Goal: Task Accomplishment & Management: Use online tool/utility

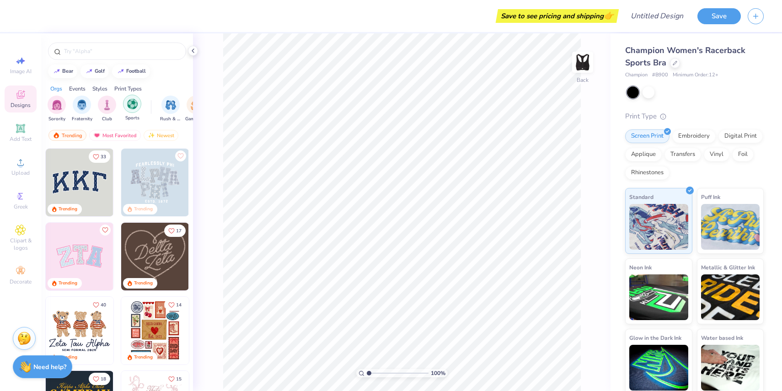
click at [134, 107] on img "filter for Sports" at bounding box center [132, 104] width 11 height 11
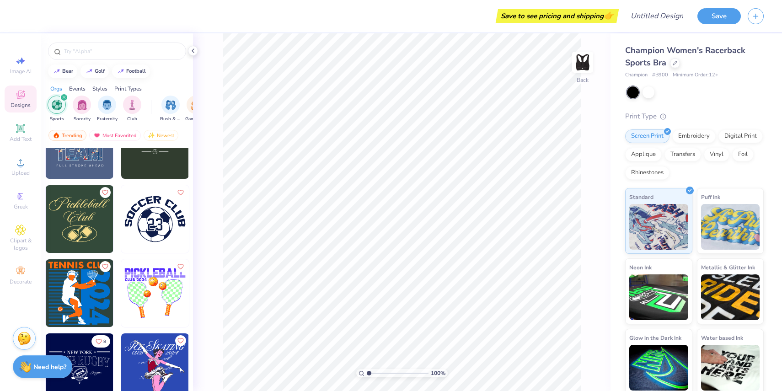
scroll to position [73, 0]
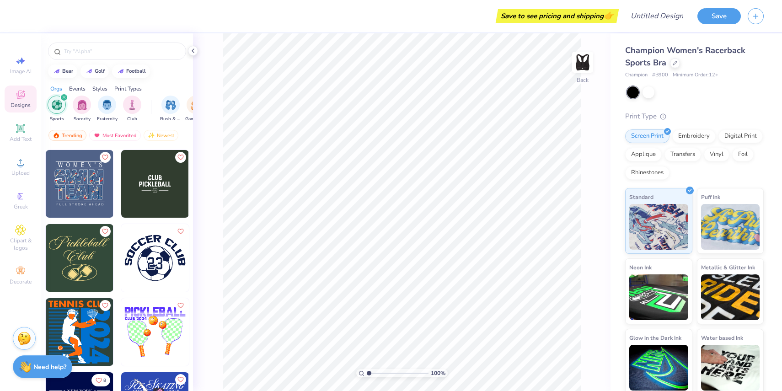
click at [154, 191] on img at bounding box center [155, 184] width 68 height 68
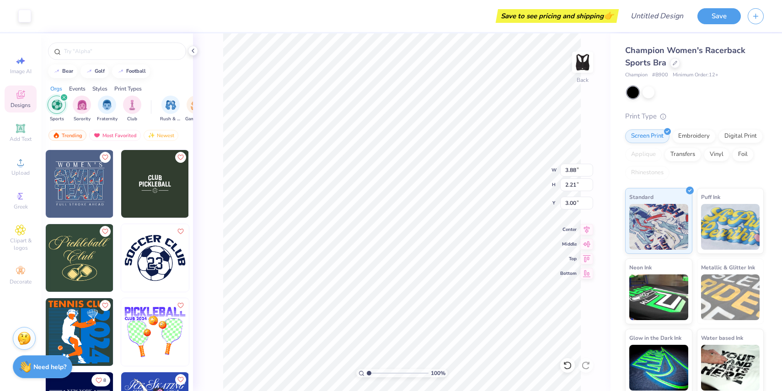
type input "0.50"
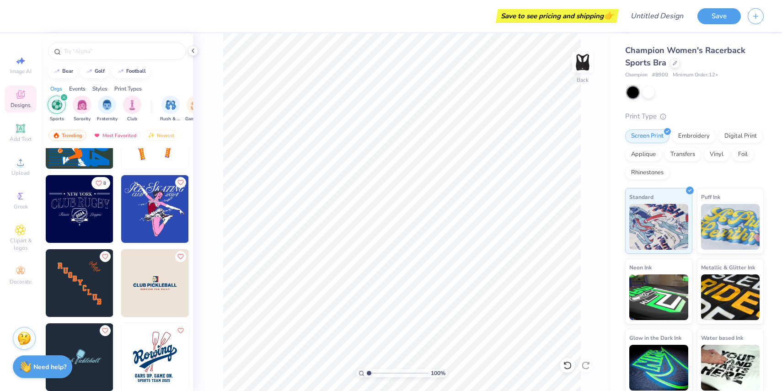
scroll to position [277, 0]
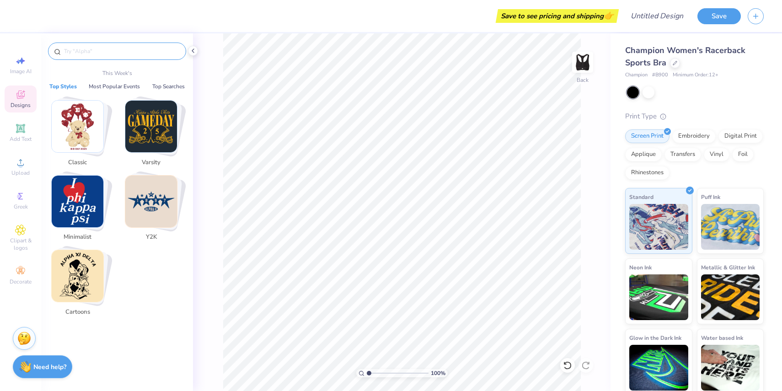
click at [90, 52] on input "text" at bounding box center [121, 51] width 117 height 9
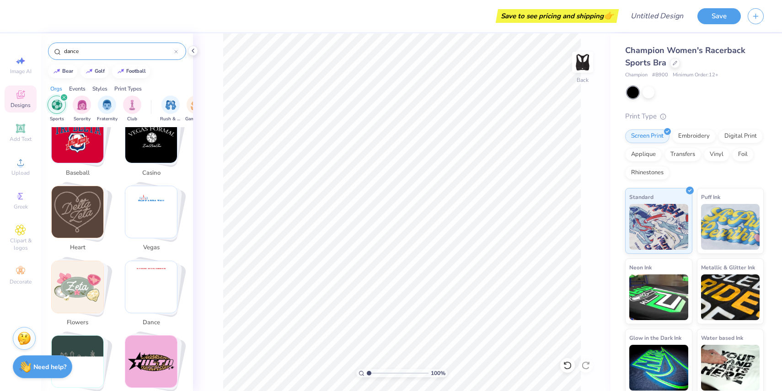
scroll to position [635, 0]
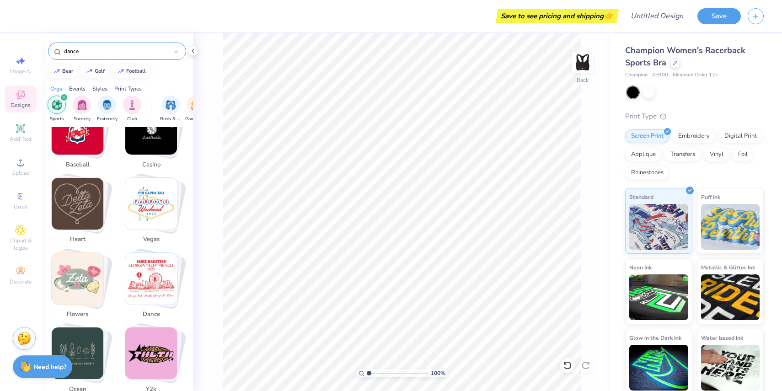
click at [86, 194] on img "Stack Card Button heart" at bounding box center [78, 204] width 52 height 52
type input "heart"
click at [84, 199] on img "Stack Card Button heart" at bounding box center [78, 204] width 52 height 52
click at [75, 194] on img "Stack Card Button heart" at bounding box center [78, 204] width 52 height 52
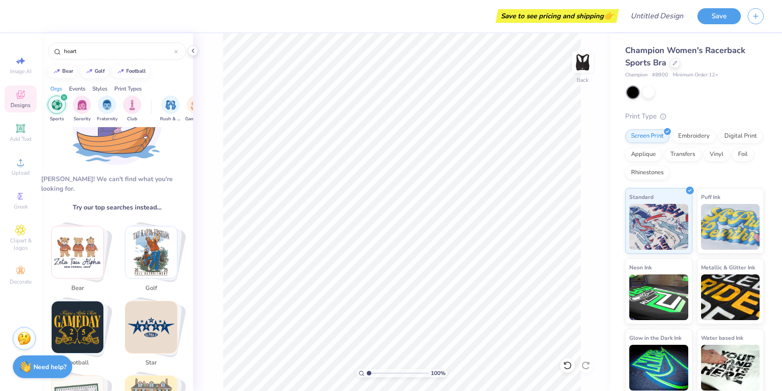
scroll to position [0, 0]
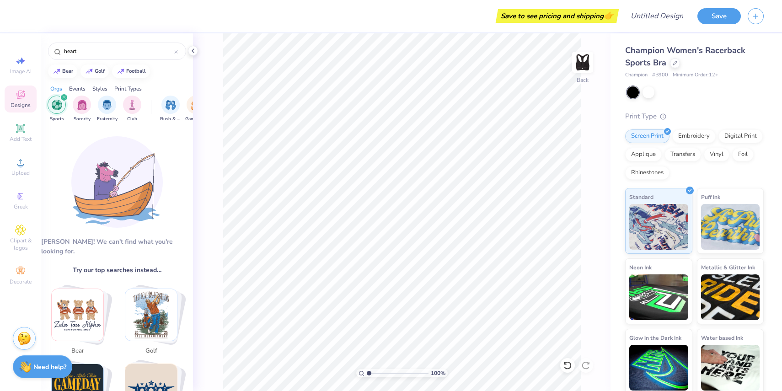
click at [135, 85] on div "Print Types" at bounding box center [127, 89] width 27 height 8
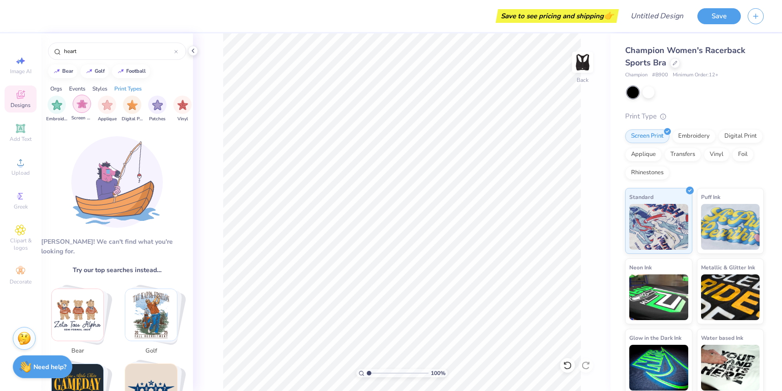
click at [85, 103] on img "filter for Screen Print" at bounding box center [82, 104] width 11 height 11
click at [178, 51] on div "heart" at bounding box center [117, 51] width 138 height 17
click at [177, 51] on icon at bounding box center [176, 51] width 3 height 3
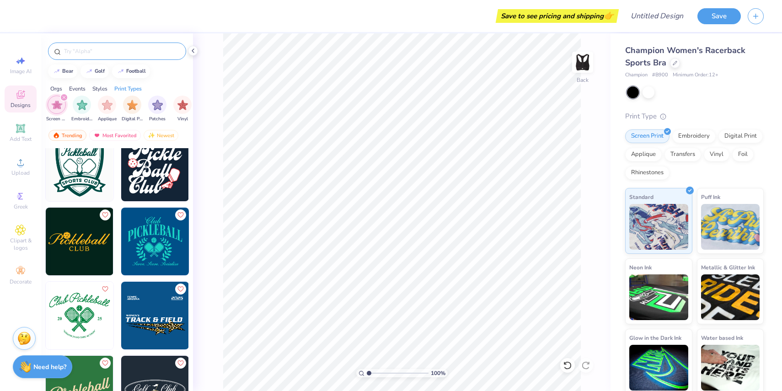
scroll to position [0, 0]
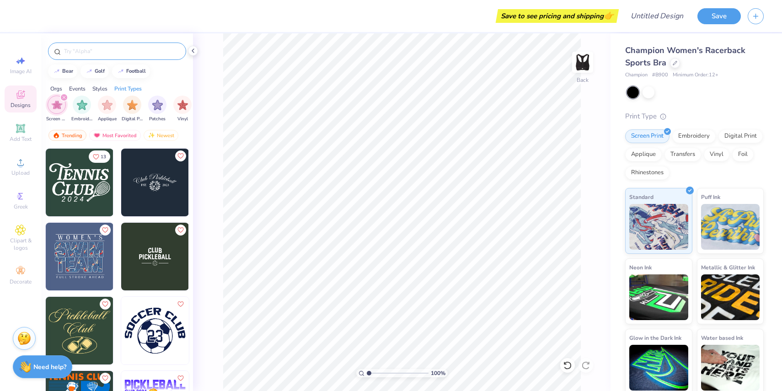
click at [21, 95] on icon at bounding box center [20, 95] width 8 height 8
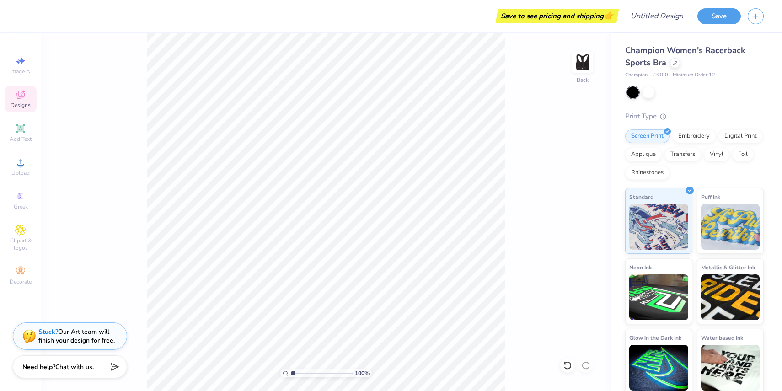
click at [21, 95] on icon at bounding box center [20, 95] width 8 height 8
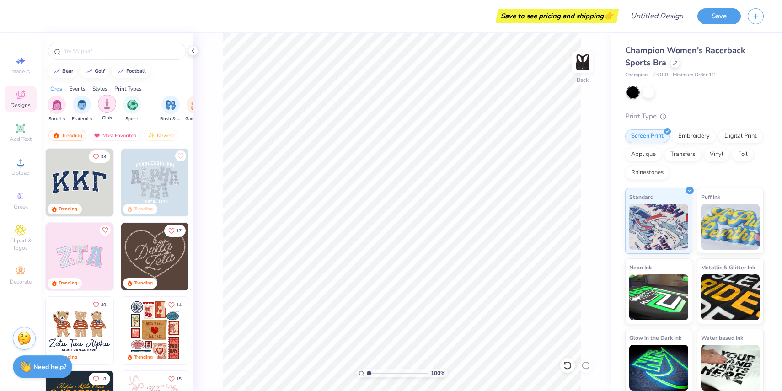
click at [107, 103] on img "filter for Club" at bounding box center [107, 104] width 10 height 11
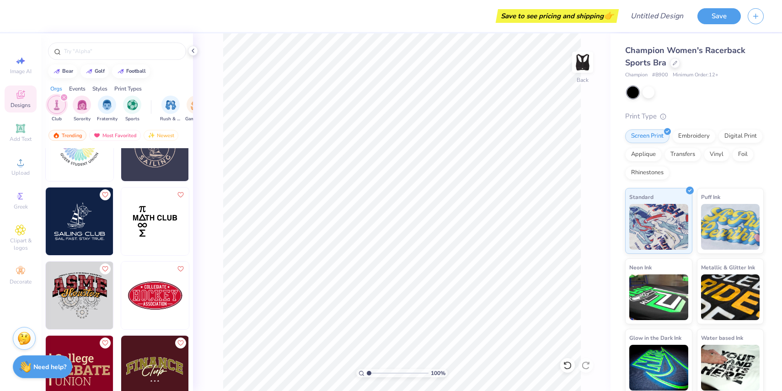
scroll to position [1223, 0]
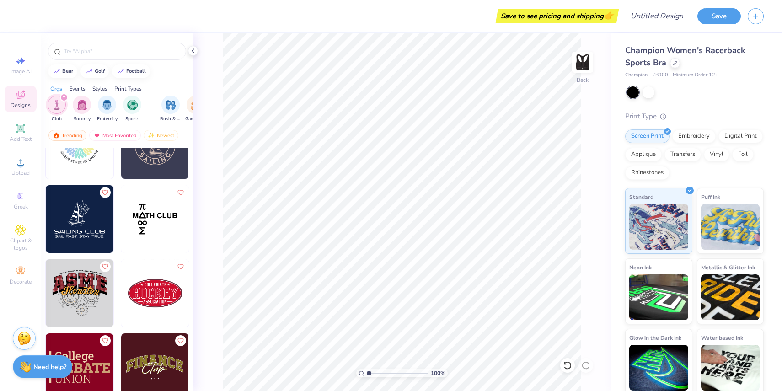
click at [63, 96] on div "filter for Club" at bounding box center [64, 97] width 8 height 8
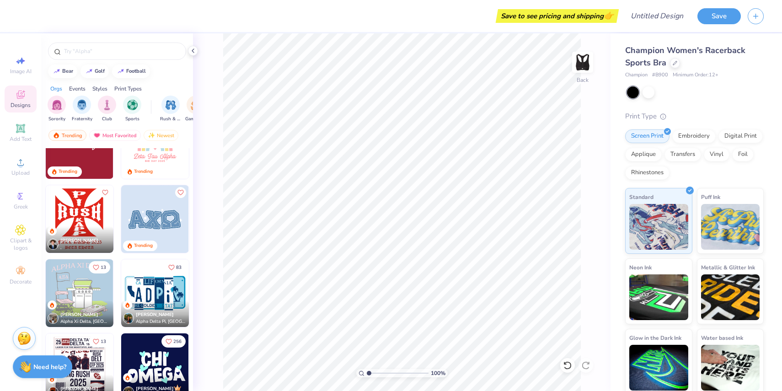
click at [104, 88] on div "Styles" at bounding box center [99, 89] width 15 height 8
click at [179, 103] on img "filter for Typography" at bounding box center [183, 104] width 11 height 11
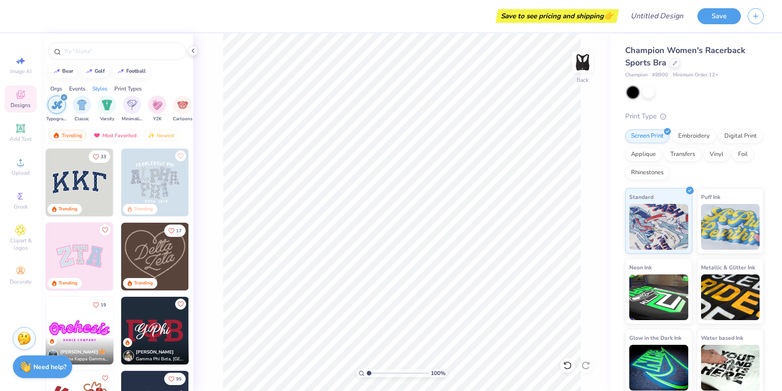
click at [153, 253] on img at bounding box center [155, 257] width 68 height 68
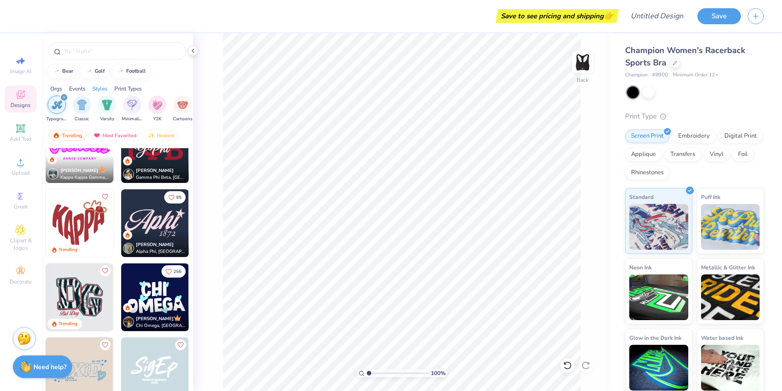
scroll to position [183, 0]
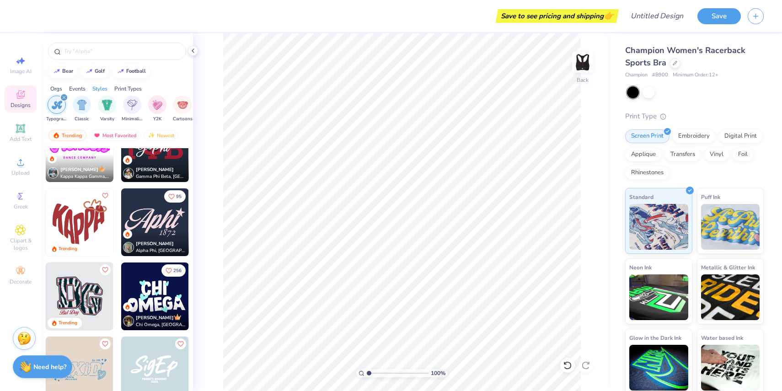
click at [161, 224] on img at bounding box center [155, 222] width 68 height 68
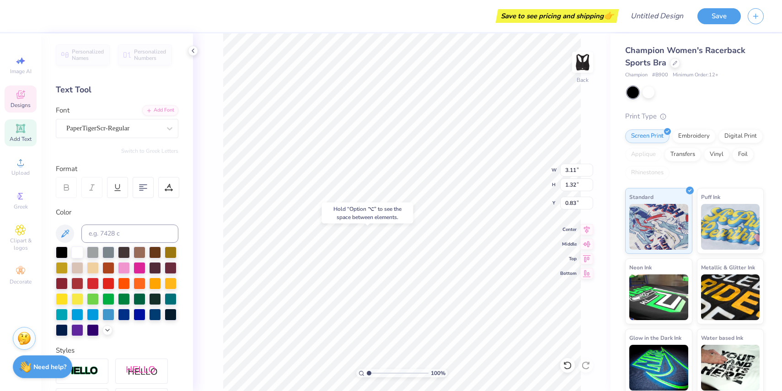
type input "0.83"
type textarea "Floridance"
type input "1.84"
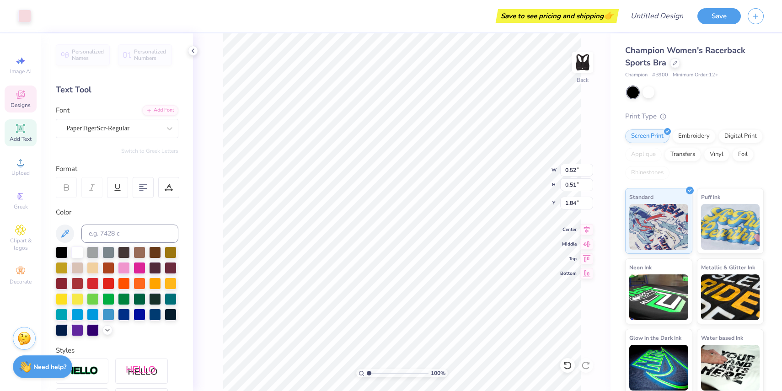
type input "0.89"
type input "0.46"
type input "4.18"
type textarea "1"
type textarea "1988"
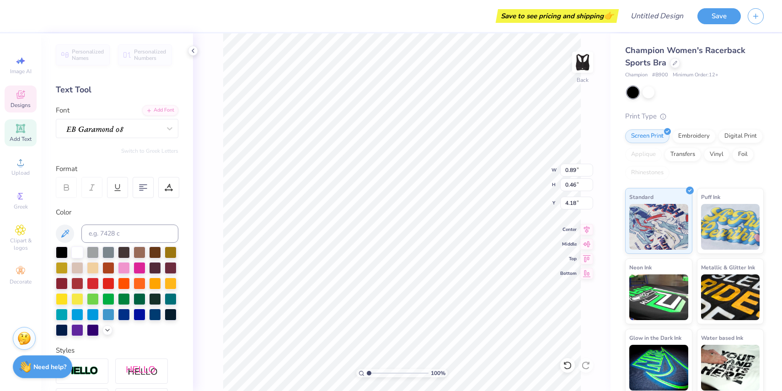
scroll to position [0, 0]
type input "2.35"
click at [109, 317] on div at bounding box center [108, 314] width 12 height 12
click at [79, 251] on div at bounding box center [77, 252] width 12 height 12
click at [211, 319] on div "100 % Back W 0.52 0.52 " H 0.51 0.51 " Y 1.84 1.84 " Center Middle Top Bottom" at bounding box center [402, 212] width 418 height 358
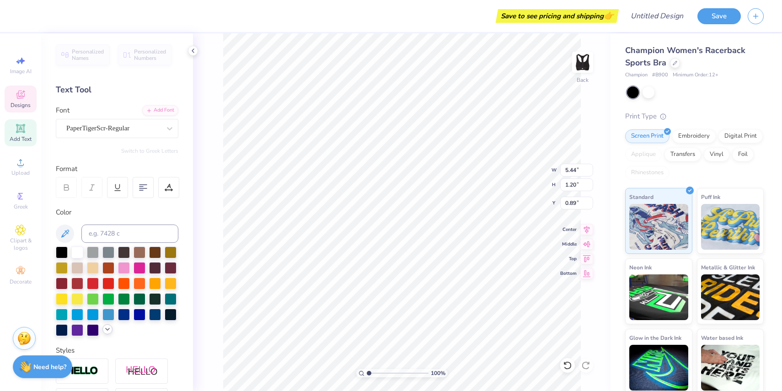
click at [108, 329] on icon at bounding box center [107, 329] width 7 height 7
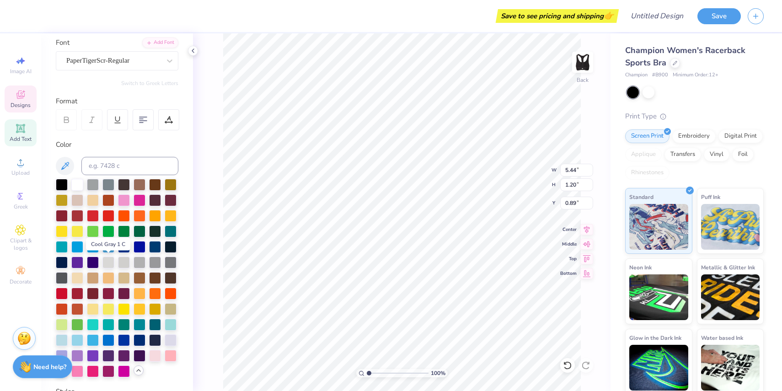
scroll to position [68, 0]
click at [61, 337] on div at bounding box center [62, 339] width 12 height 12
click at [76, 339] on div at bounding box center [77, 339] width 12 height 12
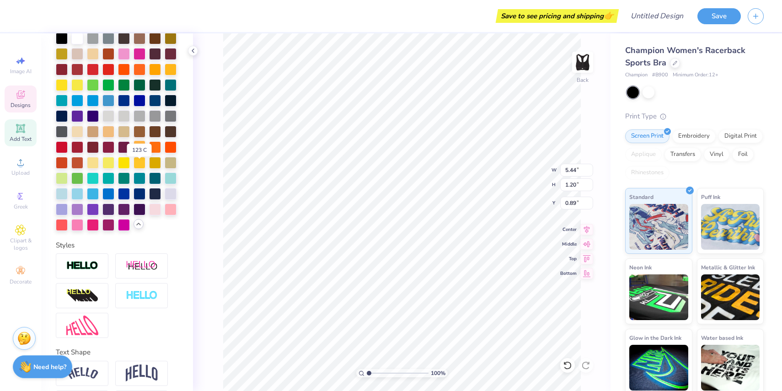
scroll to position [216, 0]
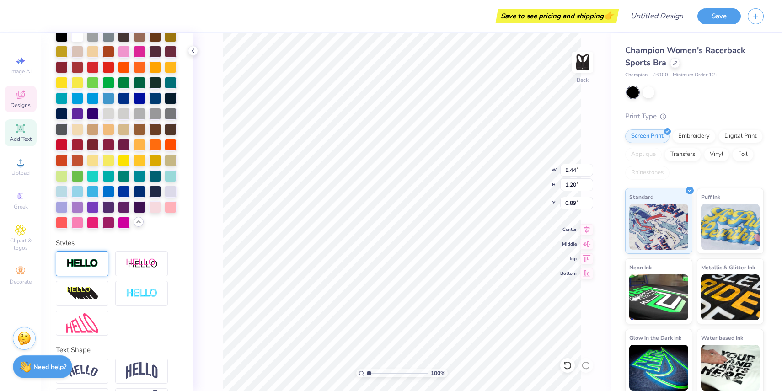
click at [95, 262] on img at bounding box center [82, 263] width 32 height 11
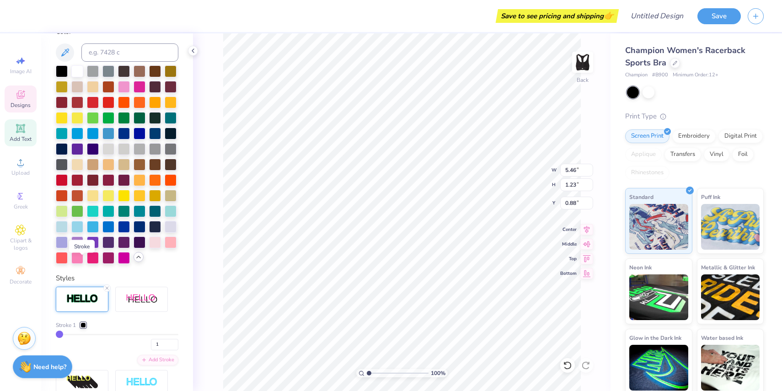
type input "5.46"
type input "1.23"
type input "0.88"
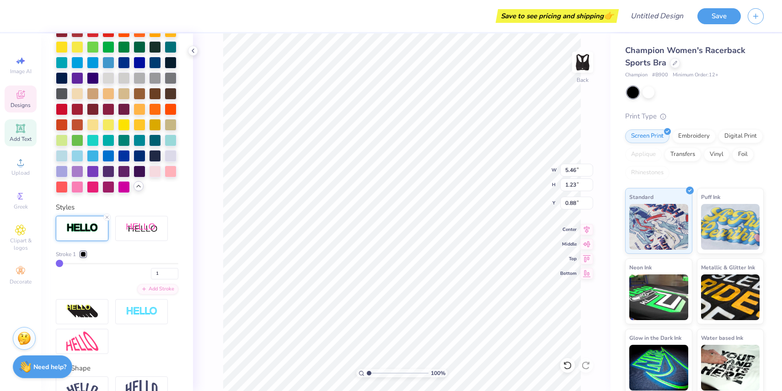
scroll to position [317, 0]
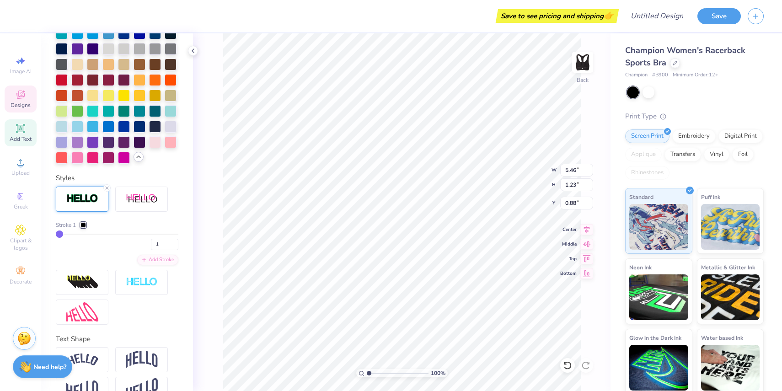
click at [86, 224] on div at bounding box center [83, 224] width 5 height 5
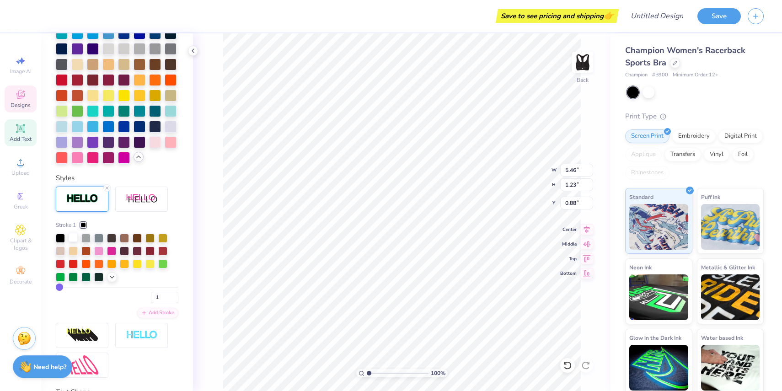
click at [73, 237] on div at bounding box center [73, 237] width 9 height 9
click at [171, 223] on div "Stroke 1" at bounding box center [117, 225] width 123 height 8
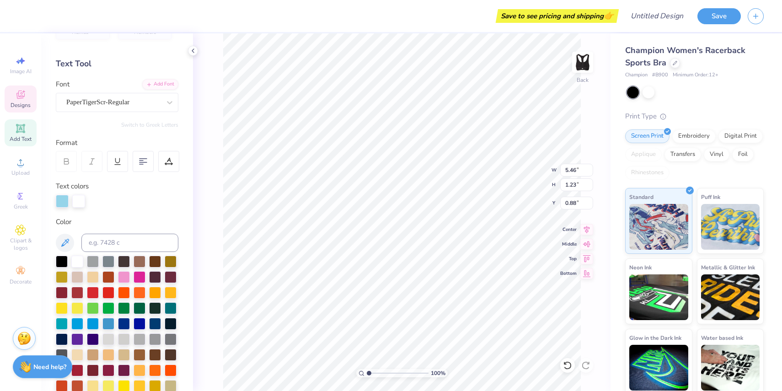
scroll to position [0, 0]
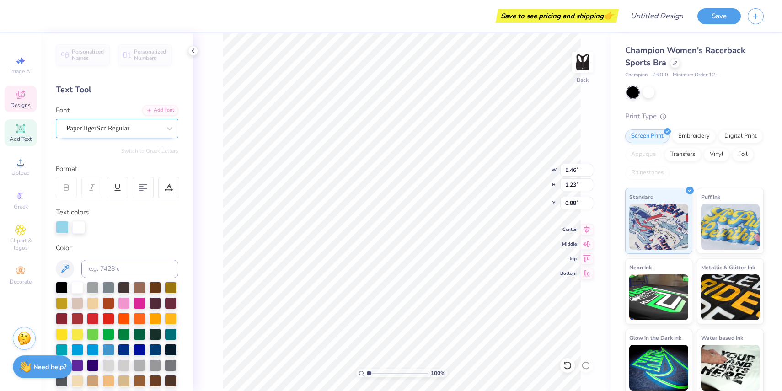
click at [113, 127] on div "PaperTigerScr-Regular" at bounding box center [113, 128] width 96 height 14
click at [165, 129] on icon at bounding box center [169, 128] width 9 height 9
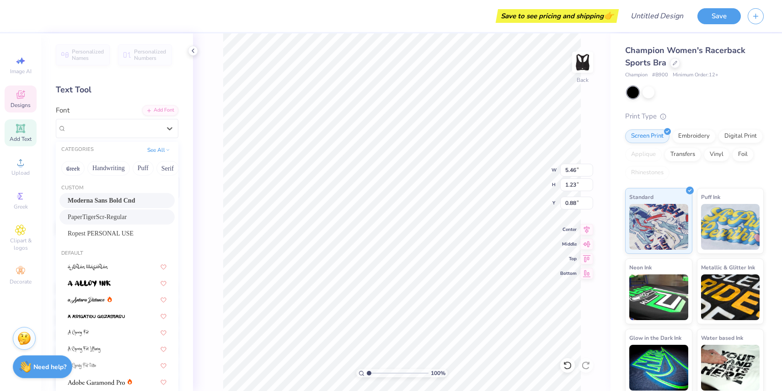
click at [125, 198] on span "Moderna Sans Bold Cnd" at bounding box center [101, 201] width 67 height 10
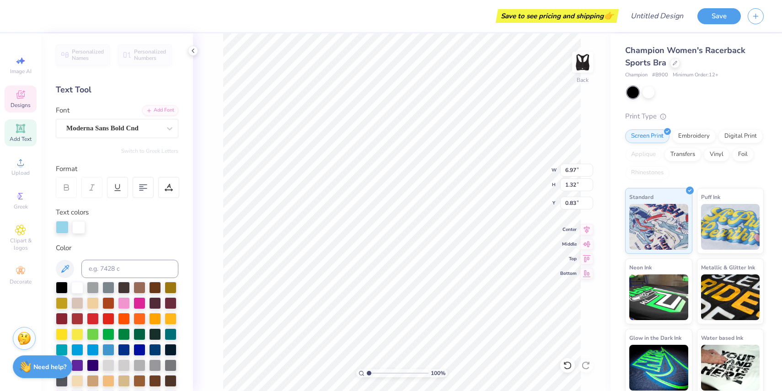
type input "6.97"
type input "1.32"
type input "0.83"
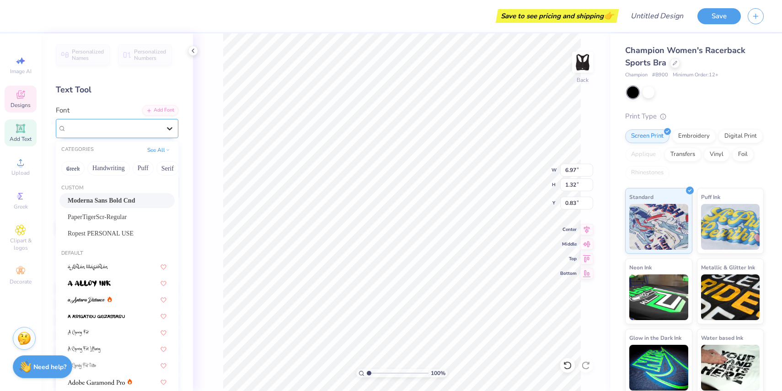
click at [163, 124] on div at bounding box center [169, 128] width 16 height 16
click at [116, 167] on button "Handwriting" at bounding box center [108, 168] width 43 height 15
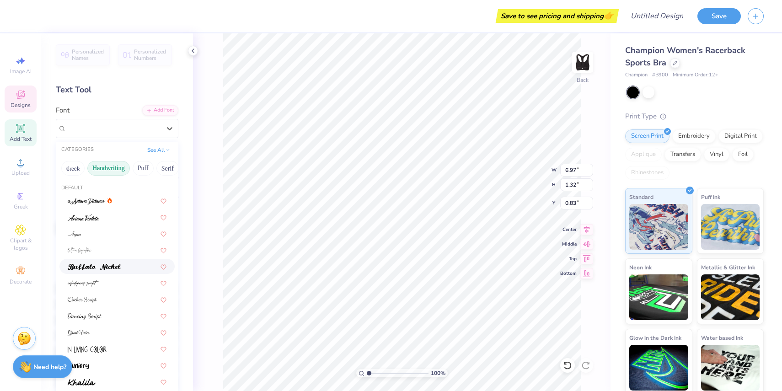
click at [106, 265] on img at bounding box center [94, 267] width 53 height 6
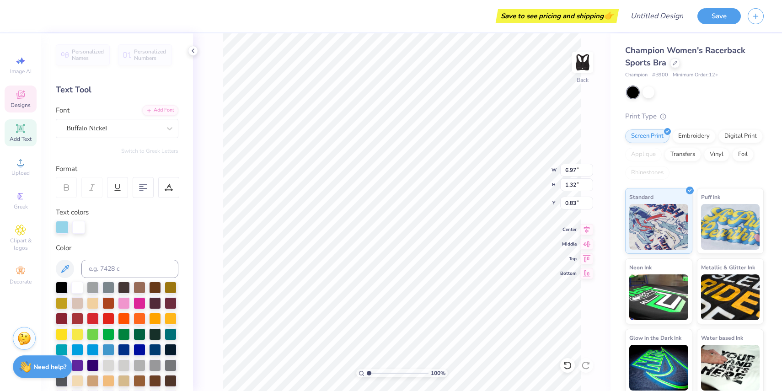
type input "1.27"
type input "0.86"
click at [121, 127] on div "Buffalo Nickel" at bounding box center [113, 128] width 96 height 14
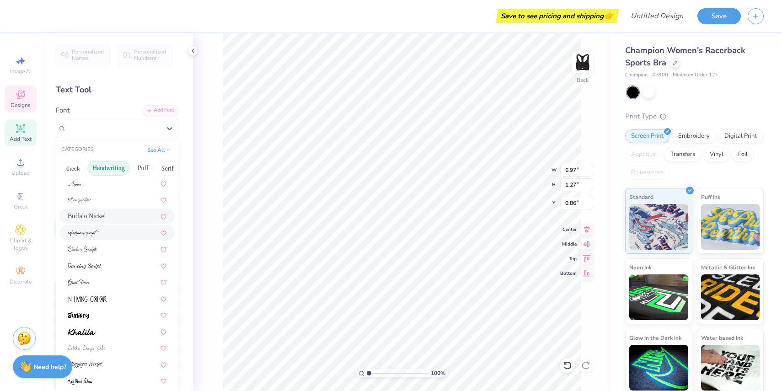
scroll to position [65, 0]
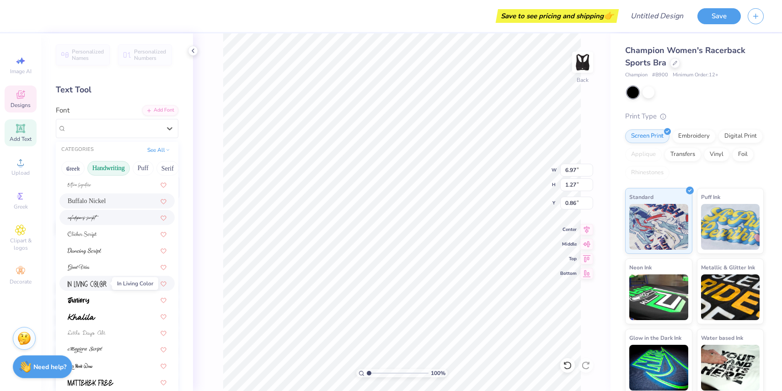
click at [105, 282] on img at bounding box center [87, 284] width 39 height 6
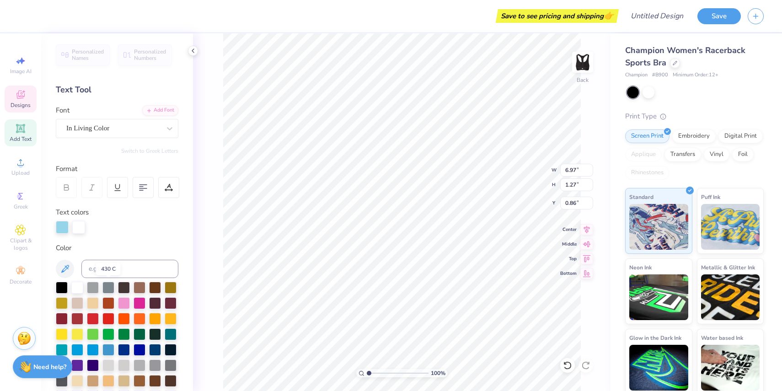
type input "5.42"
type input "1.25"
type input "0.87"
click at [112, 130] on div "In Living Color" at bounding box center [113, 128] width 96 height 14
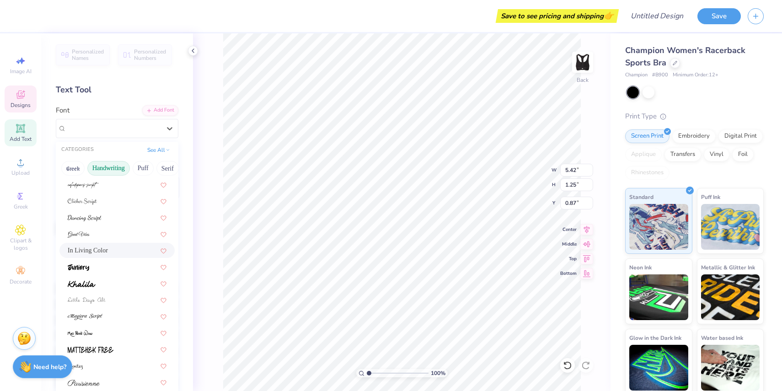
scroll to position [106, 0]
click at [101, 257] on div at bounding box center [117, 259] width 99 height 10
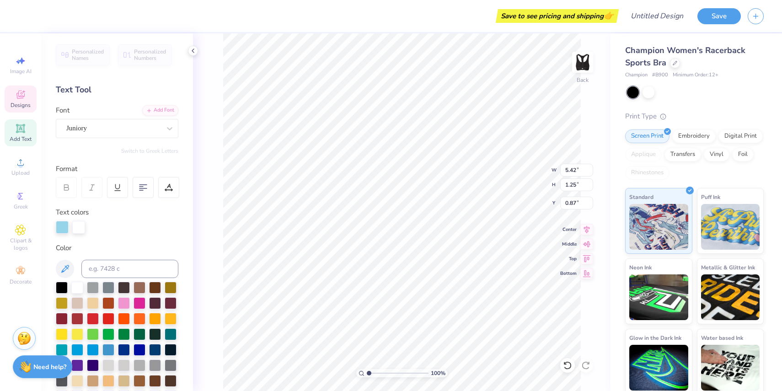
type input "6.97"
type input "1.52"
type input "0.73"
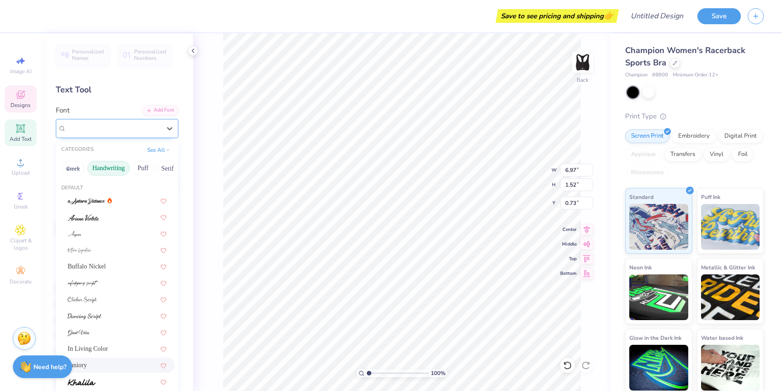
click at [96, 131] on div "Juniory" at bounding box center [113, 128] width 96 height 14
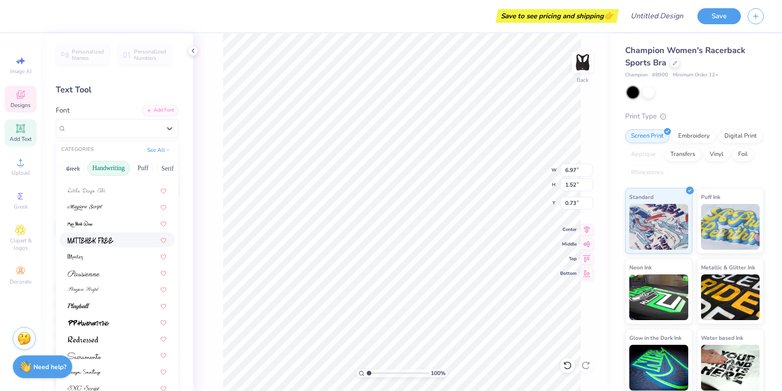
scroll to position [17, 0]
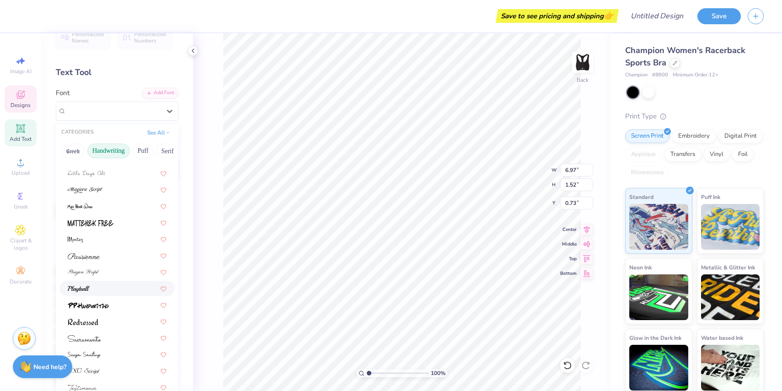
click at [105, 291] on div at bounding box center [117, 289] width 99 height 10
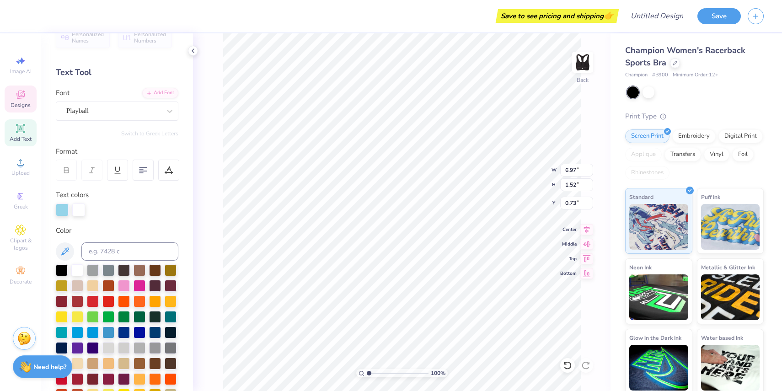
type input "6.62"
type input "1.31"
type input "0.84"
click at [100, 110] on div "Playball" at bounding box center [113, 111] width 96 height 14
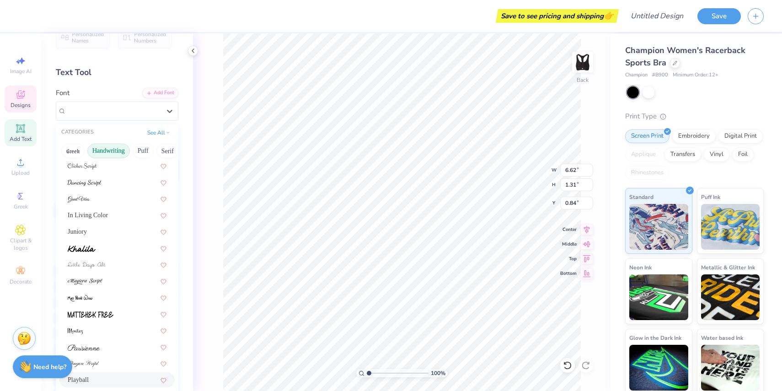
scroll to position [208, 0]
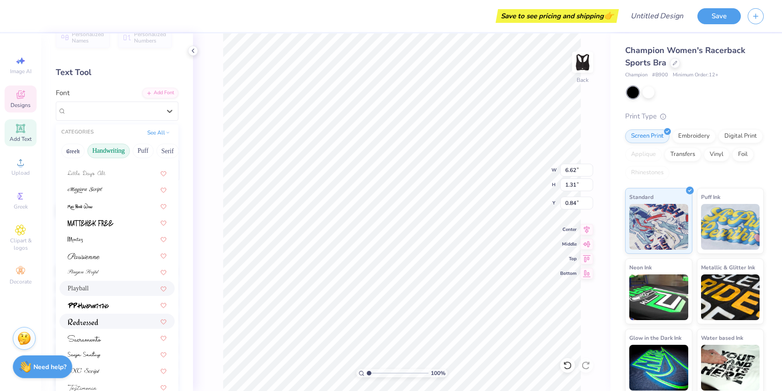
click at [97, 323] on img at bounding box center [83, 322] width 31 height 6
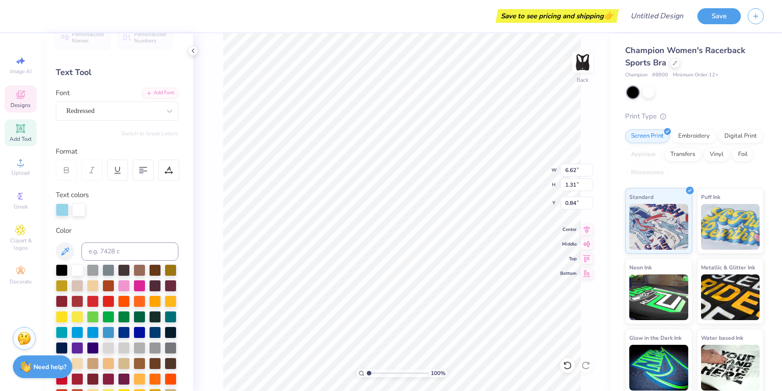
type input "6.66"
type input "1.42"
type input "0.78"
click at [86, 108] on div "Redressed" at bounding box center [113, 111] width 96 height 14
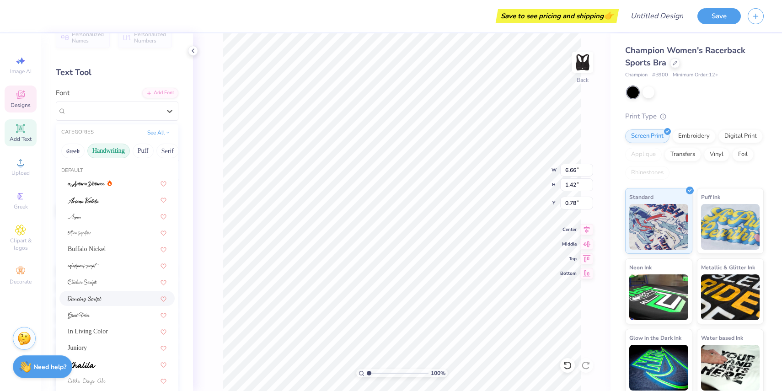
click at [110, 300] on div at bounding box center [117, 299] width 99 height 10
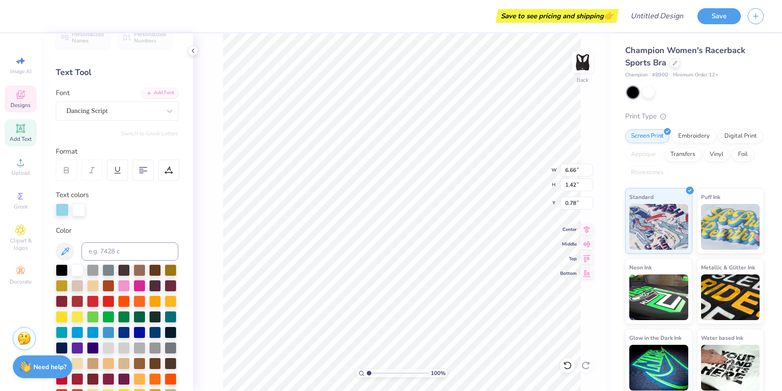
type input "6.29"
type input "1.40"
type input "0.79"
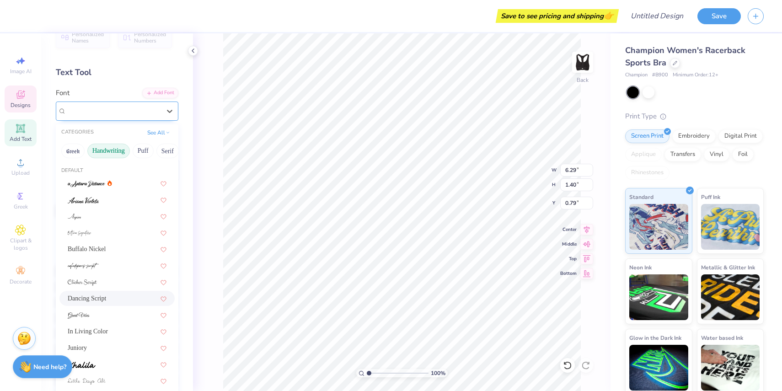
click at [97, 119] on div "Dancing Script" at bounding box center [117, 111] width 123 height 19
click at [102, 199] on div at bounding box center [117, 200] width 99 height 10
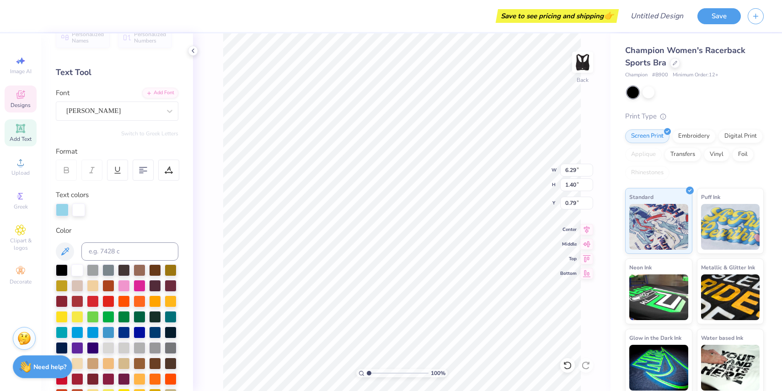
type input "4.68"
type input "1.38"
type input "0.80"
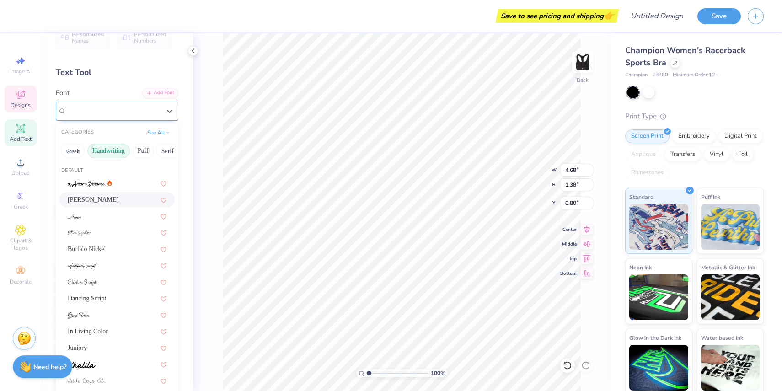
click at [95, 110] on div "Ariana Violeta" at bounding box center [113, 111] width 96 height 14
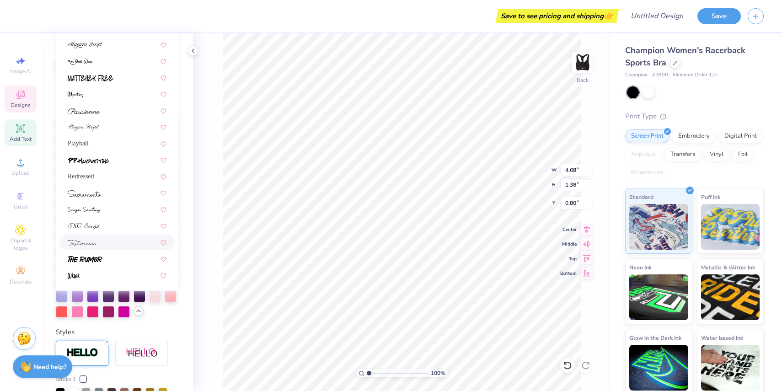
scroll to position [163, 0]
click at [109, 258] on div at bounding box center [117, 258] width 99 height 10
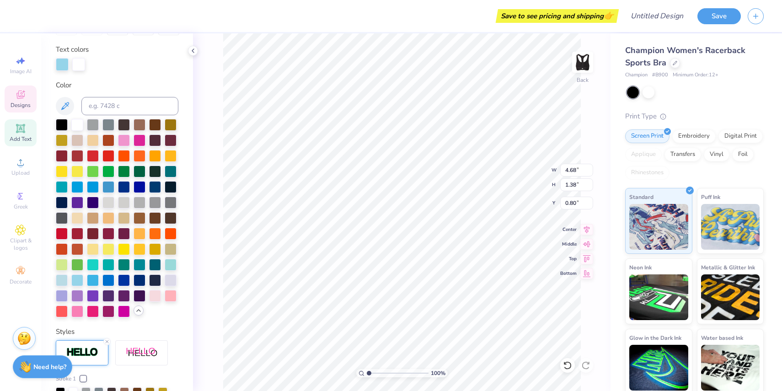
type input "6.97"
type input "1.23"
type input "0.88"
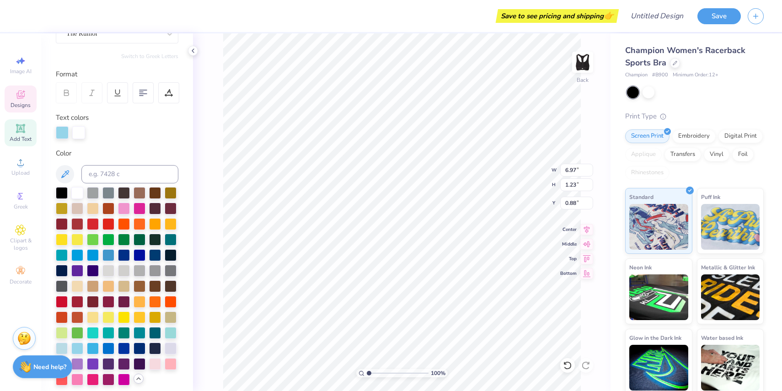
scroll to position [0, 0]
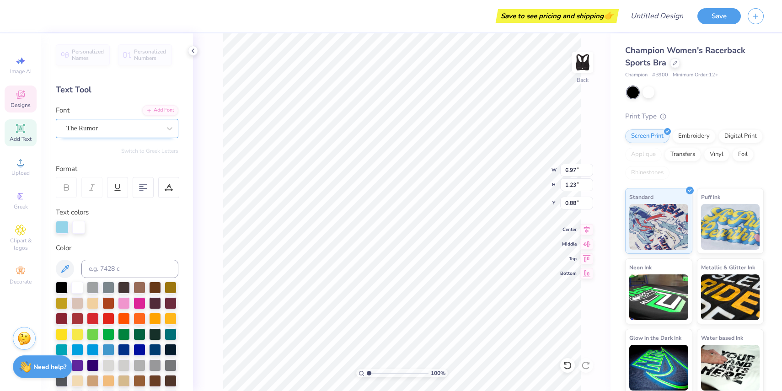
click at [107, 129] on div "The Rumor" at bounding box center [113, 128] width 96 height 14
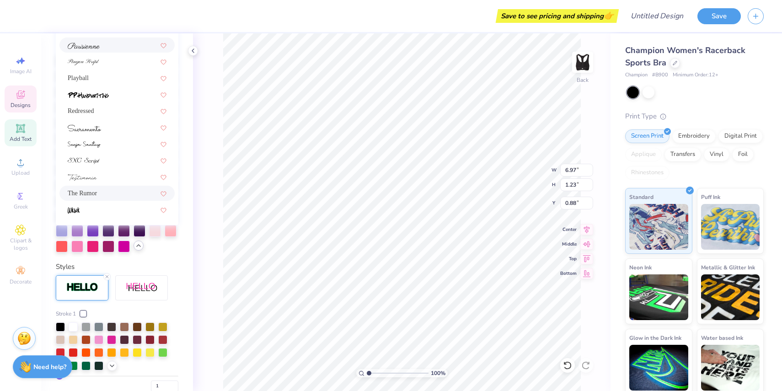
scroll to position [221, 0]
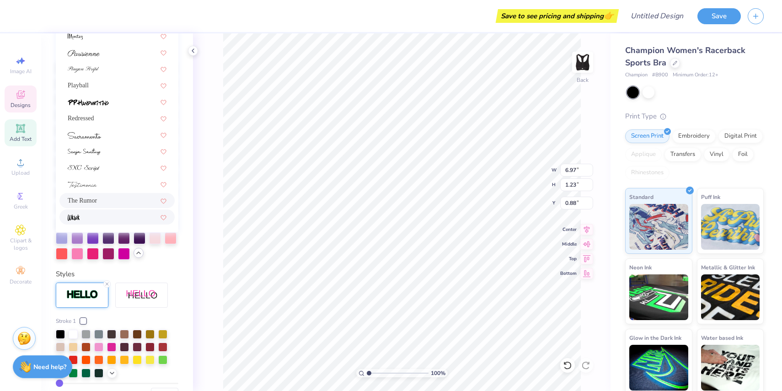
click at [88, 221] on div at bounding box center [117, 217] width 99 height 10
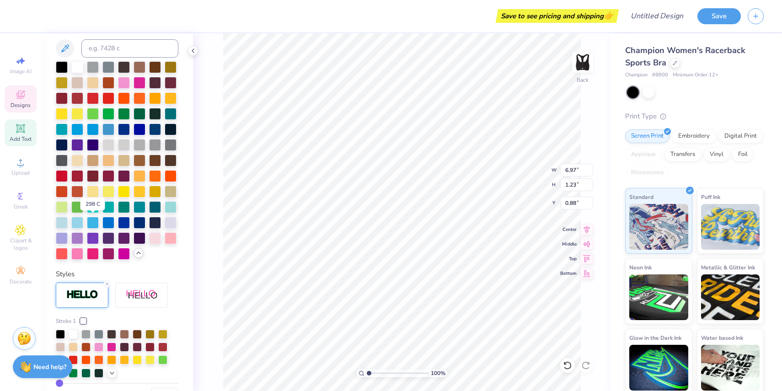
type input "3.69"
type input "1.16"
type input "0.91"
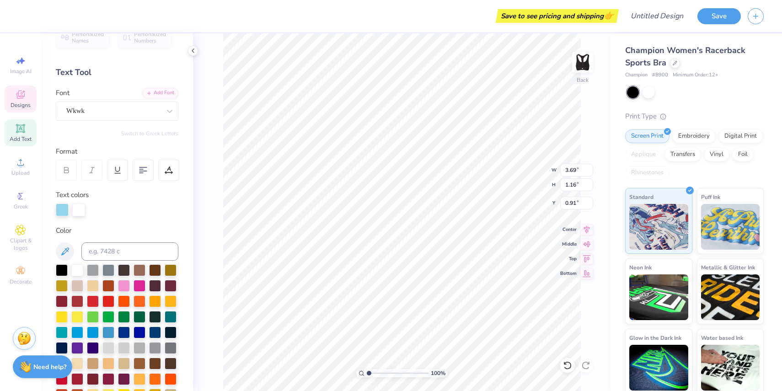
scroll to position [0, 0]
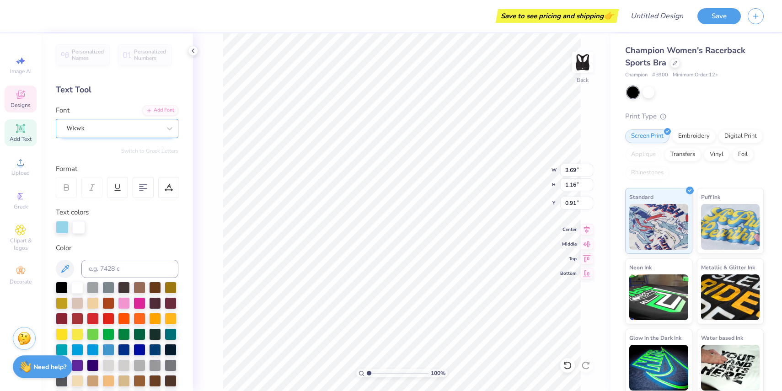
click at [90, 131] on div "Wkwk" at bounding box center [113, 128] width 96 height 14
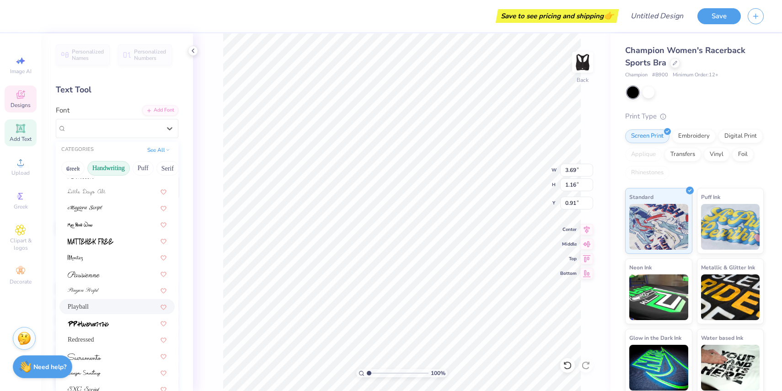
scroll to position [208, 0]
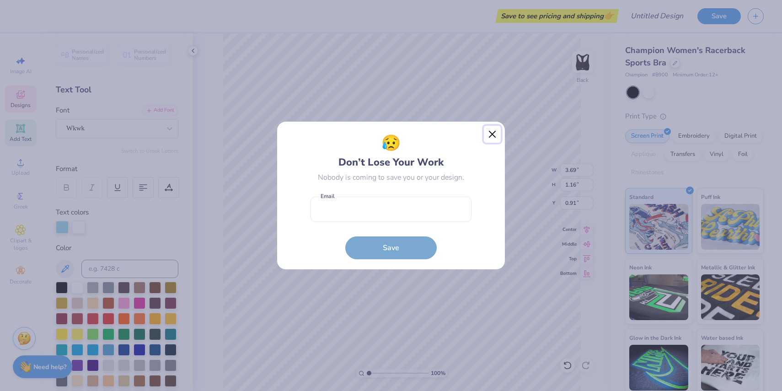
click at [491, 133] on button "Close" at bounding box center [492, 134] width 17 height 17
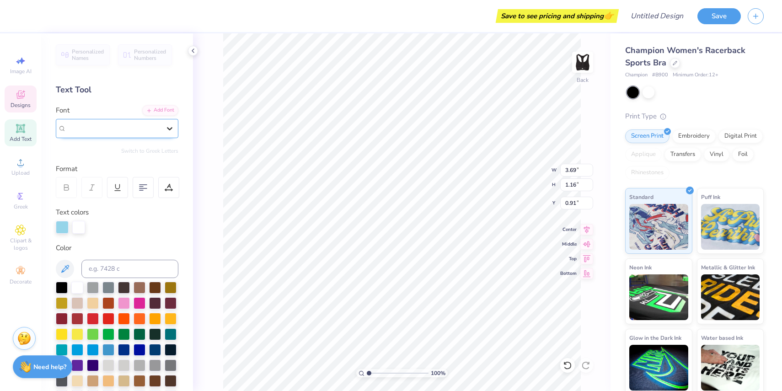
click at [170, 124] on icon at bounding box center [169, 128] width 9 height 9
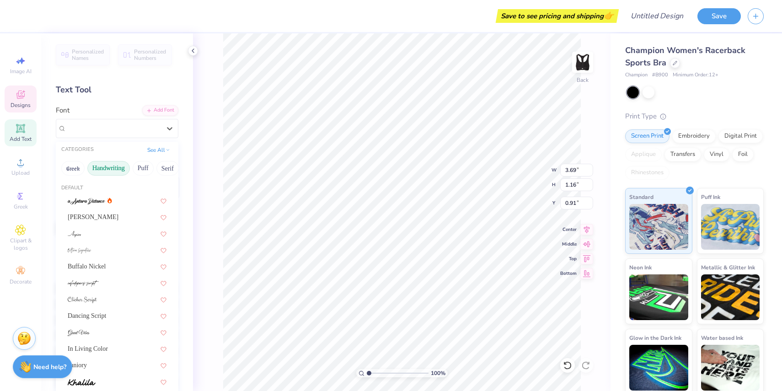
click at [113, 167] on button "Handwriting" at bounding box center [108, 168] width 43 height 15
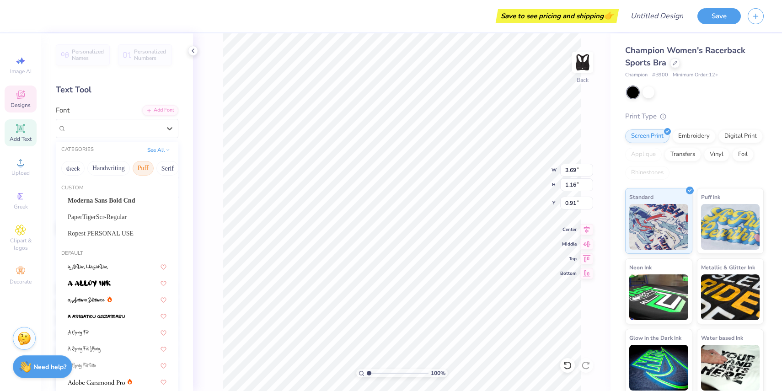
click at [145, 169] on button "Puff" at bounding box center [143, 168] width 21 height 15
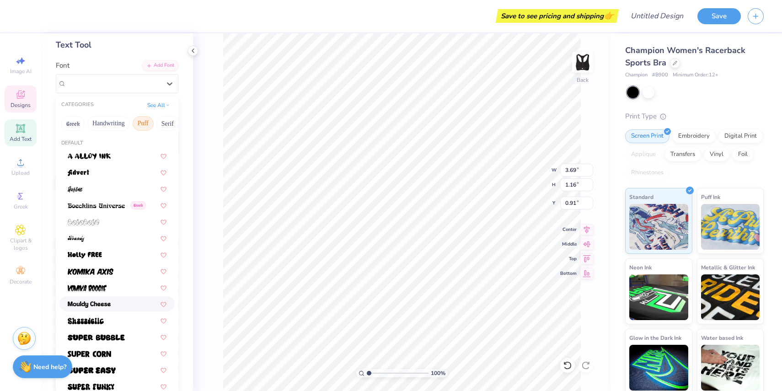
scroll to position [48, 0]
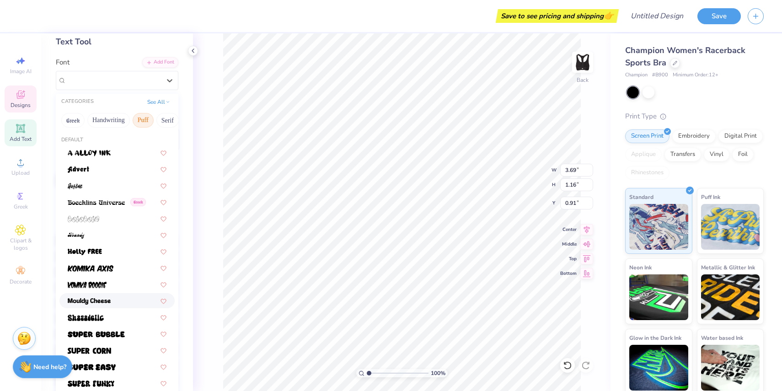
click at [97, 304] on img at bounding box center [89, 301] width 43 height 6
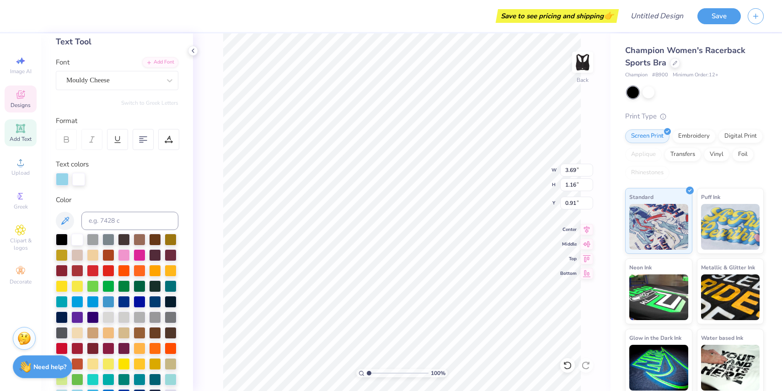
type input "6.25"
type input "1.02"
type input "0.98"
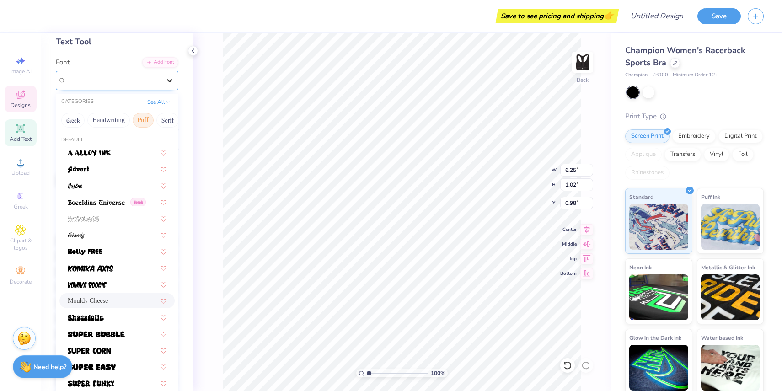
click at [162, 80] on div at bounding box center [169, 80] width 16 height 16
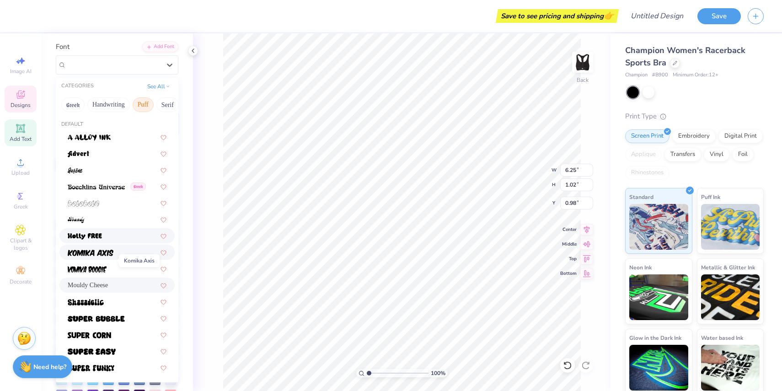
scroll to position [29, 0]
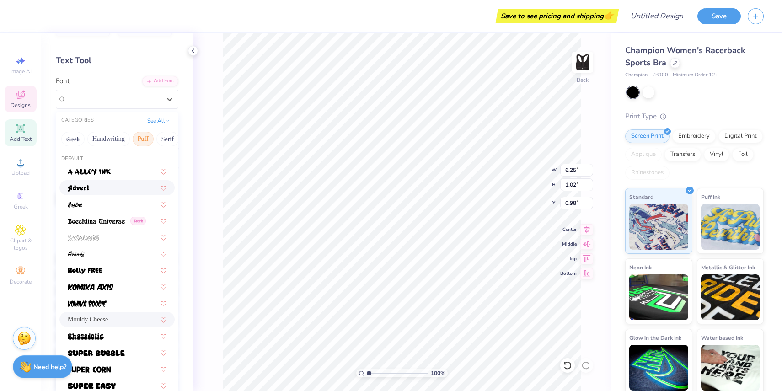
click at [104, 187] on div at bounding box center [117, 188] width 99 height 10
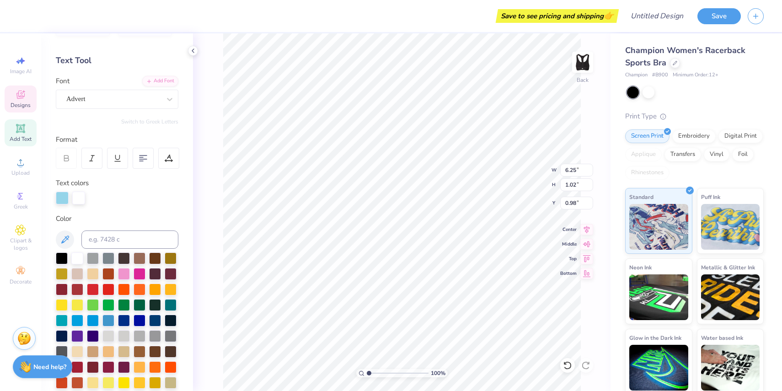
type input "6.50"
type input "1.22"
type input "0.88"
click at [128, 102] on div "Advert" at bounding box center [113, 99] width 96 height 14
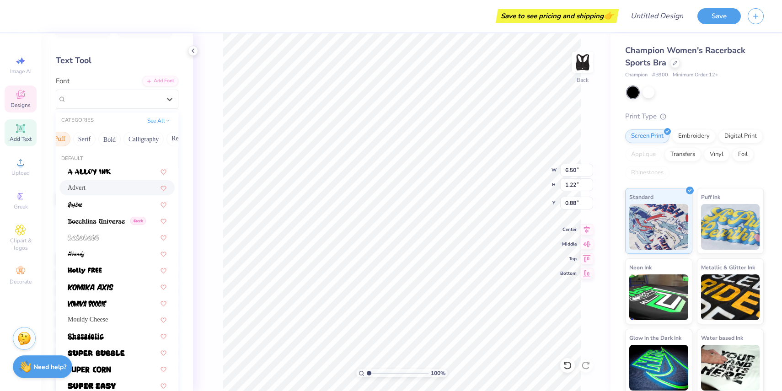
scroll to position [0, 83]
click at [136, 137] on button "Calligraphy" at bounding box center [144, 139] width 40 height 15
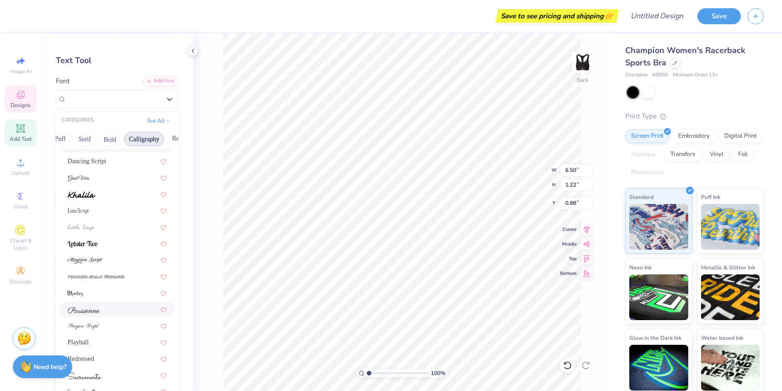
scroll to position [0, 0]
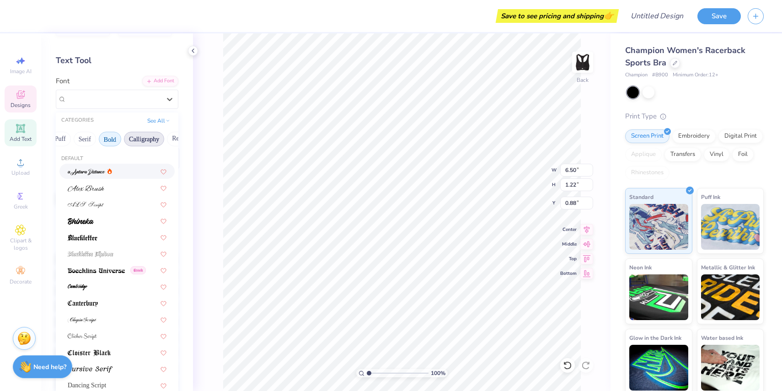
click at [116, 145] on button "Bold" at bounding box center [110, 139] width 22 height 15
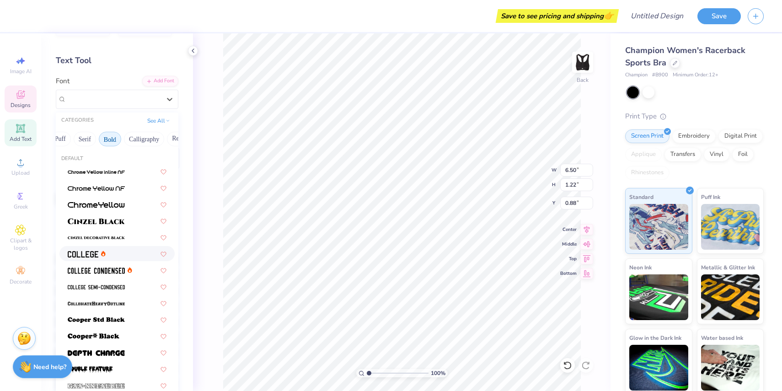
click at [83, 251] on span at bounding box center [83, 254] width 31 height 10
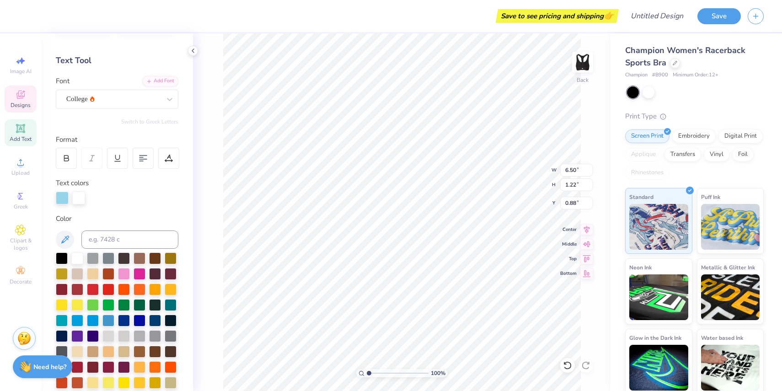
type input "6.00"
type input "0.90"
type input "1.04"
click at [113, 96] on div "College" at bounding box center [113, 99] width 96 height 14
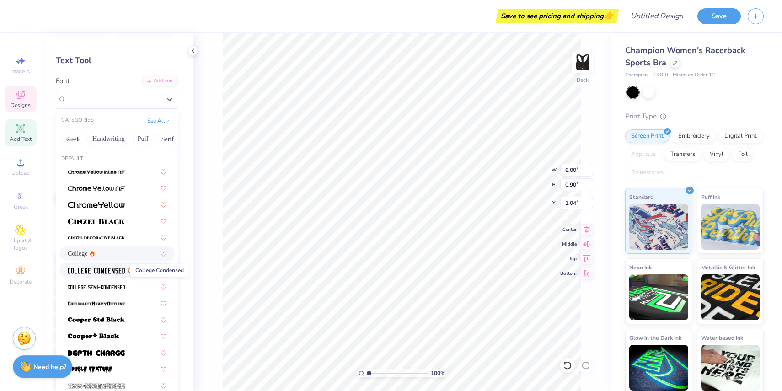
click at [108, 269] on img at bounding box center [96, 271] width 57 height 6
click at [127, 102] on div "College Condensed" at bounding box center [113, 99] width 96 height 14
click at [115, 216] on span at bounding box center [96, 221] width 57 height 10
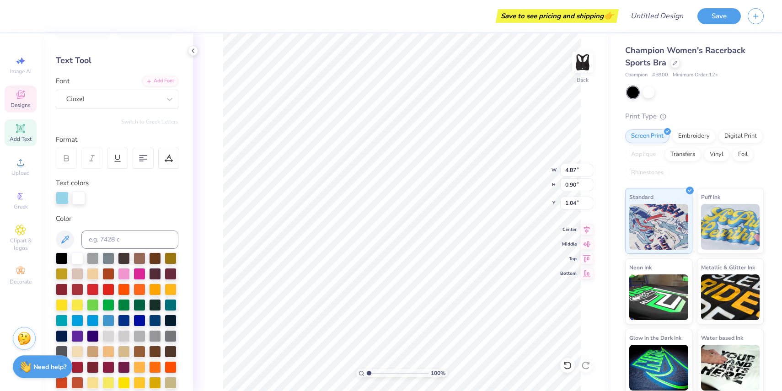
type input "6.97"
type input "0.82"
type input "1.08"
type input "0.50"
click at [26, 102] on span "Designs" at bounding box center [21, 105] width 20 height 7
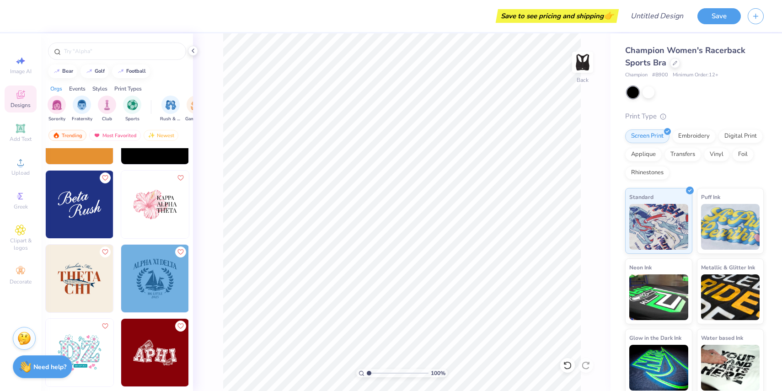
scroll to position [3170, 0]
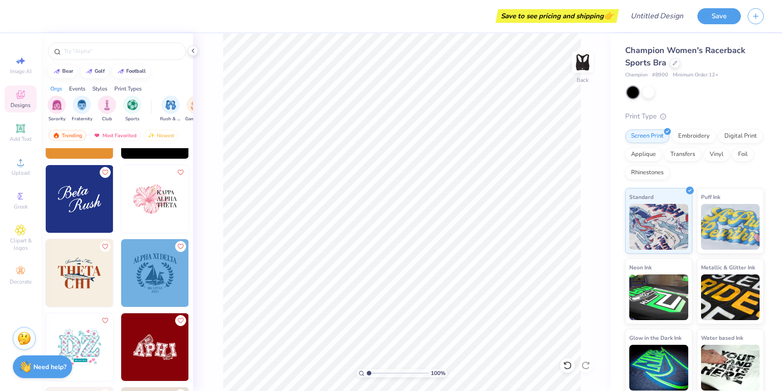
click at [81, 208] on img at bounding box center [80, 199] width 68 height 68
type input "0.92"
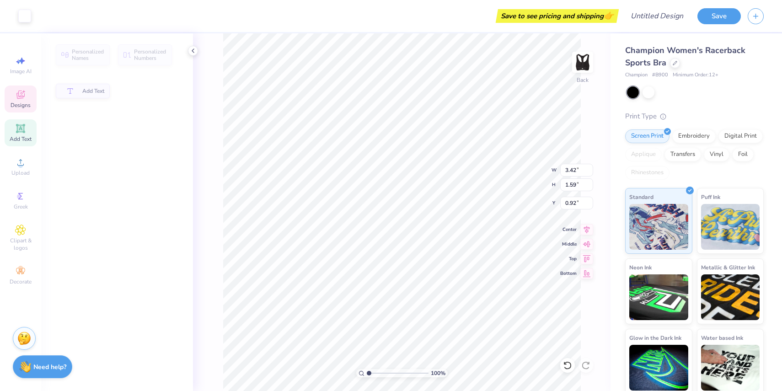
type input "3.42"
type input "1.59"
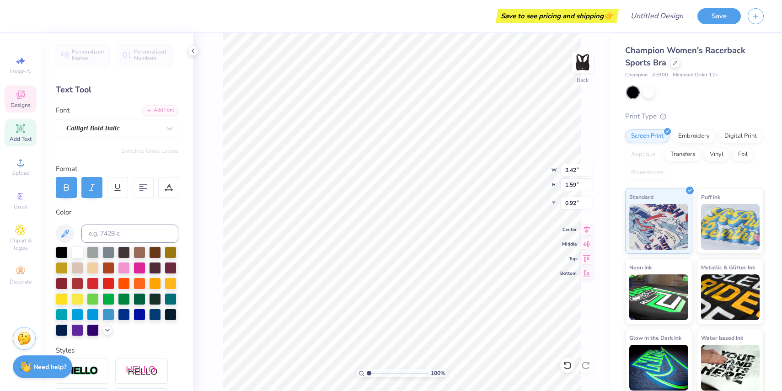
type textarea "B"
type textarea "FLoridance"
type textarea "Floridance"
click at [19, 99] on icon at bounding box center [20, 94] width 11 height 11
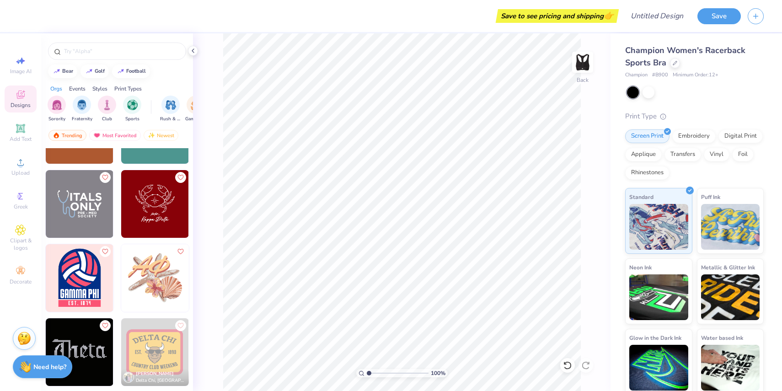
scroll to position [3633, 0]
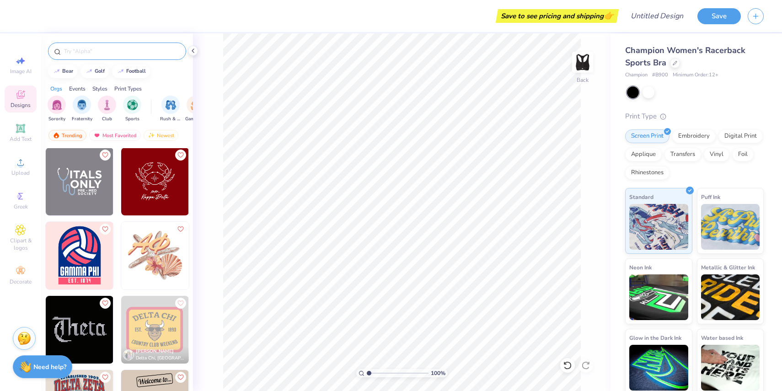
click at [98, 55] on input "text" at bounding box center [121, 51] width 117 height 9
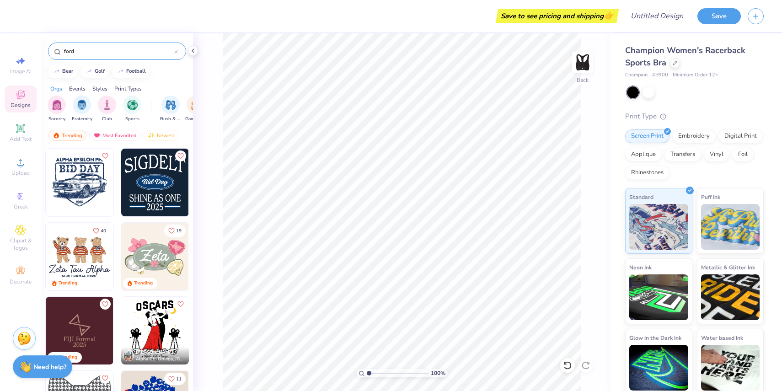
type input "ford"
click at [147, 177] on img at bounding box center [155, 183] width 68 height 68
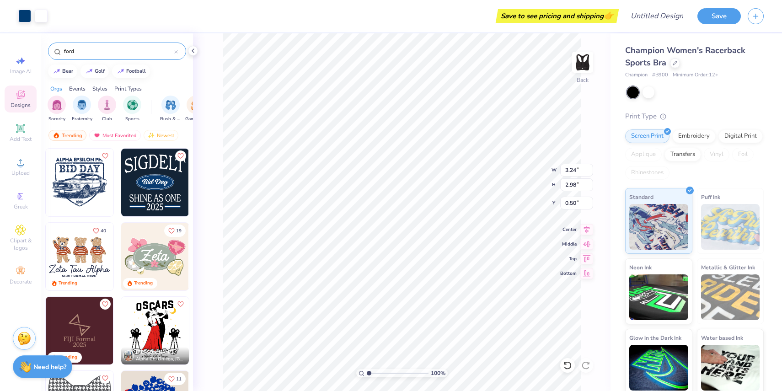
type input "0.50"
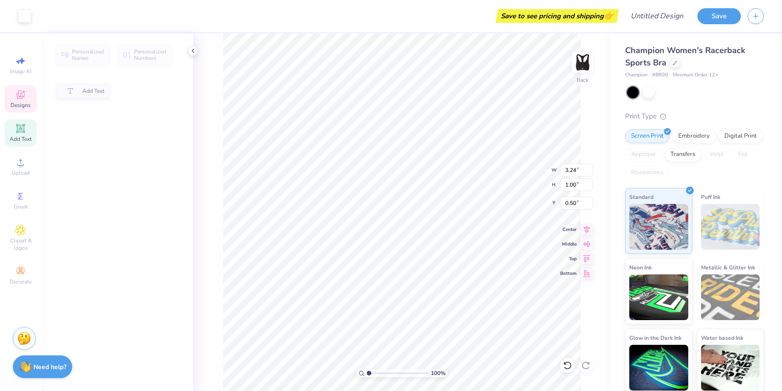
type input "1.00"
type input "0.51"
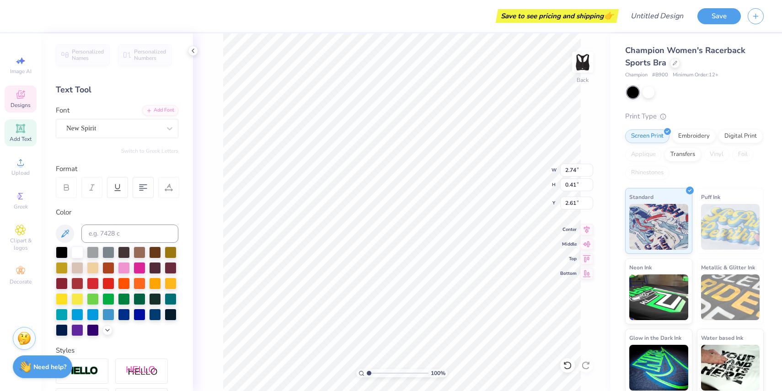
type textarea "SHINE AS"
type input "1.40"
type input "0.36"
type input "1.80"
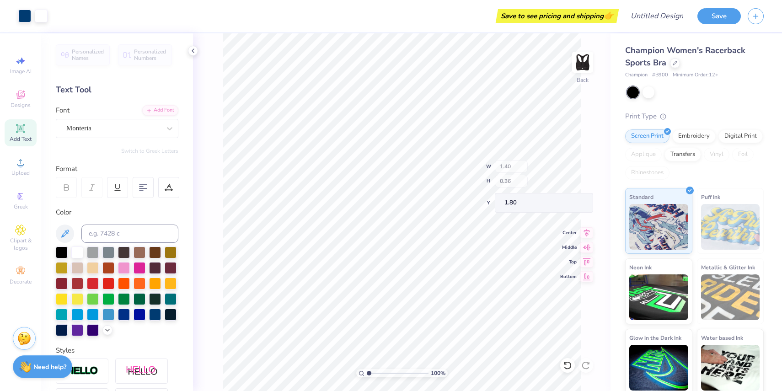
type input "0.88"
type input "0.39"
type input "3.10"
type input "2.74"
type input "0.40"
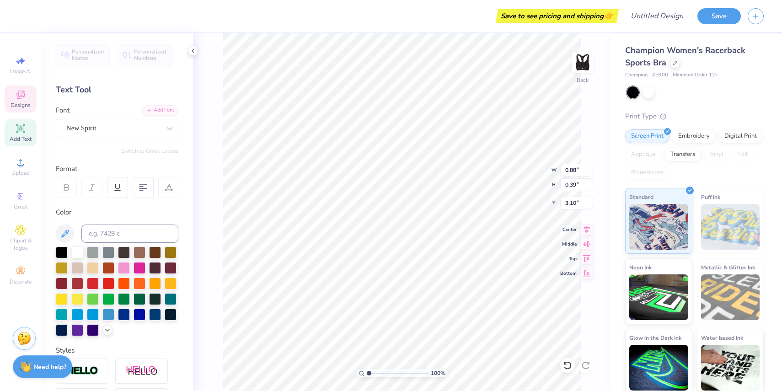
type input "2.61"
type input "3.22"
type input "4.41"
type input "1.84"
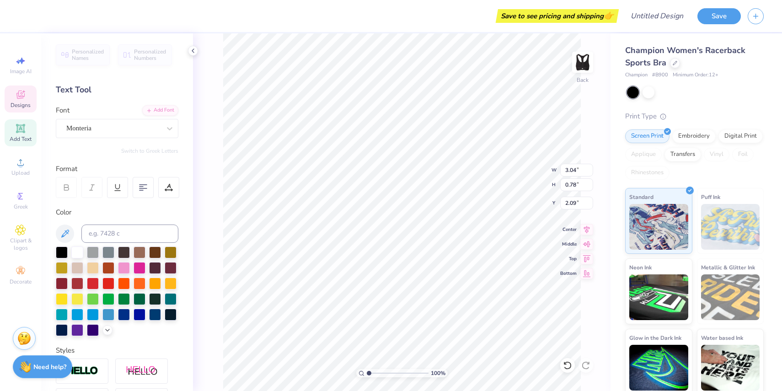
type textarea "B"
type textarea "FD"
click at [130, 129] on div "Monteria" at bounding box center [113, 128] width 96 height 14
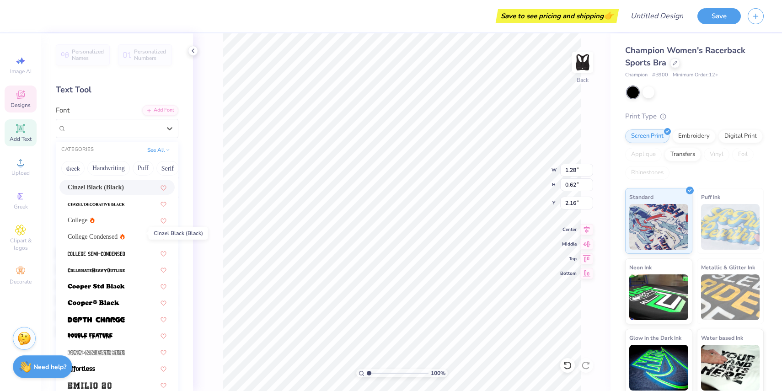
scroll to position [68, 0]
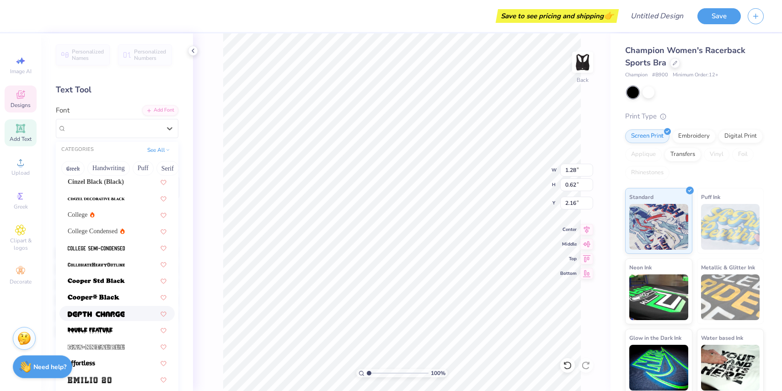
click at [102, 313] on img at bounding box center [96, 314] width 57 height 6
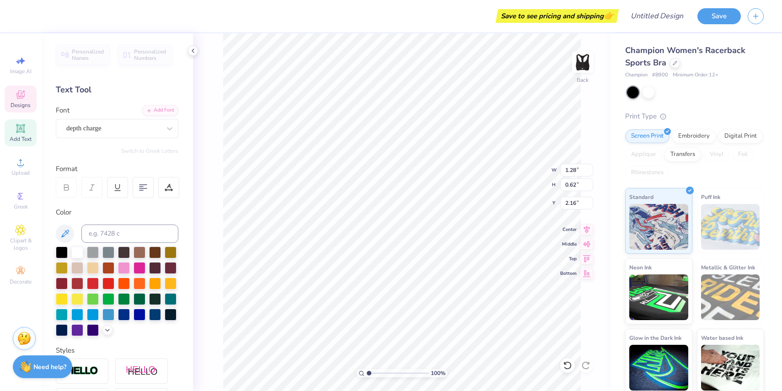
type input "1.16"
type input "0.68"
type input "2.14"
click at [122, 125] on div "depth charge" at bounding box center [113, 128] width 96 height 14
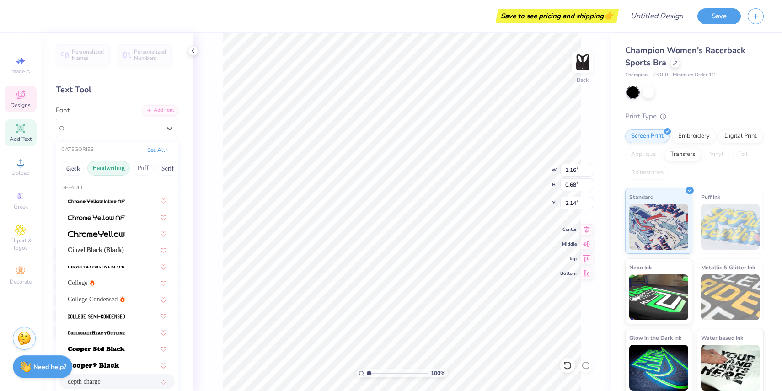
click at [115, 169] on button "Handwriting" at bounding box center [108, 168] width 43 height 15
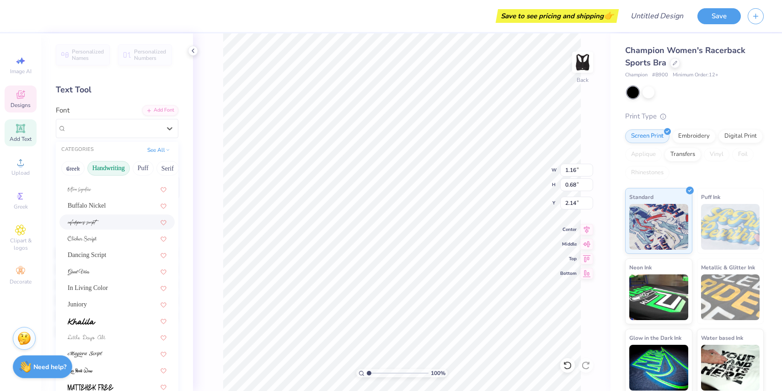
scroll to position [62, 0]
click at [97, 303] on div "Juniory" at bounding box center [117, 303] width 99 height 10
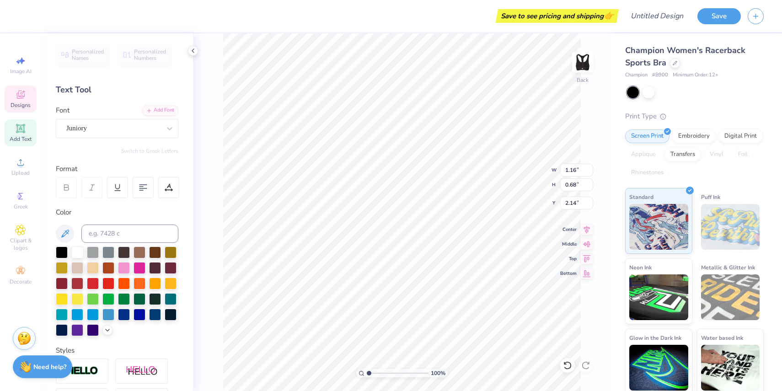
type input "0.83"
type input "0.82"
type input "2.07"
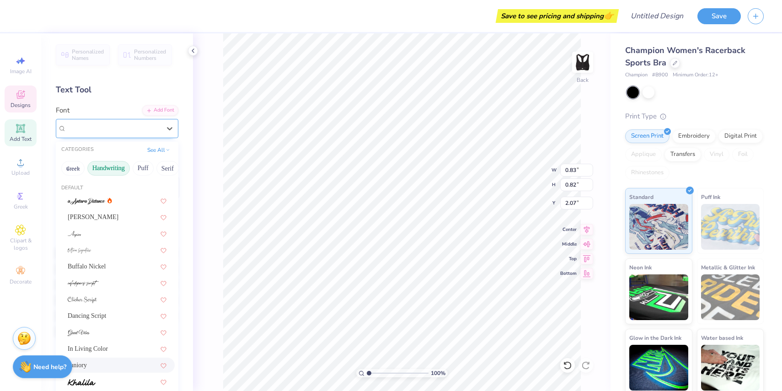
click at [116, 129] on div "Juniory" at bounding box center [113, 128] width 96 height 14
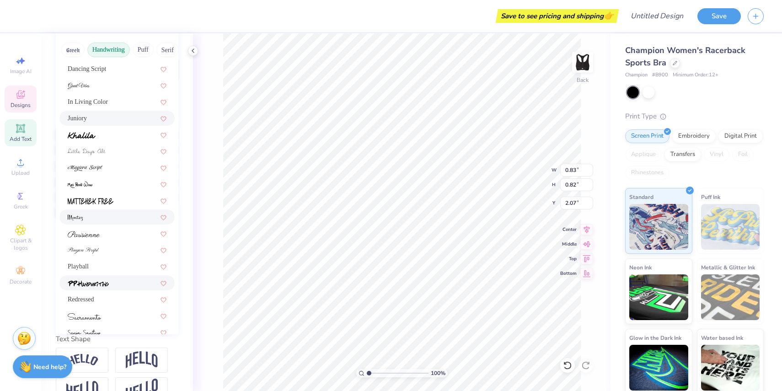
scroll to position [128, 0]
click at [100, 166] on img at bounding box center [85, 169] width 35 height 6
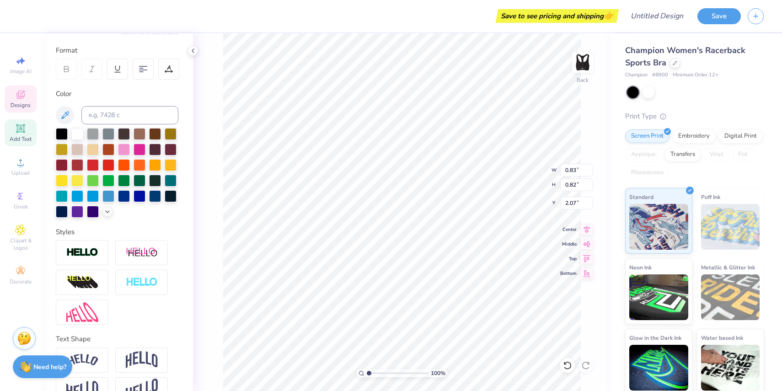
type input "1.11"
type input "0.93"
type input "2.01"
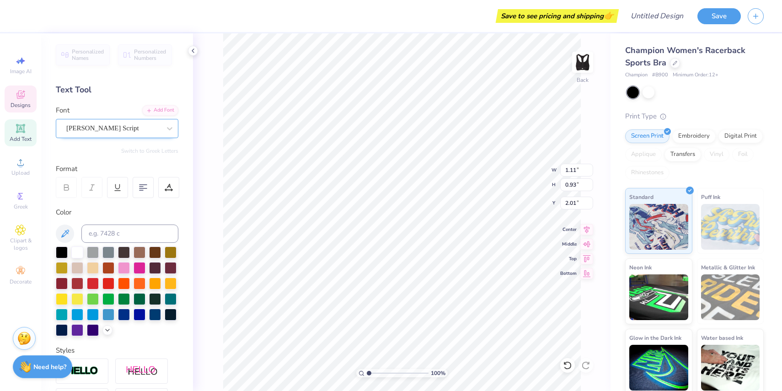
type input "0.83"
type input "0.82"
type input "2.07"
type input "1.16"
type input "0.68"
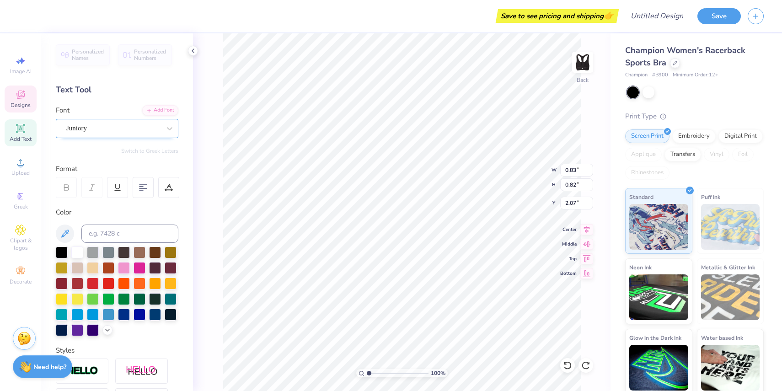
type input "2.14"
type input "1.28"
type input "0.62"
type input "2.16"
type input "0.50"
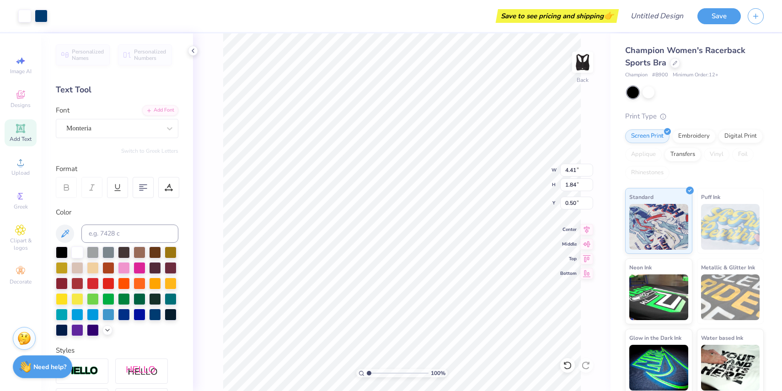
type input "3.65"
type input "1.52"
type input "0.66"
type input "2.72"
type input "1.13"
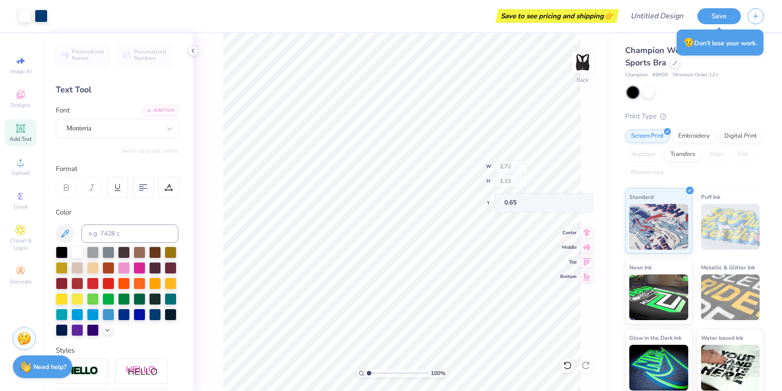
type input "0.65"
click at [112, 132] on div "Monteria" at bounding box center [113, 128] width 96 height 14
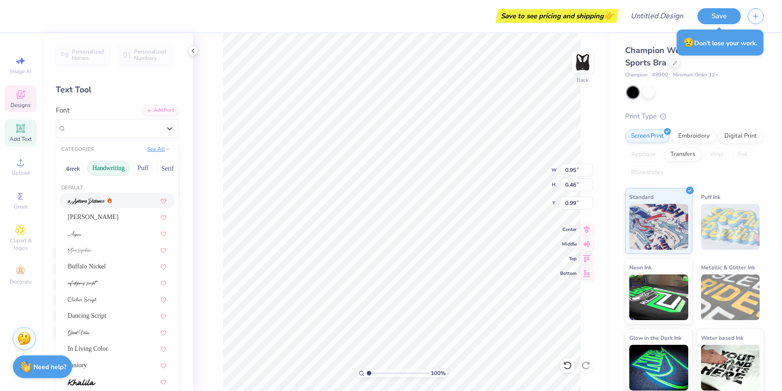
click at [154, 151] on button "See All" at bounding box center [159, 149] width 28 height 9
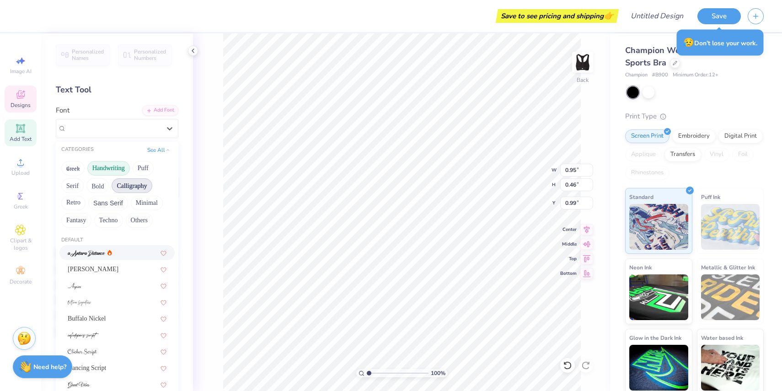
click at [146, 182] on button "Calligraphy" at bounding box center [132, 185] width 40 height 15
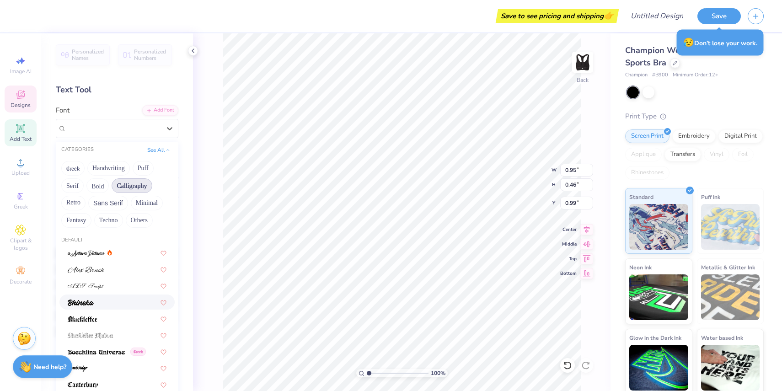
click at [96, 300] on div at bounding box center [117, 302] width 99 height 10
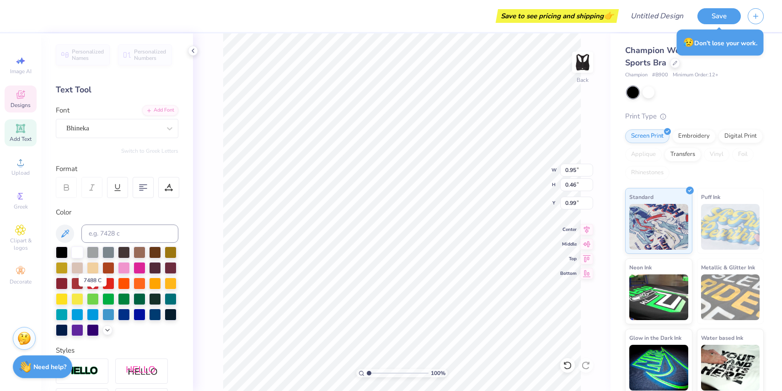
type input "0.67"
type input "0.42"
type input "1.01"
type textarea "FD"
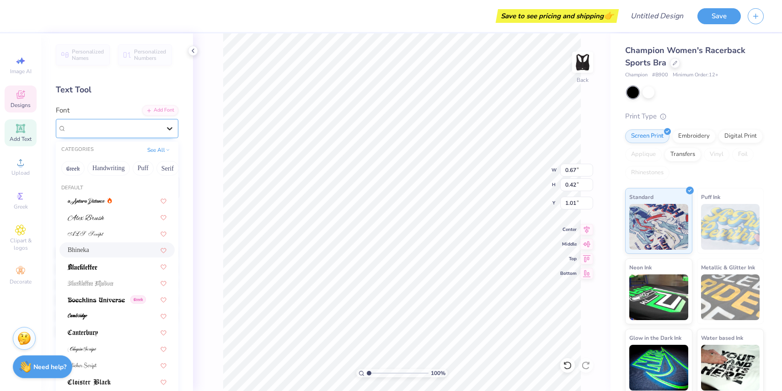
click at [169, 129] on icon at bounding box center [169, 128] width 5 height 3
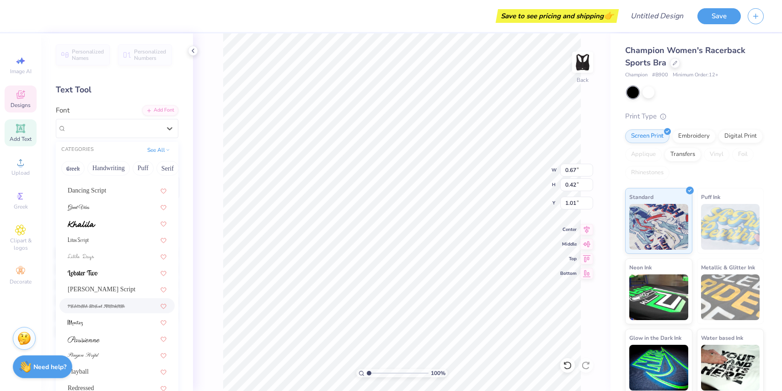
scroll to position [10, 0]
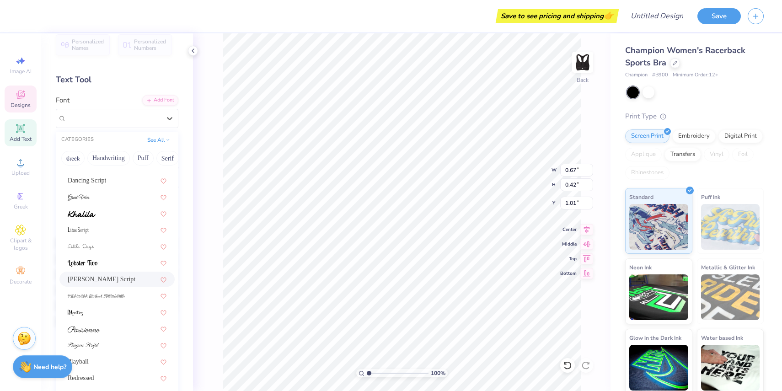
click at [104, 278] on span "Magiera Script" at bounding box center [102, 279] width 68 height 10
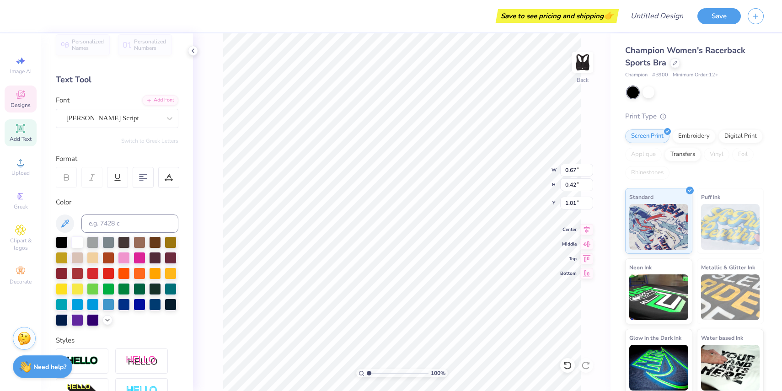
click at [221, 215] on div "100 % Back W 0.67 0.67 " H 0.42 0.42 " Y 1.01 1.01 " Center Middle Top Bottom" at bounding box center [402, 212] width 418 height 358
click at [155, 119] on div "Magiera Script" at bounding box center [113, 118] width 96 height 14
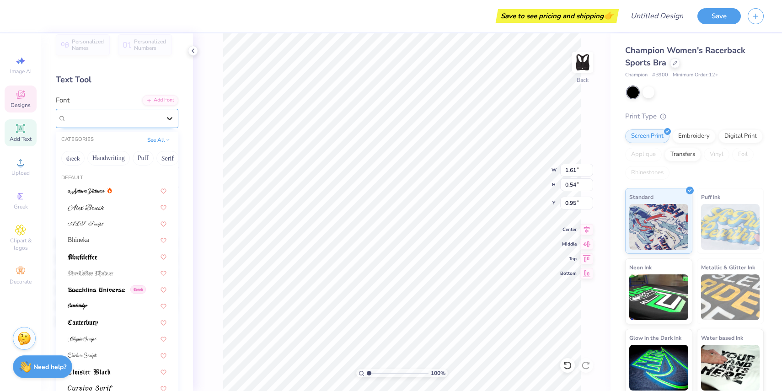
click at [167, 118] on icon at bounding box center [169, 118] width 9 height 9
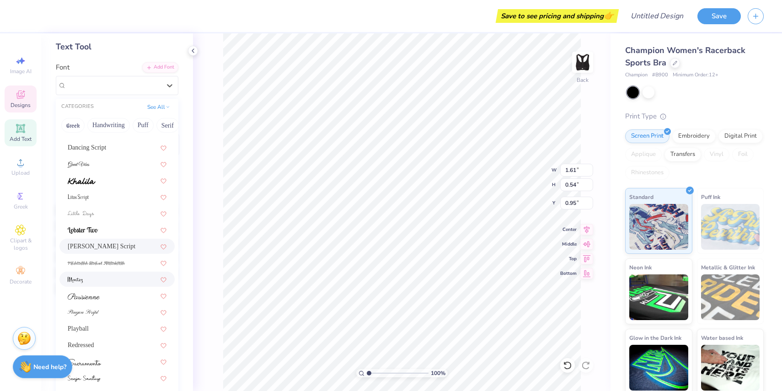
scroll to position [47, 0]
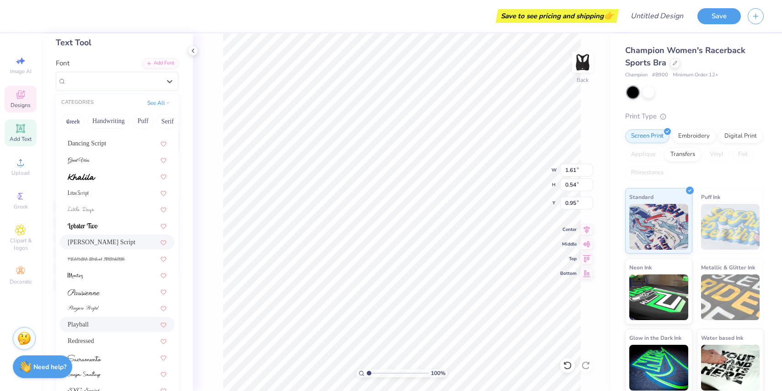
click at [105, 323] on div "Playball" at bounding box center [117, 325] width 99 height 10
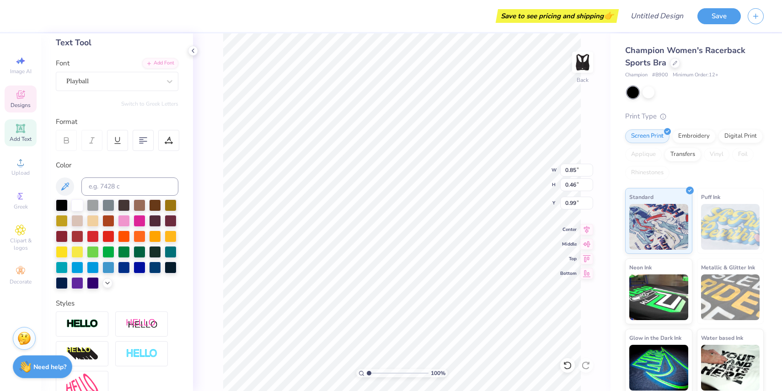
type input "0.85"
type input "0.46"
type input "0.99"
click at [214, 317] on div "100 % Back W 0.85 0.85 " H 0.46 0.46 " Y 0.99 0.99 " Center Middle Top Bottom" at bounding box center [402, 212] width 418 height 358
click at [109, 281] on polyline at bounding box center [108, 282] width 4 height 2
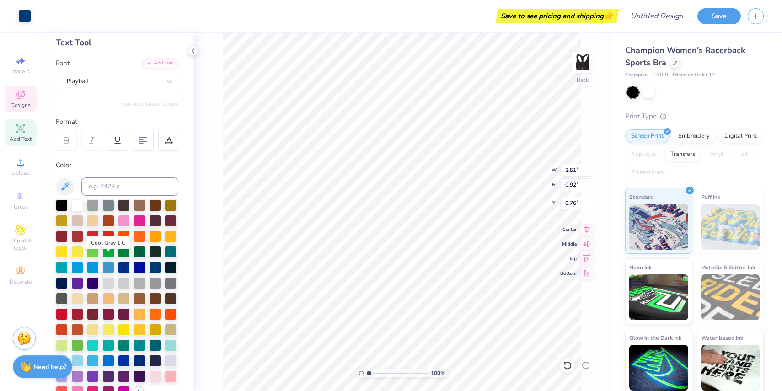
scroll to position [93, 0]
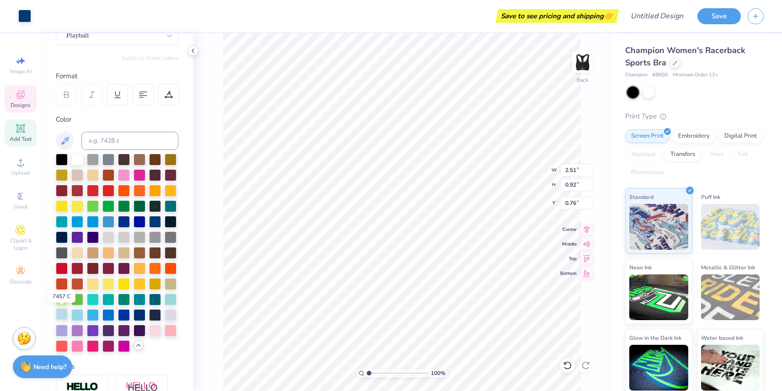
click at [58, 314] on div at bounding box center [62, 314] width 12 height 12
click at [201, 280] on div "100 % Back W 2.51 2.51 " H 0.92 0.92 " Y 0.76 0.76 " Center Middle Top Bottom" at bounding box center [402, 212] width 418 height 358
click at [63, 318] on div at bounding box center [62, 314] width 12 height 12
type input "0.85"
type input "0.46"
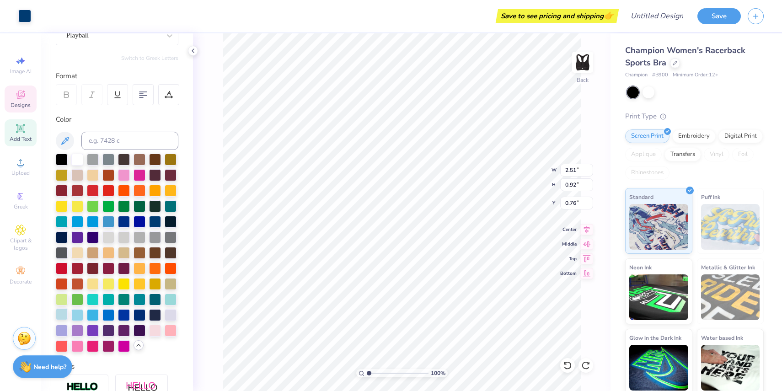
type input "0.99"
click at [63, 314] on div at bounding box center [62, 314] width 12 height 12
click at [61, 316] on div at bounding box center [62, 314] width 12 height 12
click at [62, 317] on div at bounding box center [62, 314] width 12 height 12
click at [81, 161] on div at bounding box center [77, 159] width 12 height 12
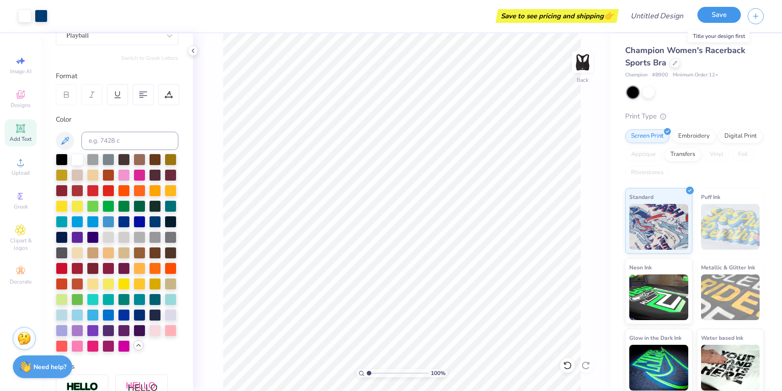
click at [727, 14] on button "Save" at bounding box center [719, 15] width 43 height 16
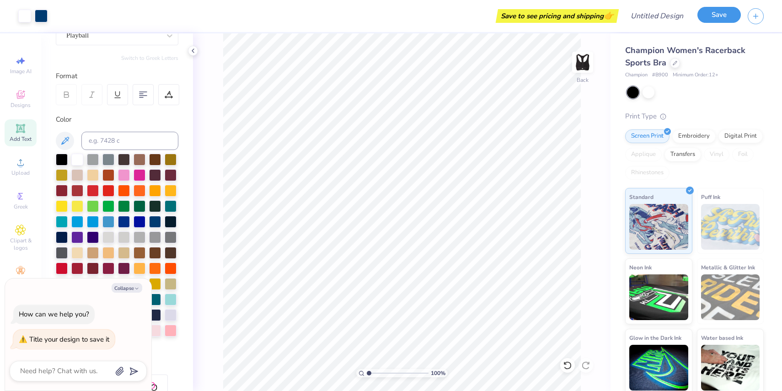
click at [720, 14] on button "Save" at bounding box center [719, 15] width 43 height 16
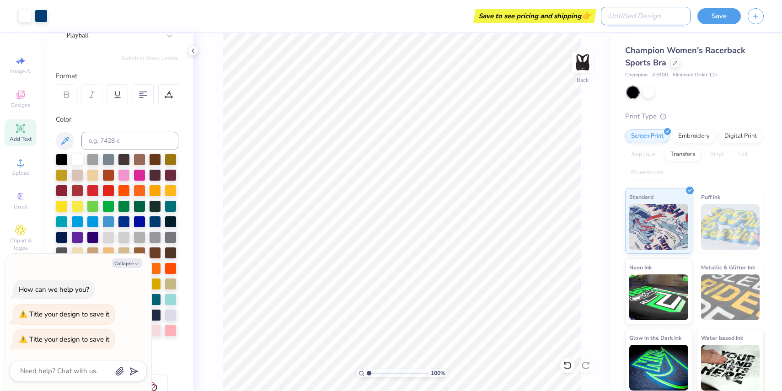
type textarea "x"
click at [657, 17] on input "Design Title" at bounding box center [646, 16] width 90 height 18
type input "F"
type textarea "x"
type input "Fd"
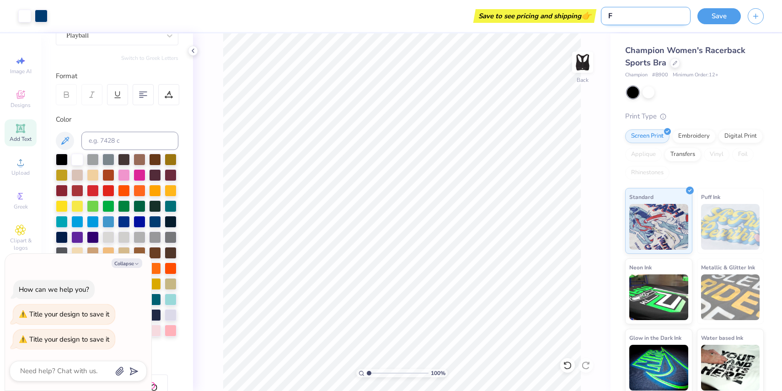
type textarea "x"
type input "Fd"
type textarea "x"
type input "Fd f"
type textarea "x"
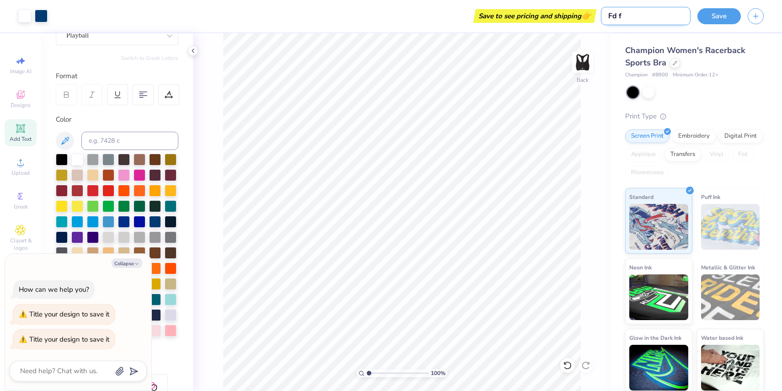
type input "Fd fo"
type textarea "x"
type input "Fd for"
type textarea "x"
type input "Fd ford"
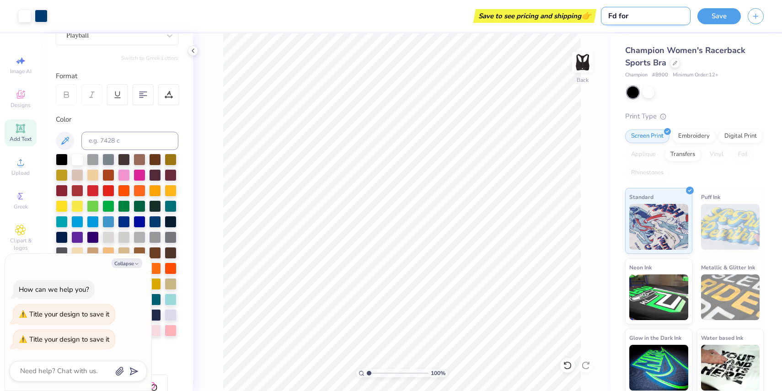
type textarea "x"
type input "Fd ford"
type textarea "x"
type input "Fd ford s"
type textarea "x"
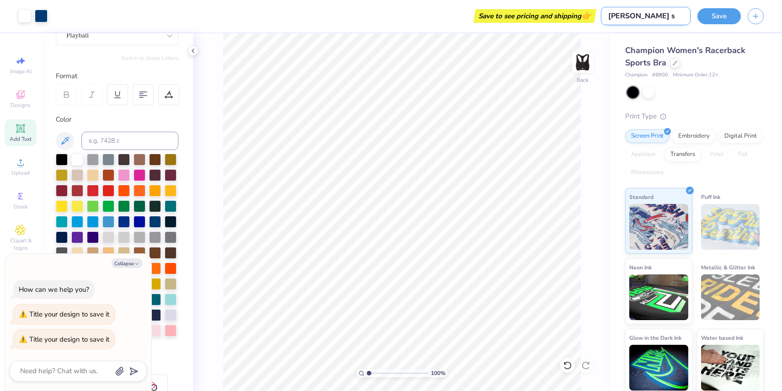
type input "Fd ford sp"
type textarea "x"
type input "Fd ford spo"
type textarea "x"
type input "Fd ford spor"
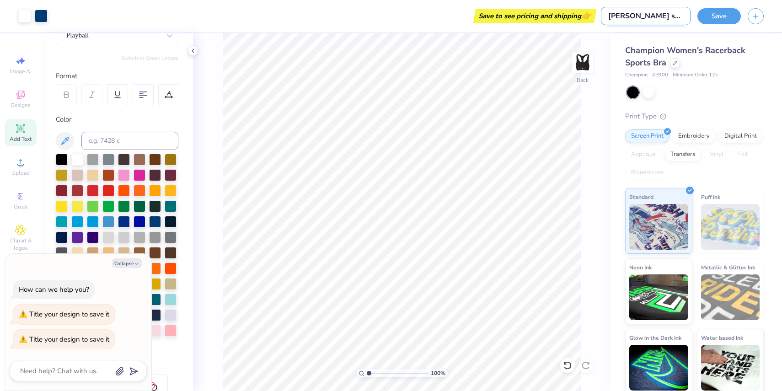
type textarea "x"
type input "Fd ford sport"
type textarea "x"
type input "Fd ford sports"
type textarea "x"
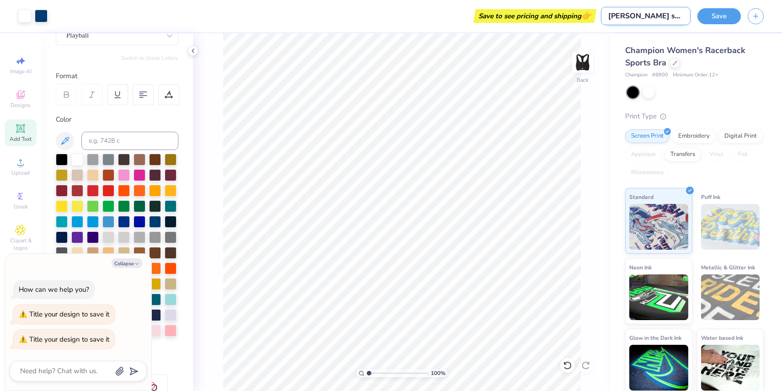
type input "Fd ford sports"
type textarea "x"
type input "Fd ford sports b"
type textarea "x"
type input "Fd ford sports br"
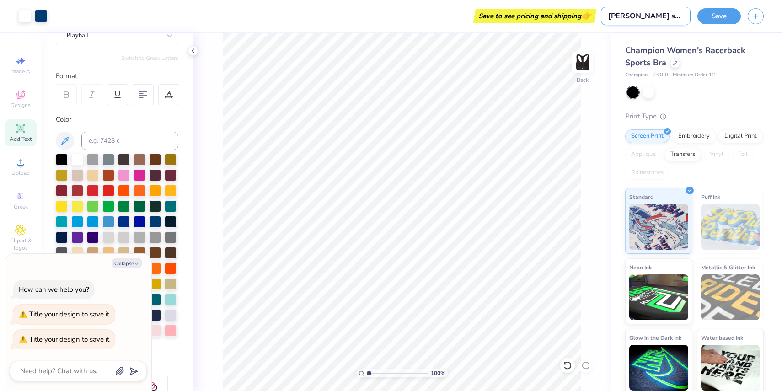
type textarea "x"
type input "[PERSON_NAME] sports bra"
type textarea "x"
type input "[PERSON_NAME] sports bra"
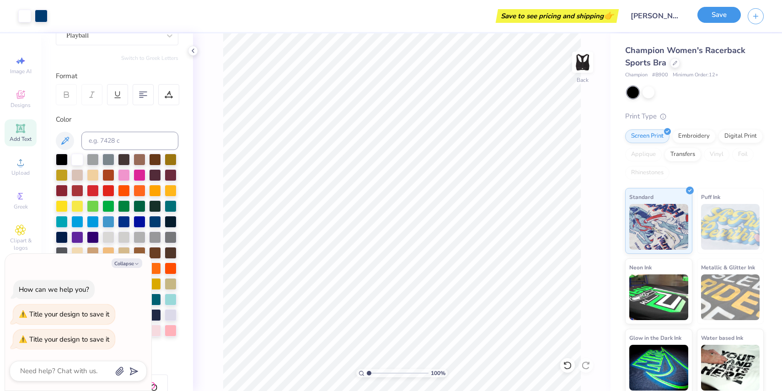
click at [728, 18] on button "Save" at bounding box center [719, 15] width 43 height 16
type textarea "x"
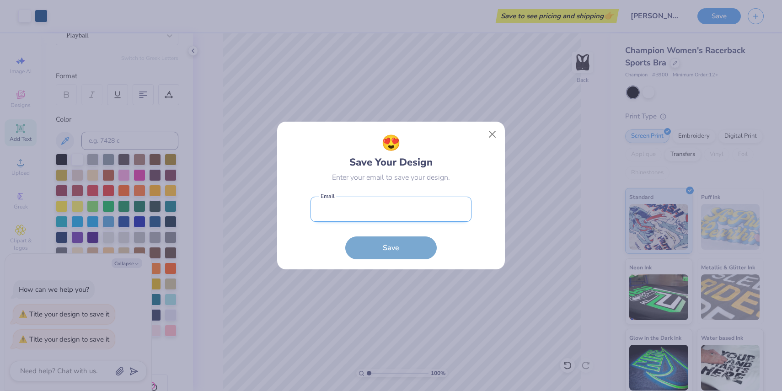
click at [389, 209] on input "email" at bounding box center [391, 209] width 161 height 25
type input "floridance.vicepresident@gmail.com"
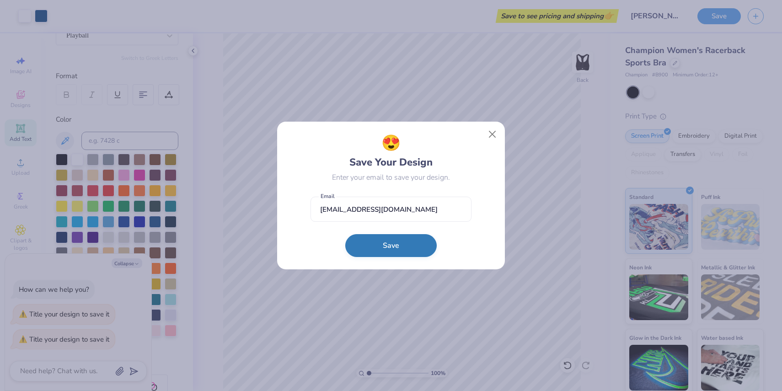
click at [381, 250] on button "Save" at bounding box center [390, 245] width 91 height 23
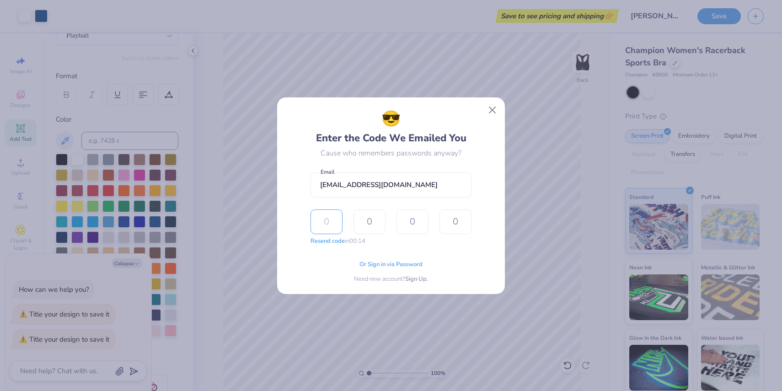
type input "6"
type input "5"
type input "2"
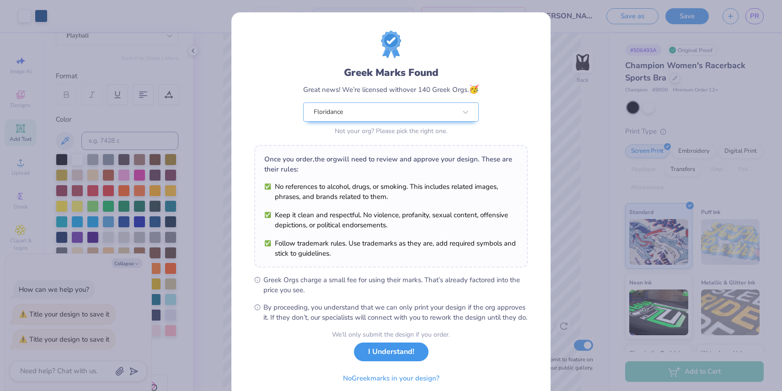
click at [385, 361] on button "I Understand!" at bounding box center [391, 352] width 75 height 19
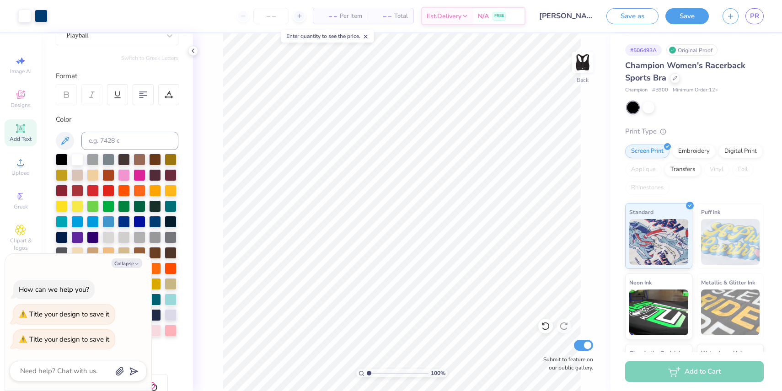
type textarea "x"
click at [275, 17] on input "number" at bounding box center [271, 16] width 36 height 16
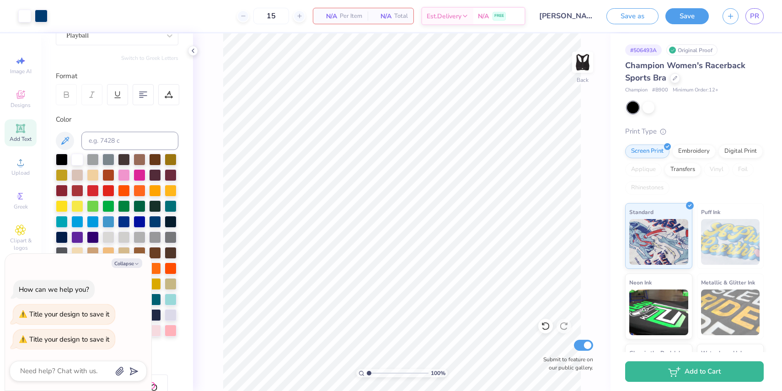
type input "15"
click at [327, 14] on span "N/A" at bounding box center [328, 16] width 18 height 10
click at [586, 345] on input "Submit to feature on our public gallery." at bounding box center [583, 345] width 19 height 11
checkbox input "false"
click at [129, 265] on button "Collapse" at bounding box center [127, 263] width 31 height 10
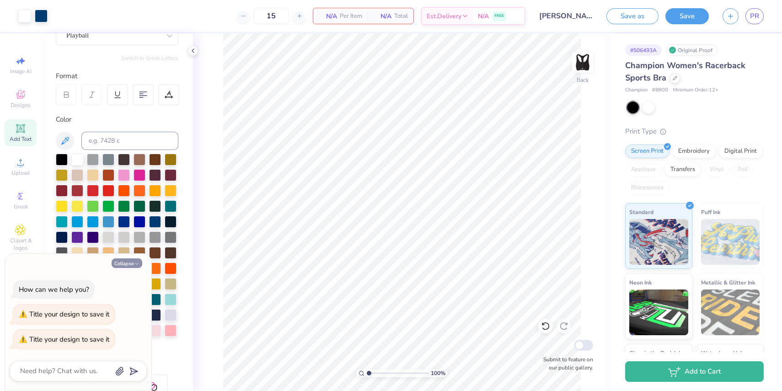
type textarea "x"
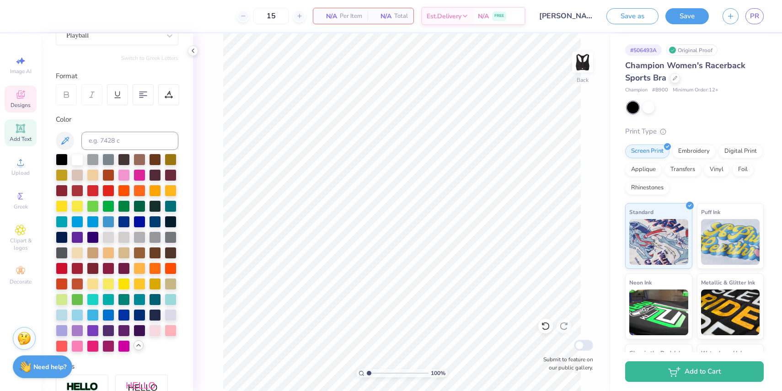
click at [19, 102] on span "Designs" at bounding box center [21, 105] width 20 height 7
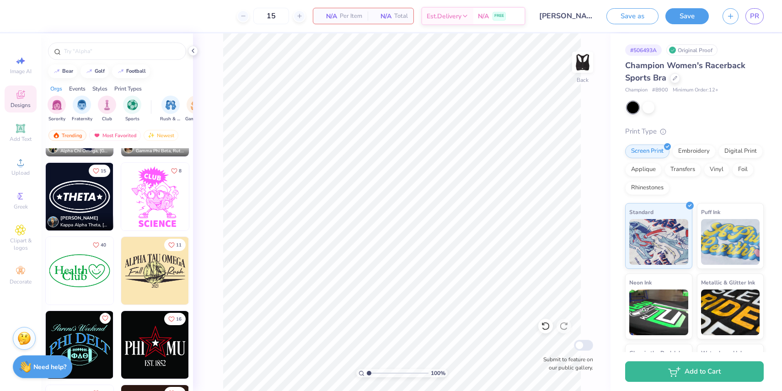
scroll to position [5922, 0]
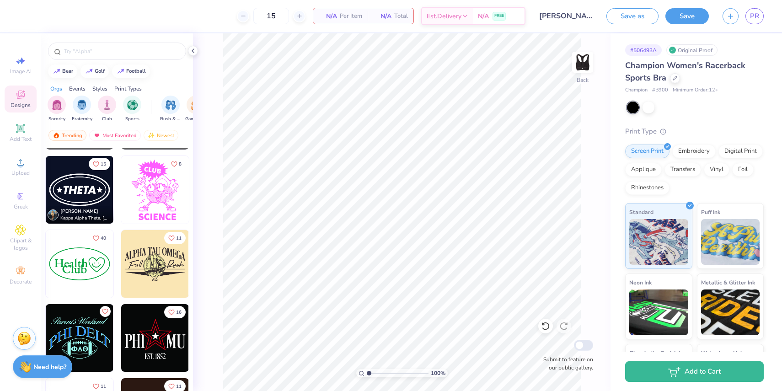
click at [100, 203] on img at bounding box center [80, 190] width 68 height 68
type input "0.60"
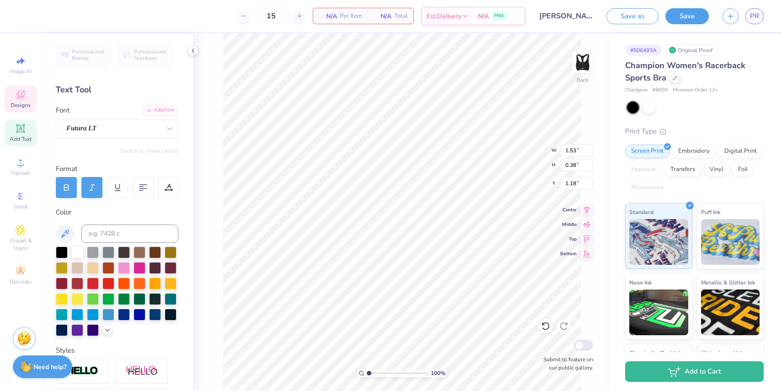
scroll to position [0, 0]
type textarea "T"
type textarea "FD"
click at [582, 291] on div "100 % Back W 1.53 1.53 " H 0.38 0.38 " Y 1.18 1.18 " Center Middle Top Bottom S…" at bounding box center [402, 212] width 418 height 358
type input "2.88"
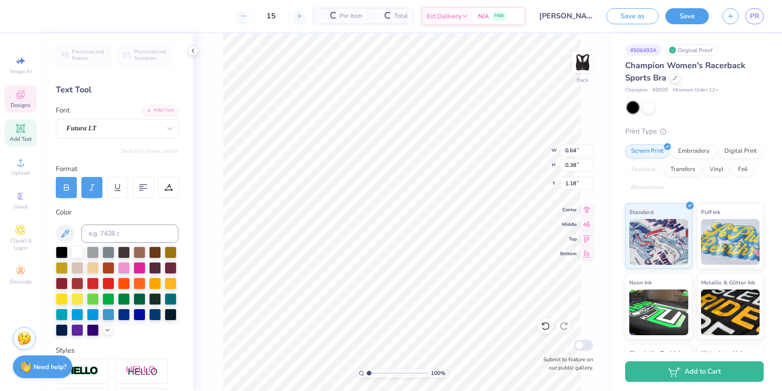
type input "1.54"
type input "0.60"
type input "2.21"
type input "1.18"
type input "1.00"
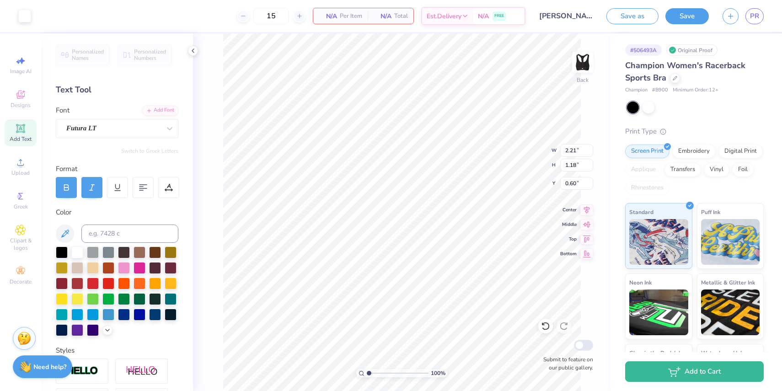
type input "0.64"
click at [21, 102] on span "Designs" at bounding box center [21, 105] width 20 height 7
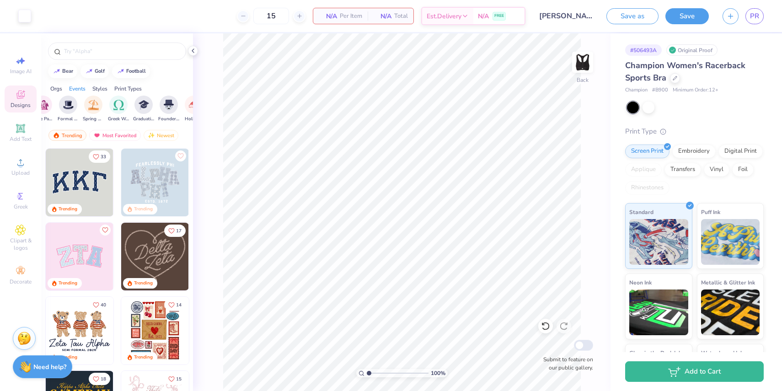
scroll to position [0, 306]
click at [138, 86] on div "Print Types" at bounding box center [127, 89] width 27 height 8
click at [84, 105] on img "filter for Screen Print" at bounding box center [82, 104] width 11 height 11
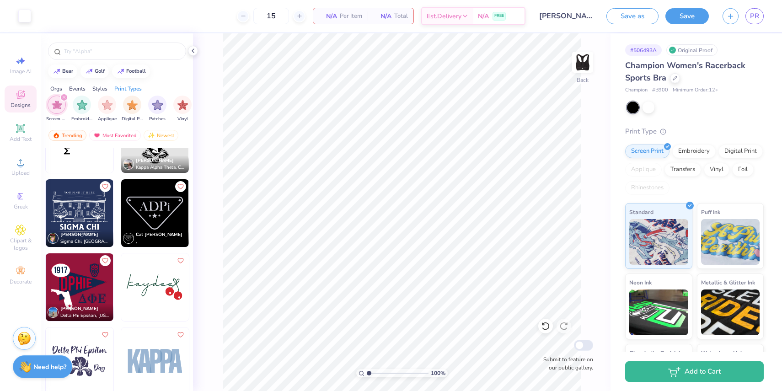
scroll to position [8493, 0]
click at [159, 292] on img at bounding box center [155, 287] width 68 height 68
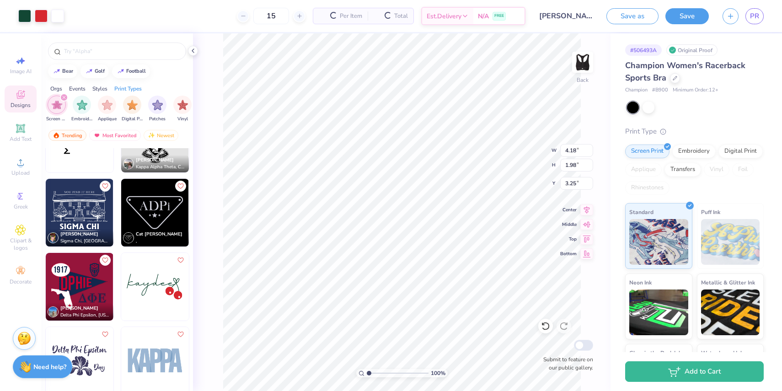
type input "4.18"
type input "1.98"
type input "3.25"
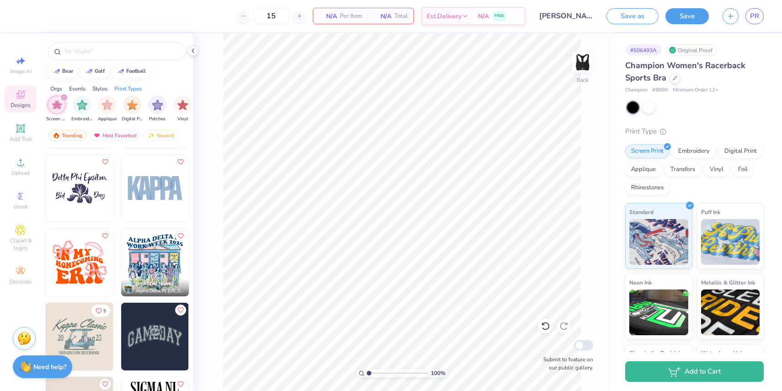
scroll to position [8667, 0]
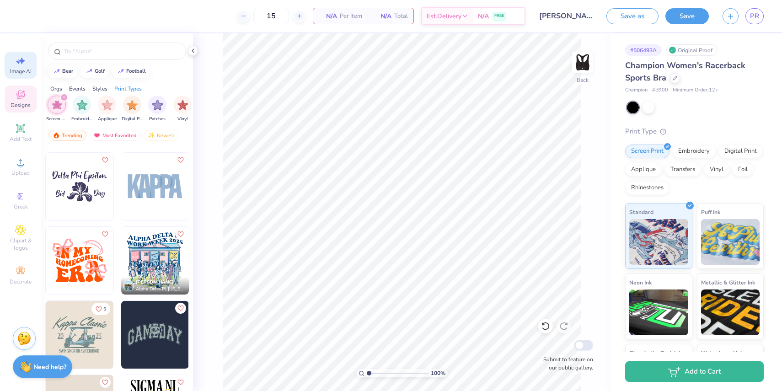
click at [27, 61] on div "Image AI" at bounding box center [21, 65] width 32 height 27
select select "4"
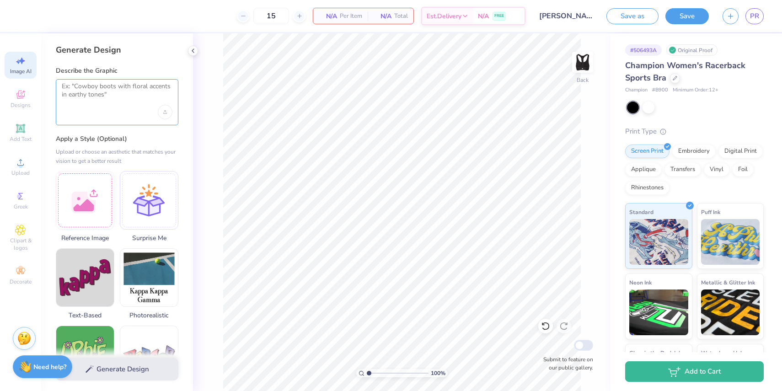
click at [103, 92] on textarea at bounding box center [117, 93] width 111 height 23
type textarea "z"
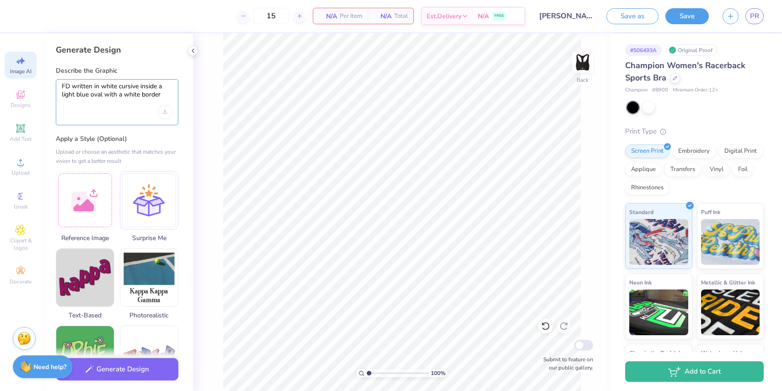
type textarea "FD written in white cursive inside a light blue oval with a white border"
click at [199, 139] on div "100 % Back Submit to feature on our public gallery." at bounding box center [402, 212] width 418 height 358
click at [131, 370] on button "Generate Design" at bounding box center [117, 367] width 123 height 22
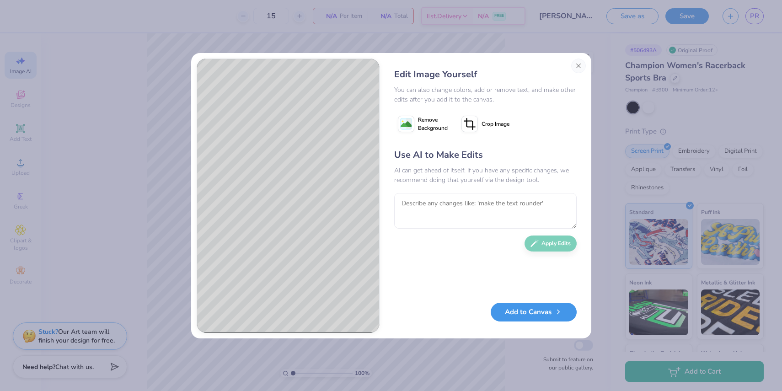
click at [522, 312] on button "Add to Canvas" at bounding box center [534, 312] width 86 height 19
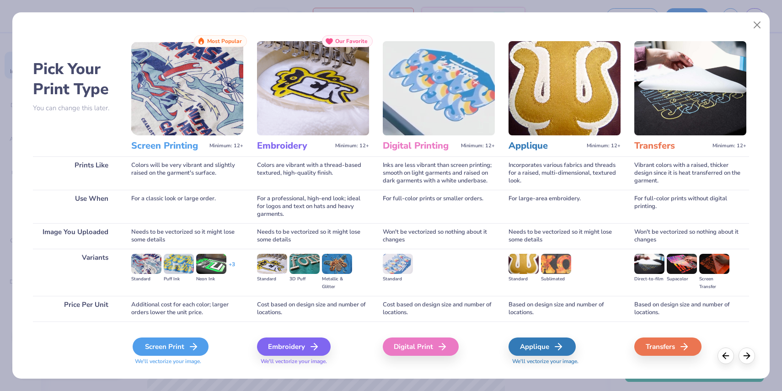
click at [162, 349] on div "Screen Print" at bounding box center [171, 347] width 76 height 18
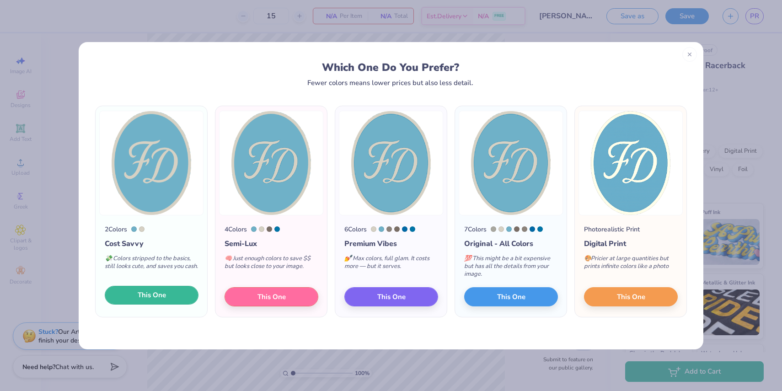
click at [179, 294] on button "This One" at bounding box center [152, 295] width 94 height 19
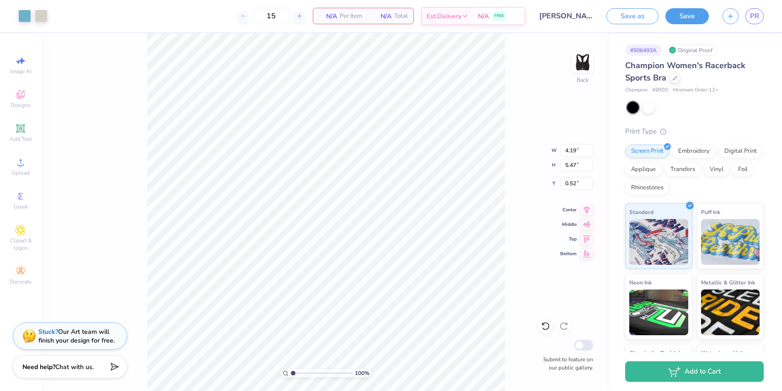
type input "1.73"
type input "2.26"
type input "3.72"
type input "0.62"
click at [515, 288] on div "100 % Back W 1.73 1.73 " H 2.26 2.26 " Y 0.62 0.62 " Center Middle Top Bottom S…" at bounding box center [326, 212] width 570 height 358
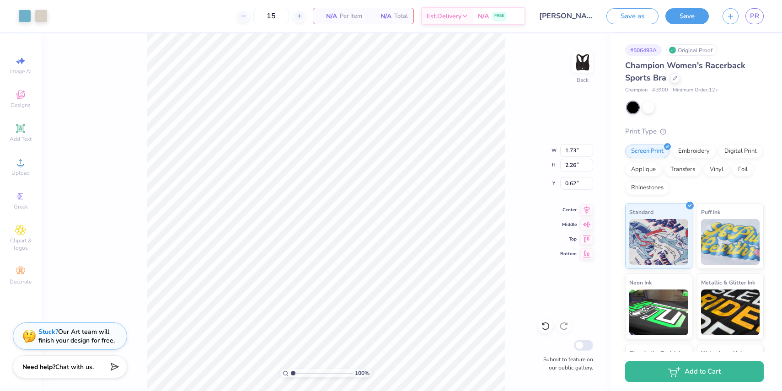
click at [539, 305] on div "100 % Back W 1.73 1.73 " H 2.26 2.26 " Y 0.62 0.62 " Center Middle Top Bottom S…" at bounding box center [326, 212] width 570 height 358
type input "0.50"
click at [27, 230] on div "Clipart & logos" at bounding box center [21, 238] width 32 height 34
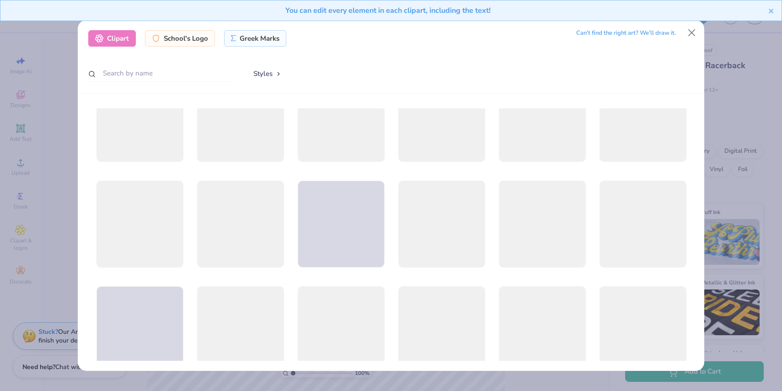
scroll to position [1093, 0]
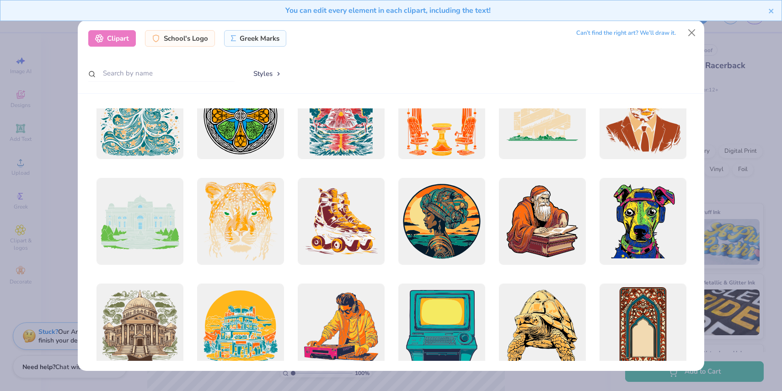
click at [74, 213] on div "Clipart School's Logo Greek Marks Can’t find the right art? We’ll draw it. Styl…" at bounding box center [391, 195] width 782 height 391
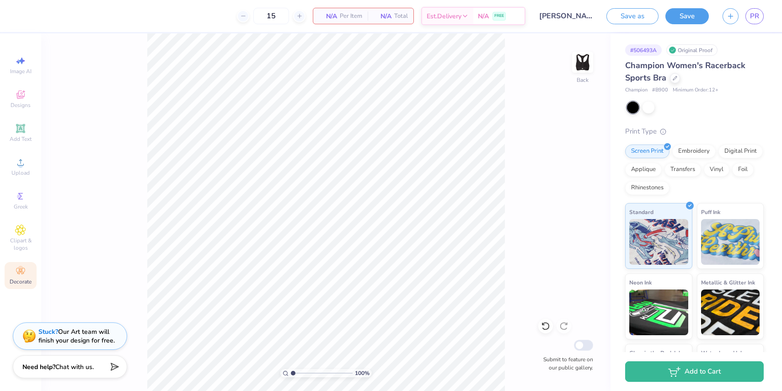
click at [21, 274] on icon at bounding box center [20, 271] width 11 height 11
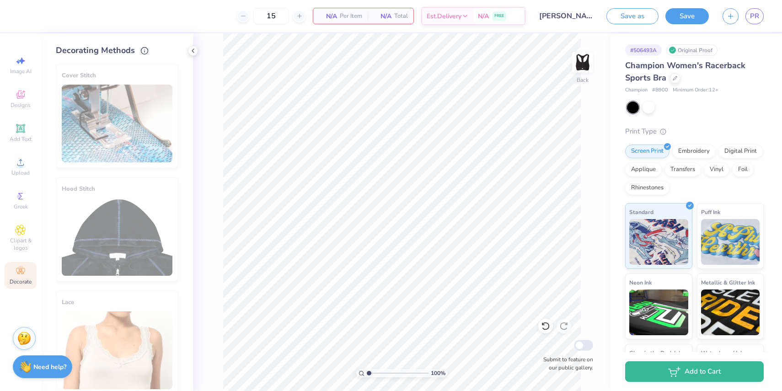
click at [21, 274] on icon at bounding box center [20, 271] width 11 height 11
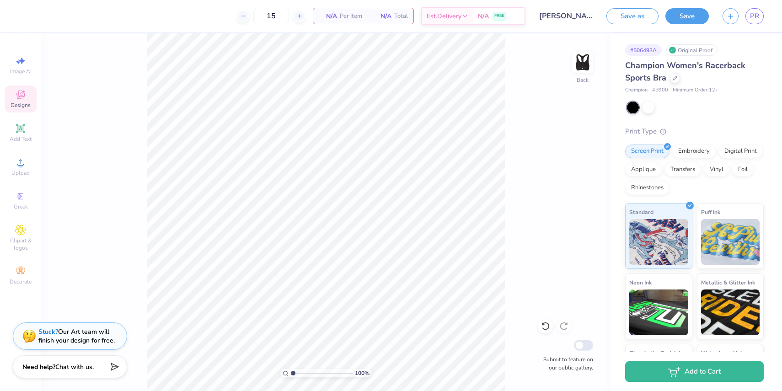
click at [22, 103] on span "Designs" at bounding box center [21, 105] width 20 height 7
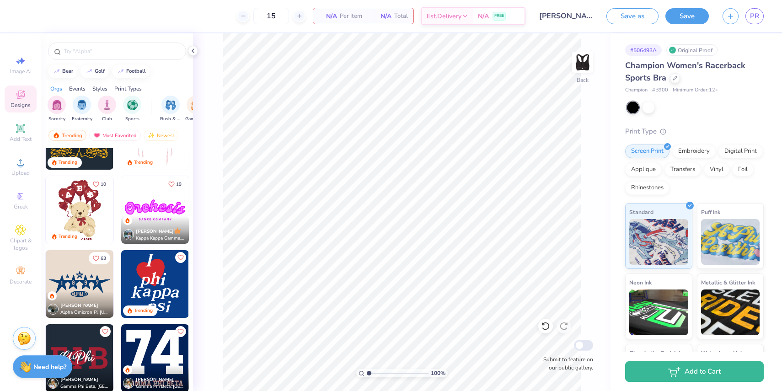
scroll to position [270, 0]
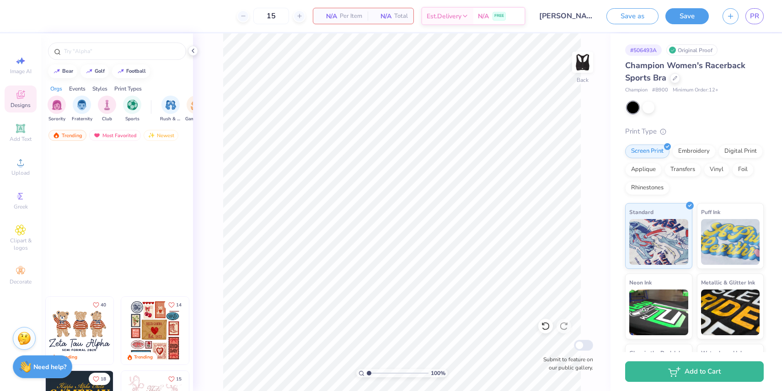
scroll to position [270, 0]
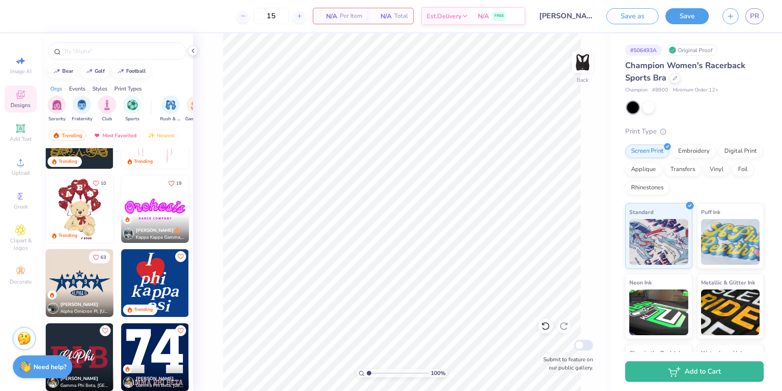
click at [88, 286] on img at bounding box center [80, 283] width 68 height 68
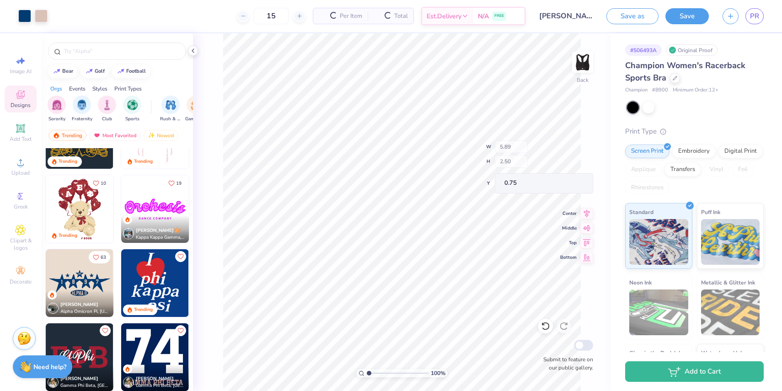
type input "0.75"
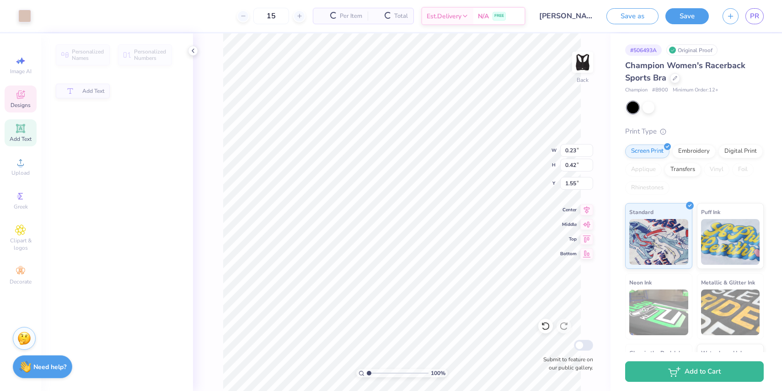
type input "0.23"
type input "0.42"
type input "1.55"
type input "5.89"
type input "1.75"
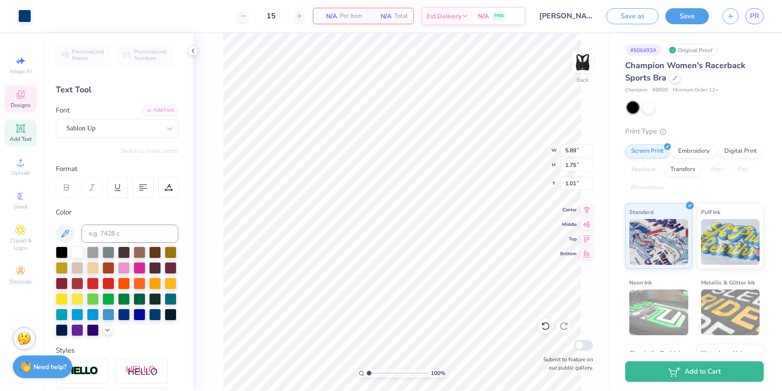
type input "3.74"
type input "3.80"
type input "1.32"
type input "0.61"
click at [108, 329] on icon at bounding box center [107, 329] width 7 height 7
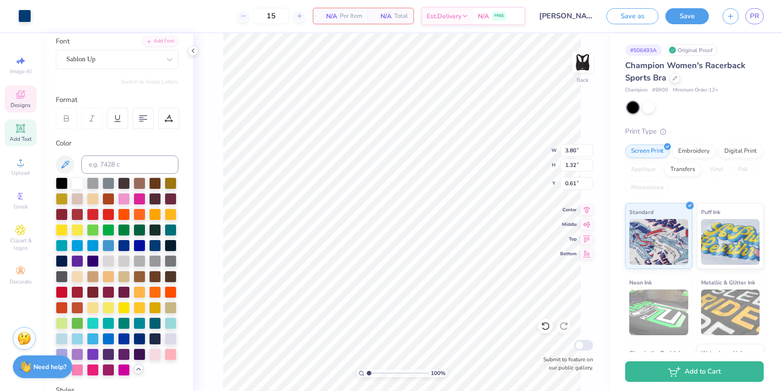
scroll to position [71, 0]
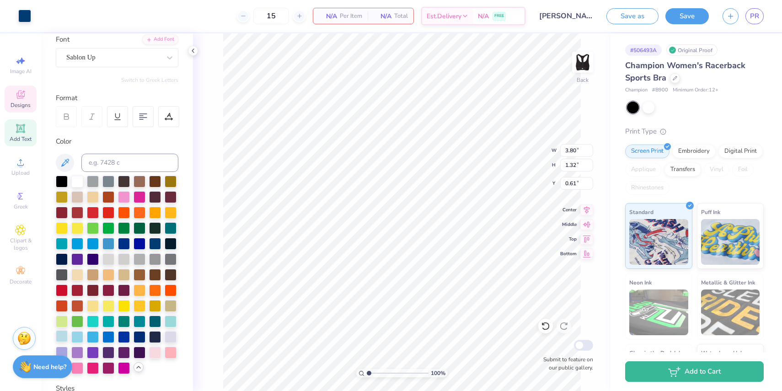
click at [65, 336] on div at bounding box center [62, 336] width 12 height 12
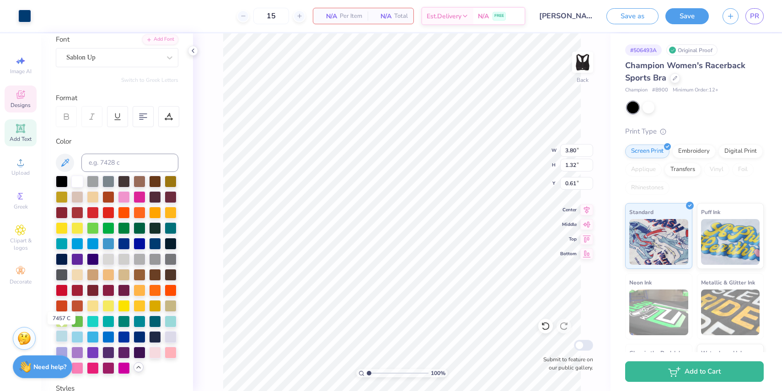
click at [359, 283] on div "Art colors 15 N/A Per Item N/A Total Est. Delivery N/A FREE Design Title Fd for…" at bounding box center [391, 195] width 782 height 391
click at [24, 15] on div at bounding box center [24, 15] width 13 height 13
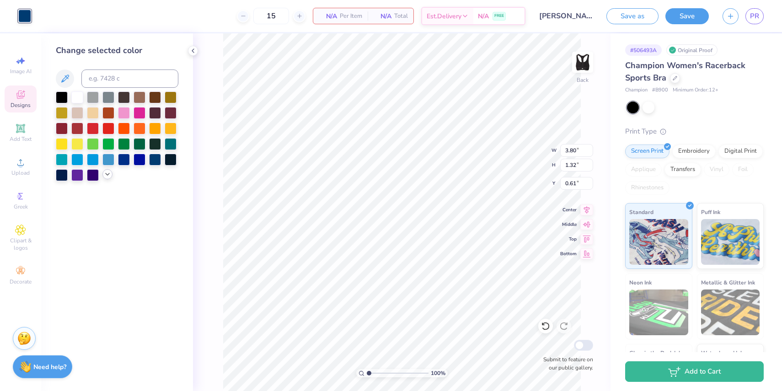
click at [108, 172] on icon at bounding box center [107, 174] width 7 height 7
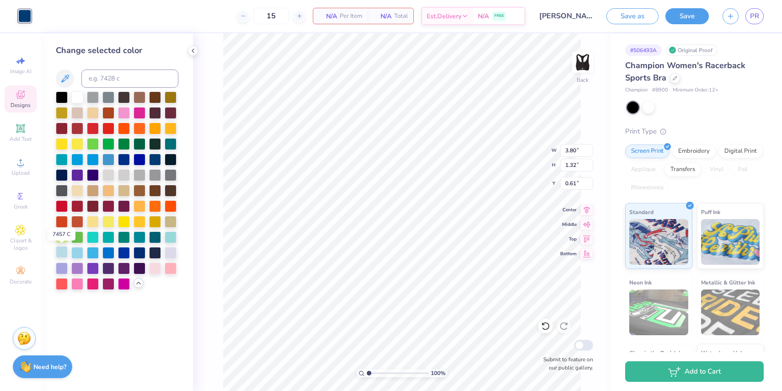
click at [61, 252] on div at bounding box center [62, 252] width 12 height 12
click at [220, 241] on div "100 % Back W 3.80 3.80 " H 1.32 1.32 " Y 0.61 0.61 " Center Middle Top Bottom S…" at bounding box center [402, 212] width 418 height 358
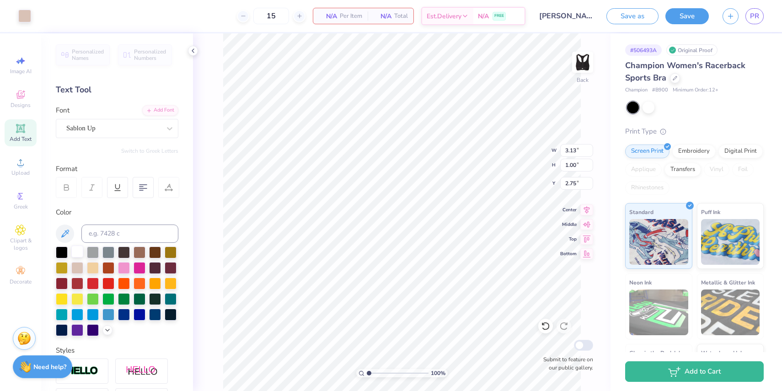
click at [76, 252] on div at bounding box center [77, 252] width 12 height 12
type input "0.77"
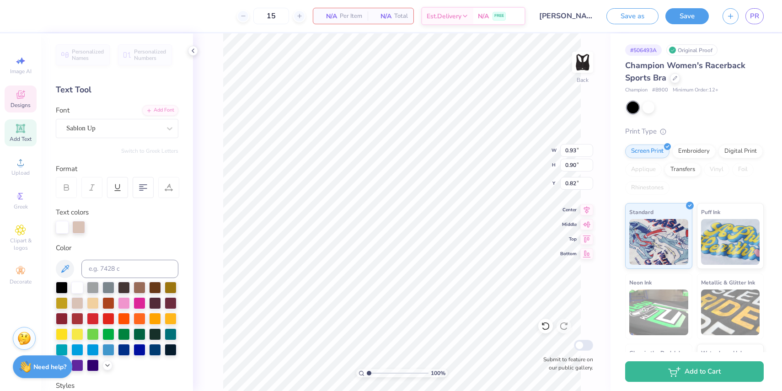
type input "3.80"
type input "1.32"
type input "0.61"
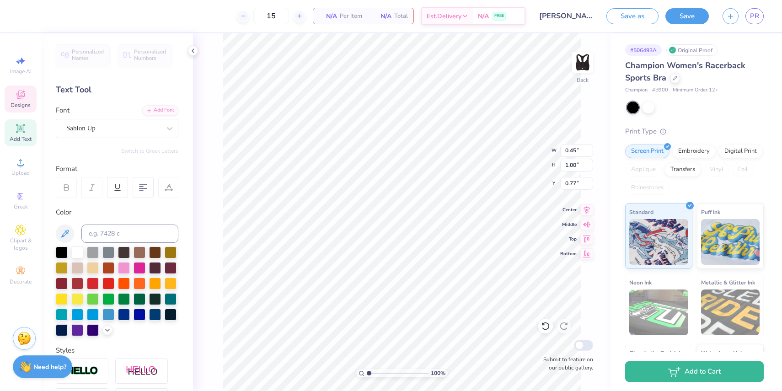
type input "0.42"
type input "0.94"
click at [80, 253] on div at bounding box center [77, 252] width 12 height 12
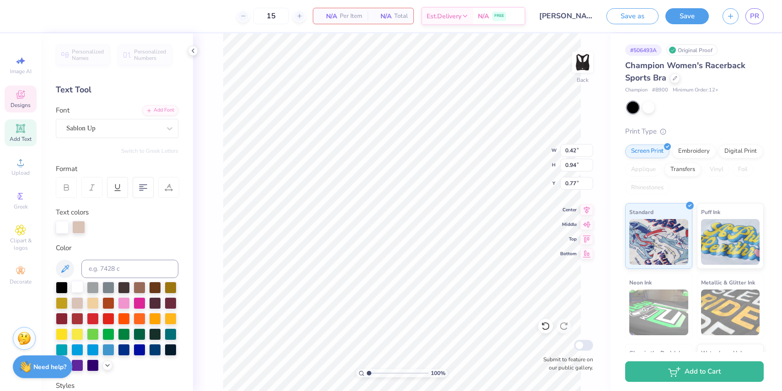
type input "0.45"
type input "1.00"
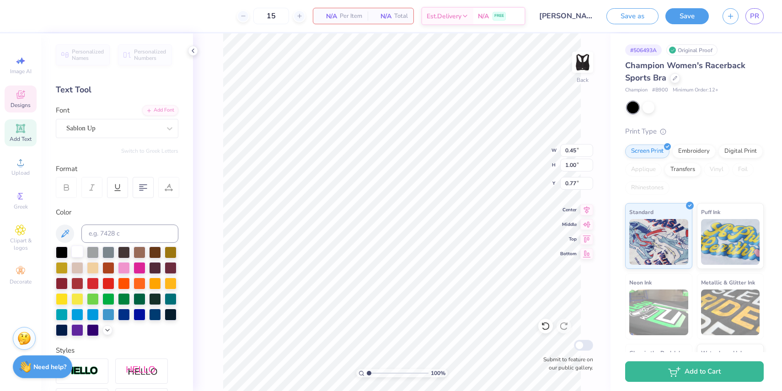
click at [74, 253] on div at bounding box center [77, 252] width 12 height 12
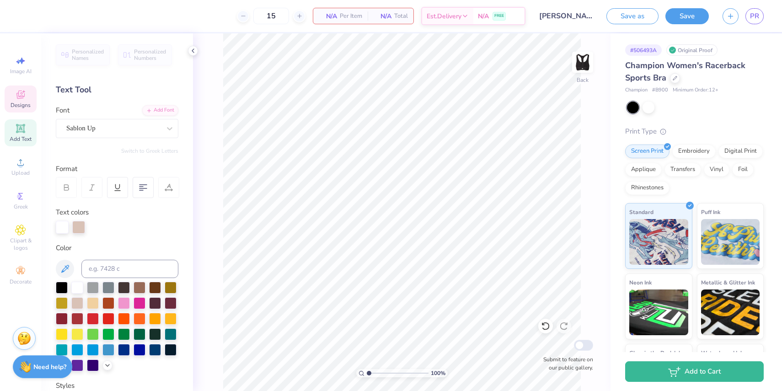
click at [26, 96] on div "Designs" at bounding box center [21, 99] width 32 height 27
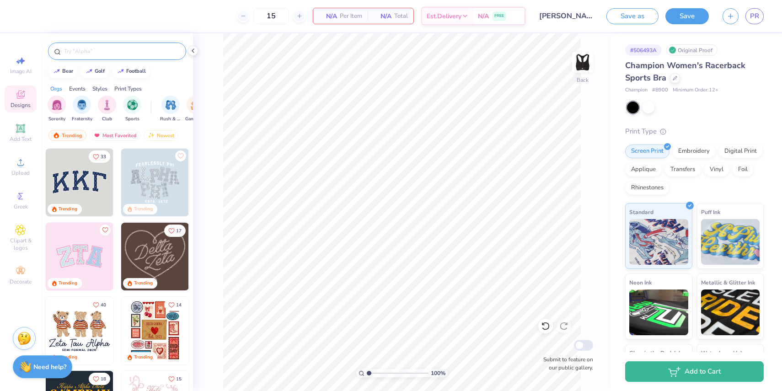
click at [91, 49] on input "text" at bounding box center [121, 51] width 117 height 9
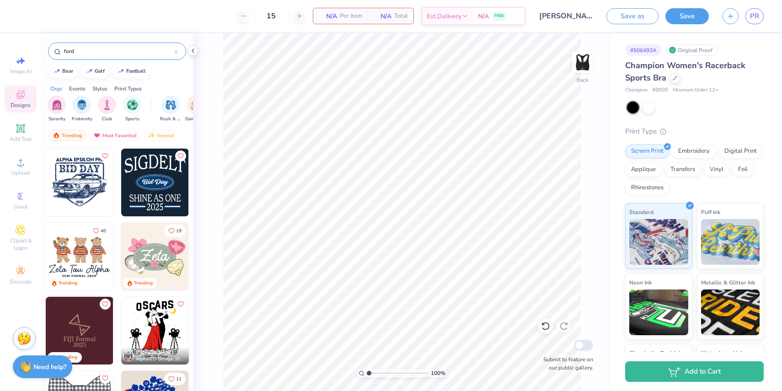
type input "ford"
click at [160, 188] on img at bounding box center [155, 183] width 68 height 68
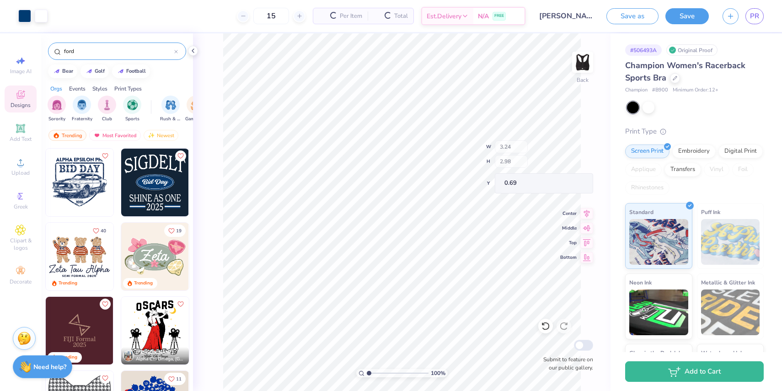
type input "0.69"
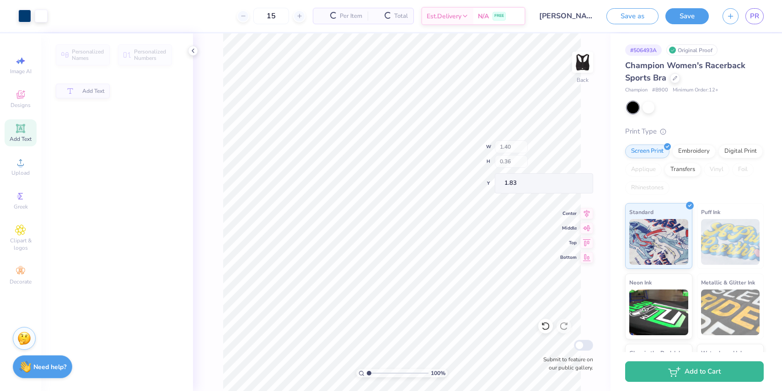
type input "1.40"
type input "0.36"
type input "1.83"
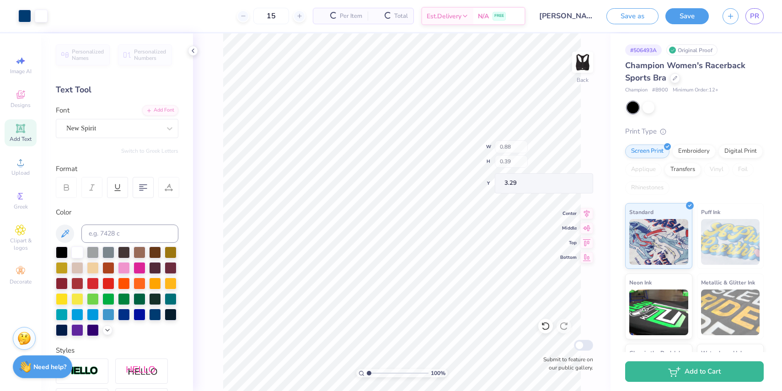
type input "3.25"
type input "0.83"
type input "0.06"
type input "3.44"
type input "3.25"
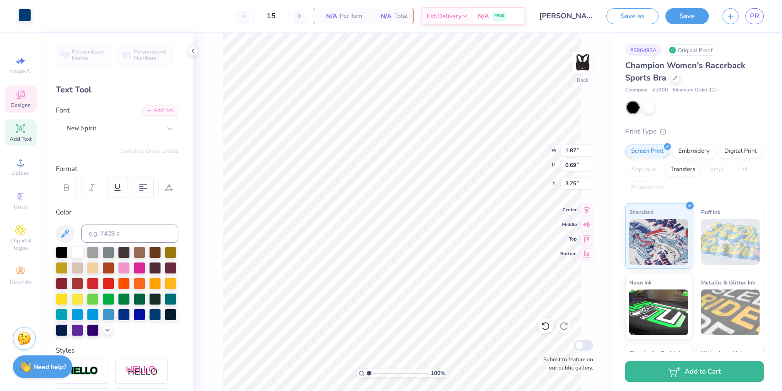
click at [25, 17] on div at bounding box center [24, 15] width 13 height 13
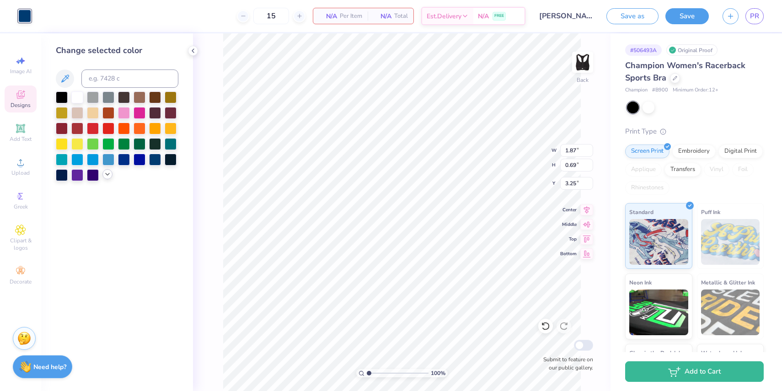
click at [105, 174] on icon at bounding box center [107, 174] width 7 height 7
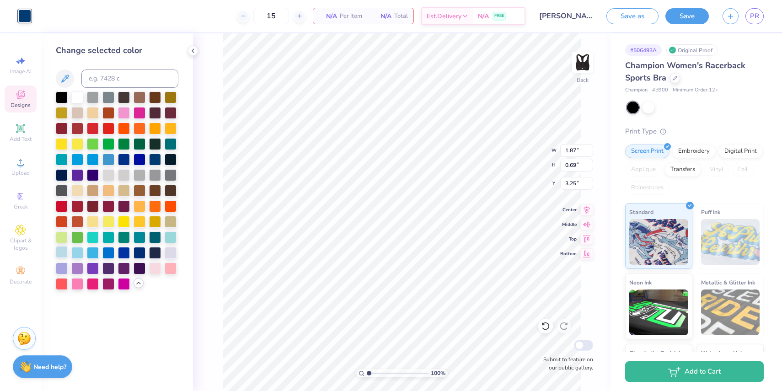
click at [60, 254] on div at bounding box center [62, 252] width 12 height 12
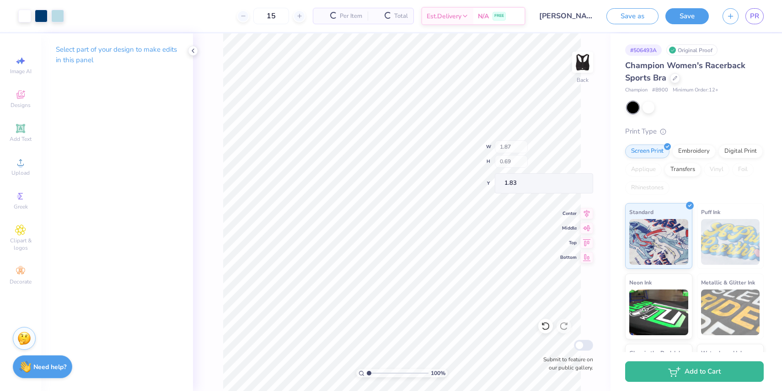
type input "1.83"
type input "0.50"
type input "3.28"
type input "1.37"
type input "3.02"
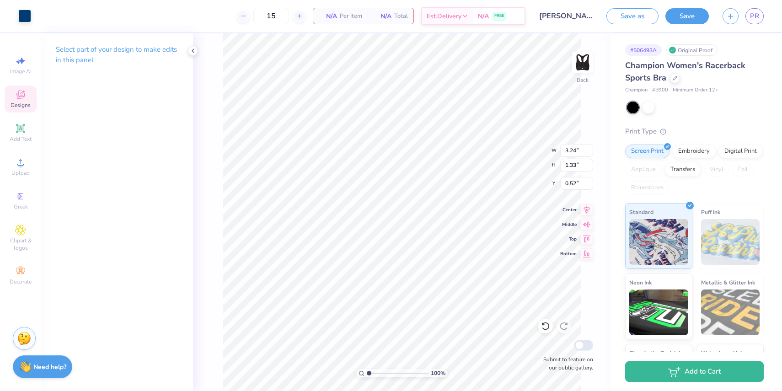
type input "1.11"
type input "0.63"
type input "3.24"
type input "1.33"
type input "0.52"
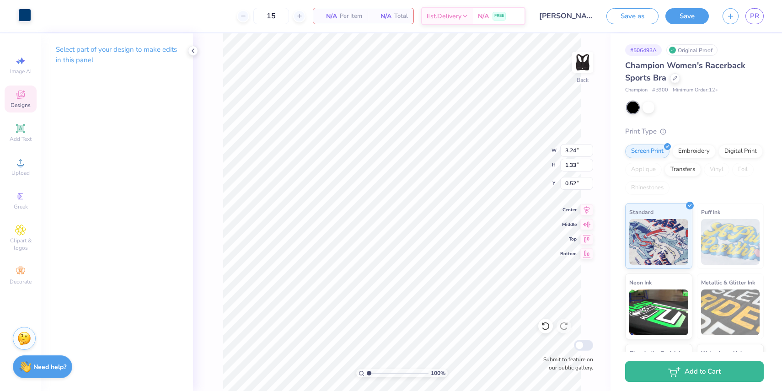
click at [27, 18] on div at bounding box center [24, 15] width 13 height 13
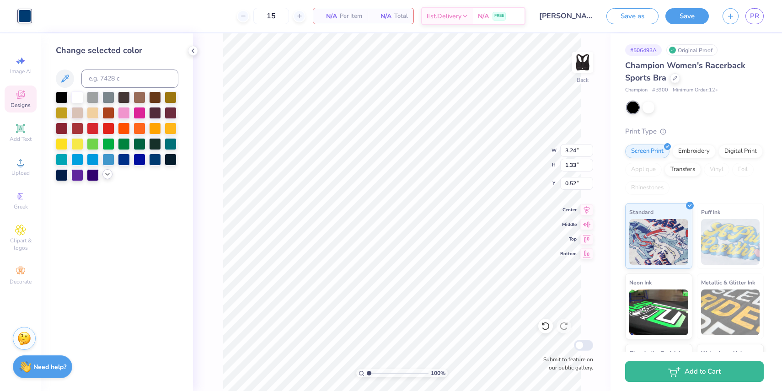
click at [109, 177] on icon at bounding box center [107, 174] width 7 height 7
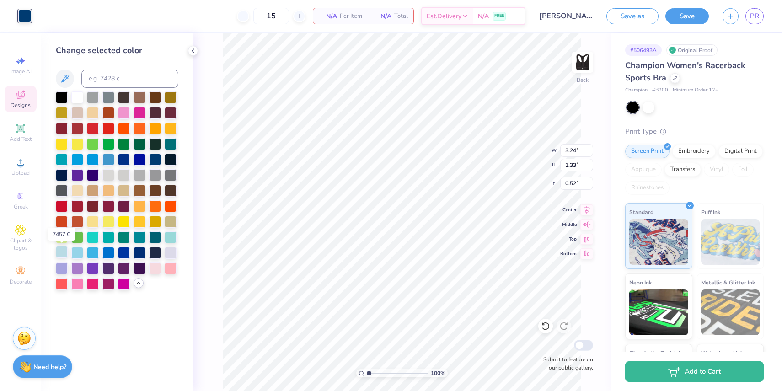
click at [64, 252] on div at bounding box center [62, 252] width 12 height 12
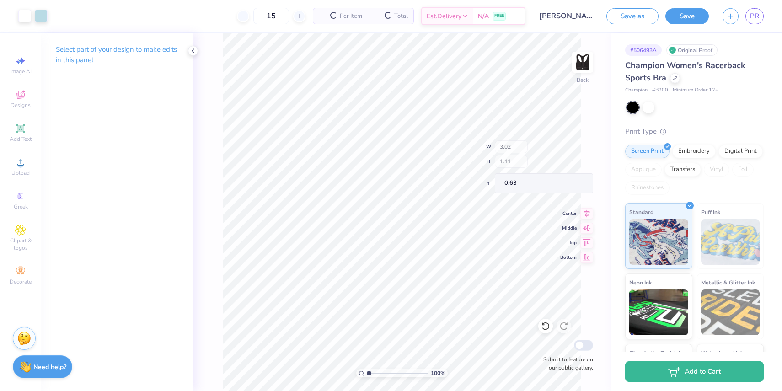
type input "0.63"
type input "0.64"
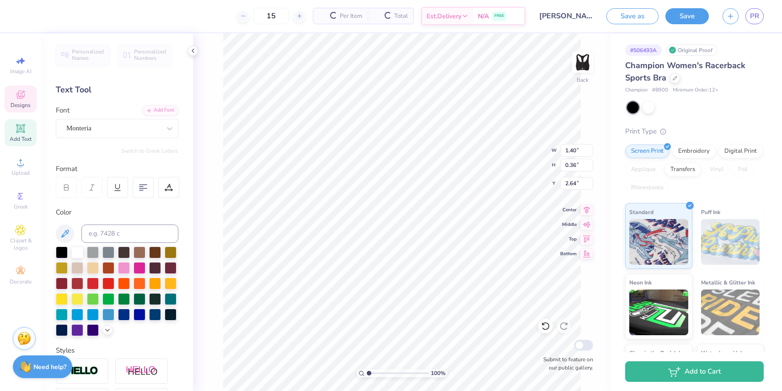
type input "2.64"
type input "2.73"
type input "0.70"
type input "3.00"
type input "3.02"
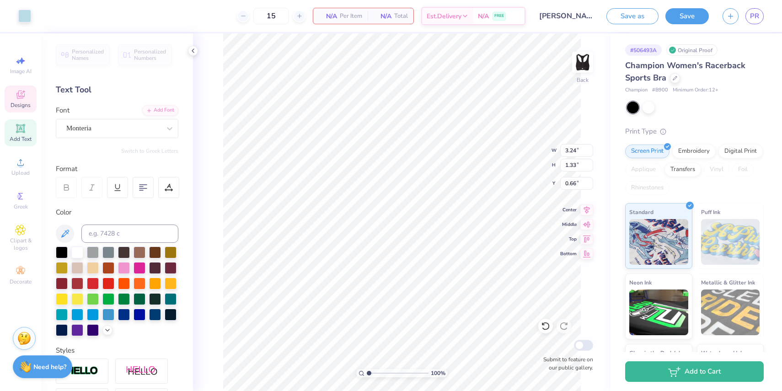
type input "1.11"
type input "0.77"
type input "3.24"
type input "1.33"
type input "0.66"
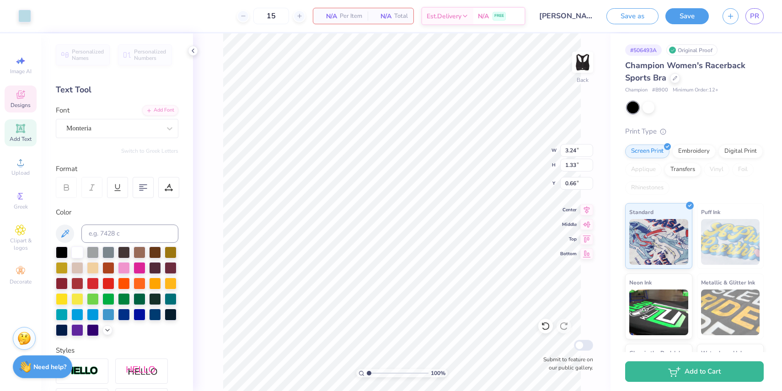
type input "3.02"
type input "1.11"
type input "0.77"
type input "4.23"
type input "3.24"
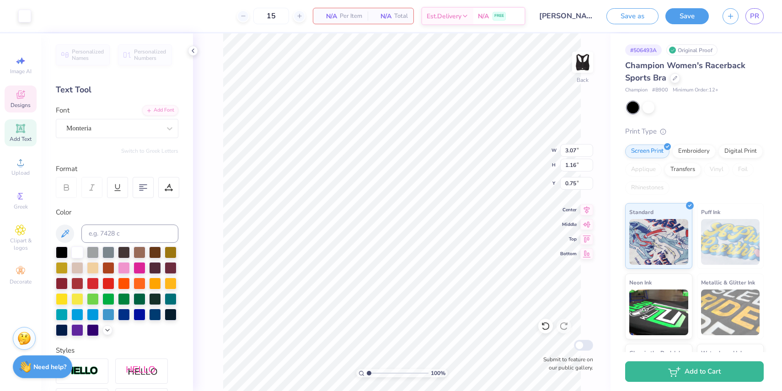
type input "1.33"
type input "0.66"
click at [25, 16] on div at bounding box center [24, 15] width 13 height 13
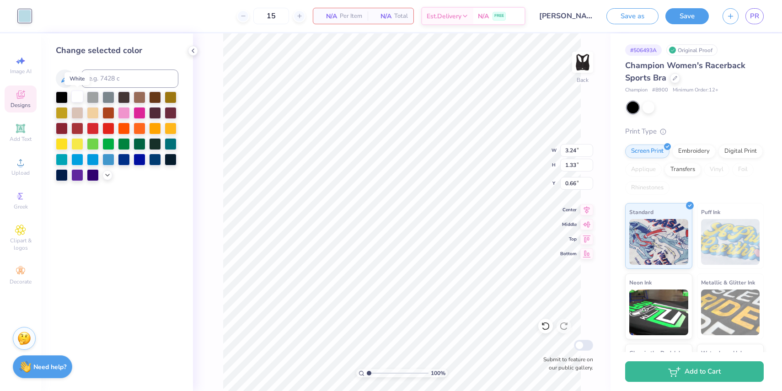
click at [78, 97] on div at bounding box center [77, 97] width 12 height 12
click at [142, 159] on div at bounding box center [140, 159] width 12 height 12
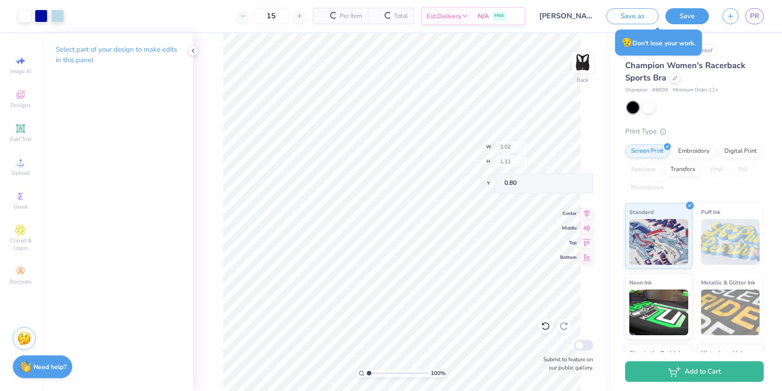
type input "0.80"
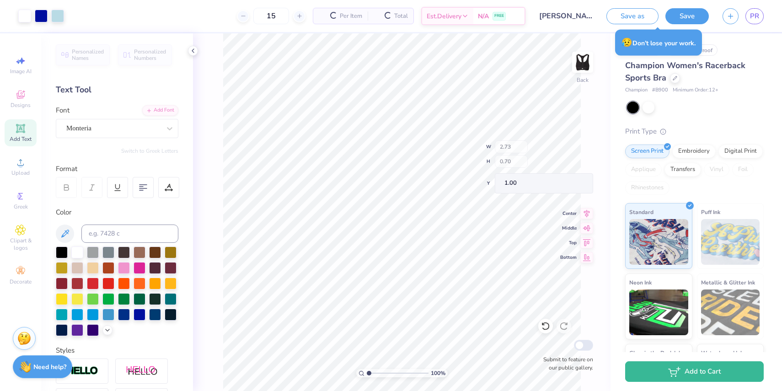
type input "2.55"
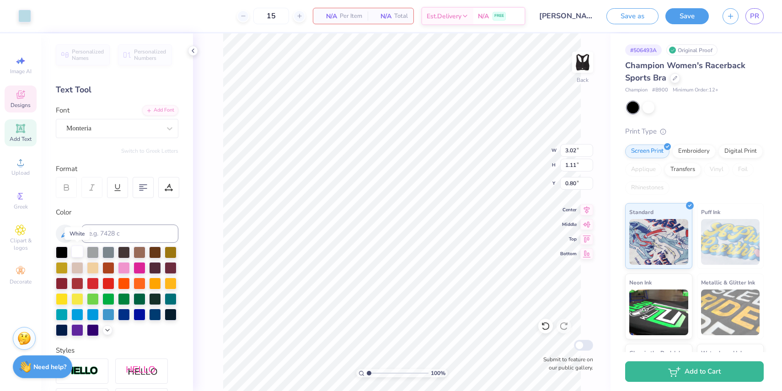
click at [79, 253] on div at bounding box center [77, 252] width 12 height 12
type input "3.90"
click at [24, 13] on div at bounding box center [24, 15] width 13 height 13
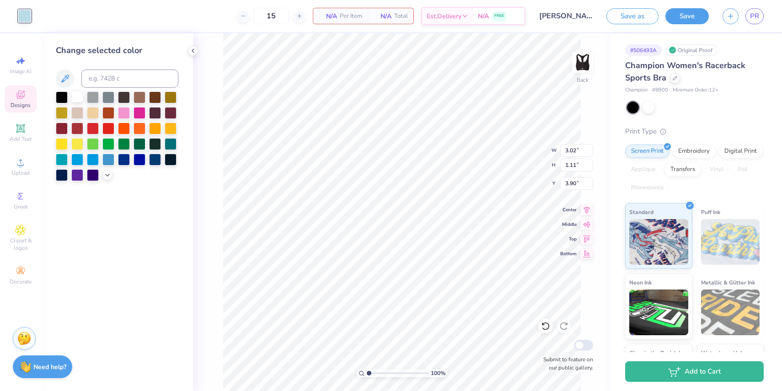
click at [80, 95] on div at bounding box center [77, 97] width 12 height 12
click at [215, 241] on div "100 % Back W 3.02 3.02 " H 1.11 1.11 " Y 3.90 3.90 " Center Middle Top Bottom S…" at bounding box center [402, 212] width 418 height 358
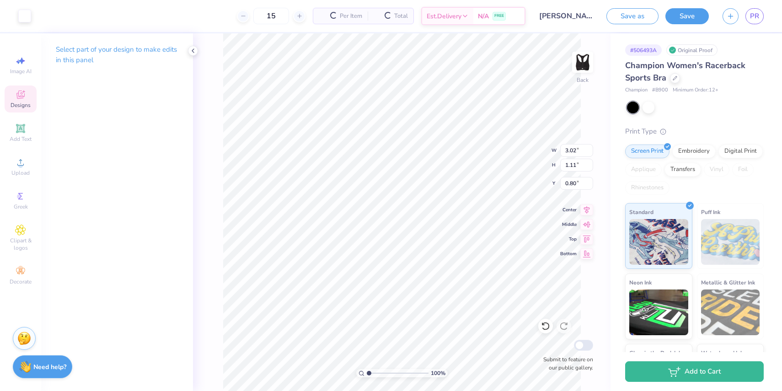
type input "0.80"
type input "0.77"
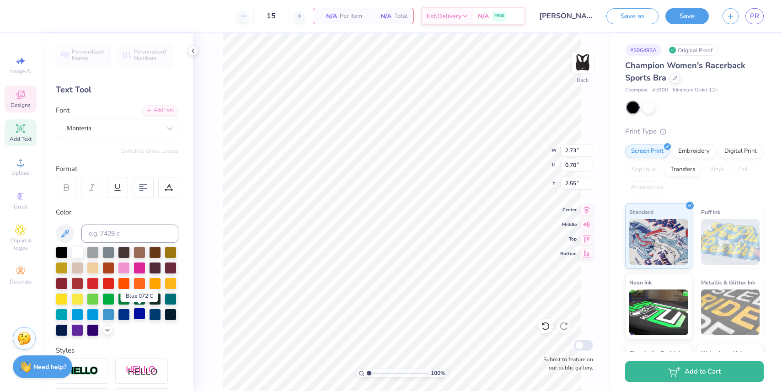
click at [144, 315] on div at bounding box center [140, 314] width 12 height 12
type input "1.08"
type textarea "B"
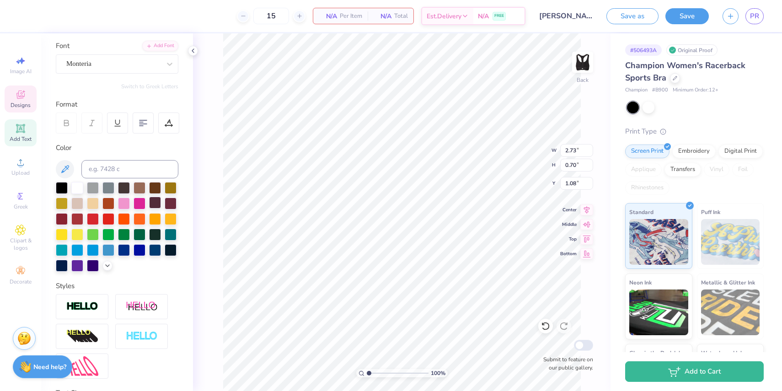
scroll to position [69, 0]
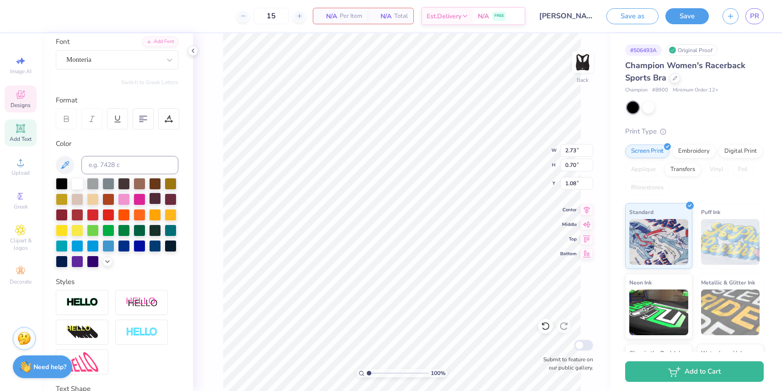
type textarea "Floridance"
type input "3.29"
type input "0.54"
type input "1.17"
type input "3.00"
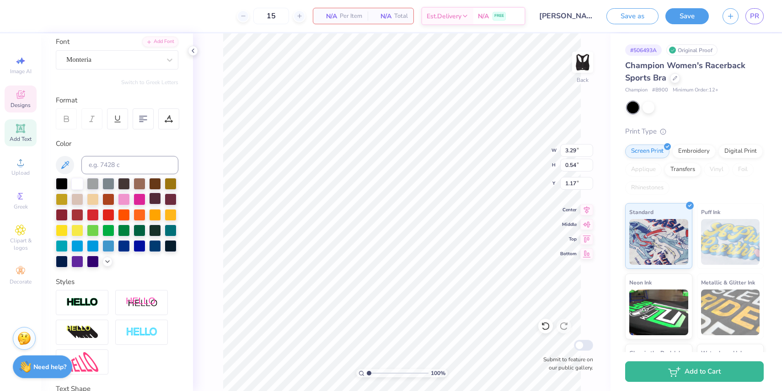
type input "0.49"
type input "1.08"
type textarea "FD"
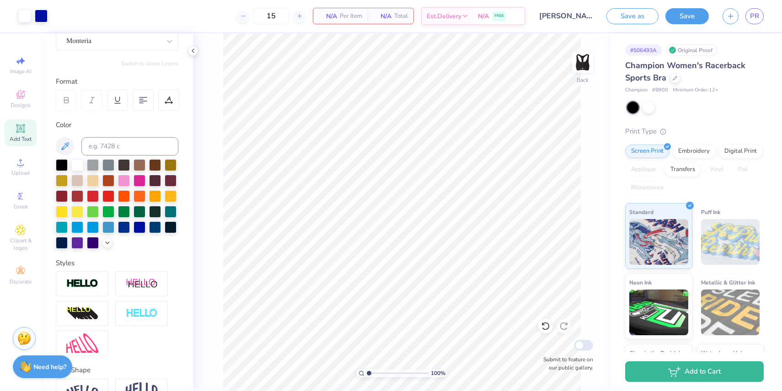
scroll to position [86, 0]
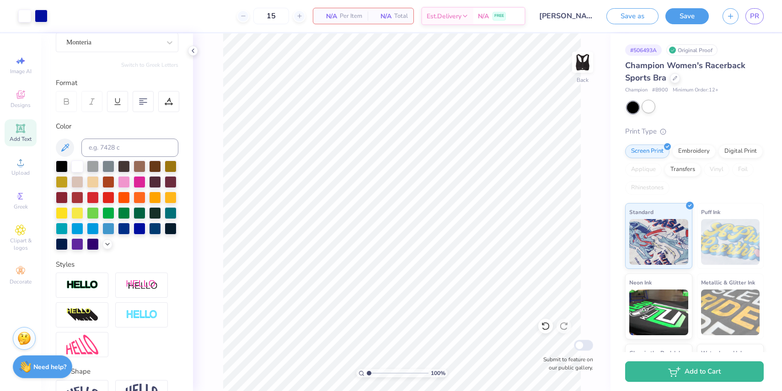
click at [650, 108] on div at bounding box center [649, 107] width 12 height 12
click at [647, 109] on div at bounding box center [649, 107] width 12 height 12
type input "3.25"
click at [91, 290] on img at bounding box center [82, 285] width 32 height 11
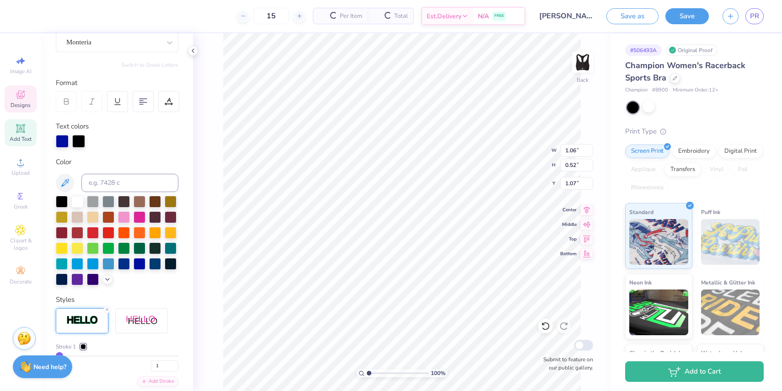
type input "1.06"
type input "0.52"
click at [86, 344] on div at bounding box center [83, 346] width 5 height 5
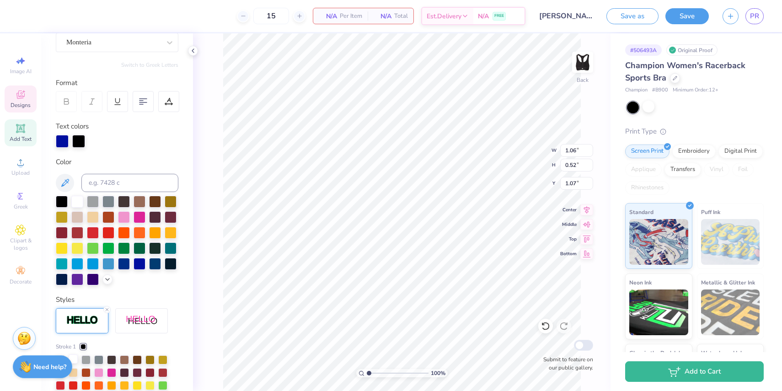
click at [75, 355] on div at bounding box center [73, 359] width 9 height 9
type textarea "Floridance"
type input "4.39"
type input "0.73"
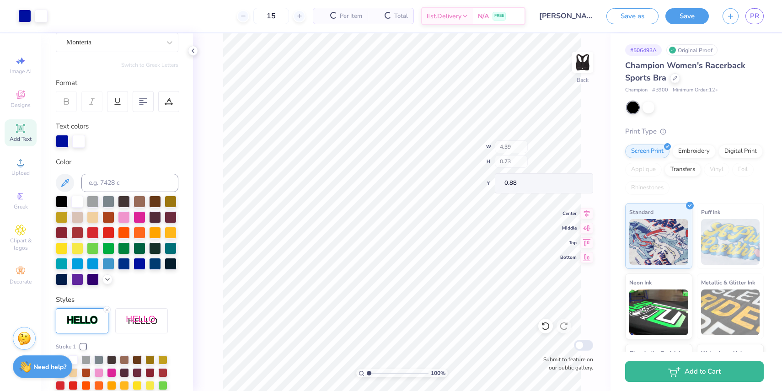
type input "0.88"
click at [170, 100] on icon at bounding box center [169, 100] width 4 height 5
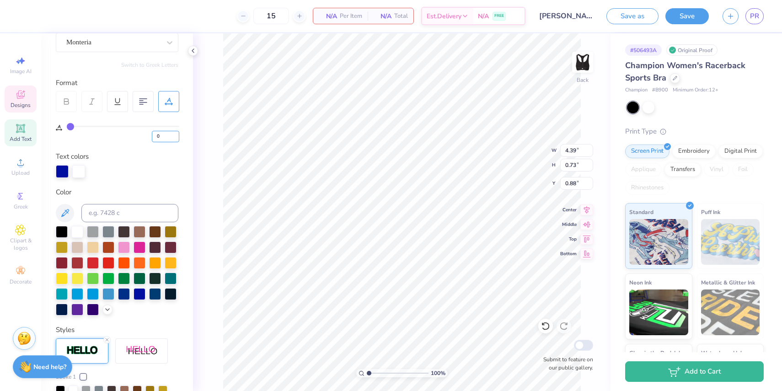
click at [171, 136] on input "0" at bounding box center [165, 136] width 27 height 11
type input "2"
type input "4.57"
type input "4"
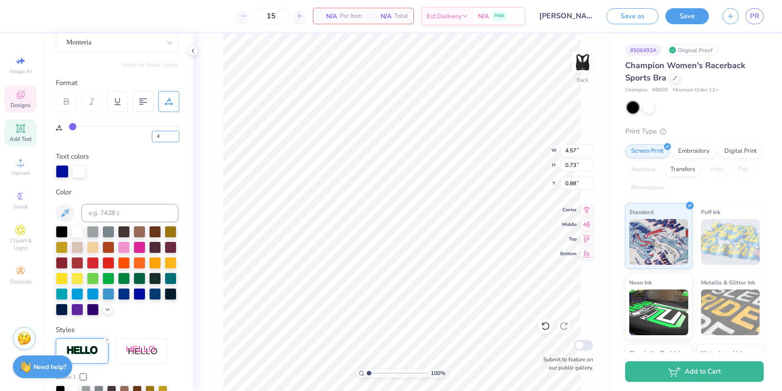
type input "4"
type input "4.75"
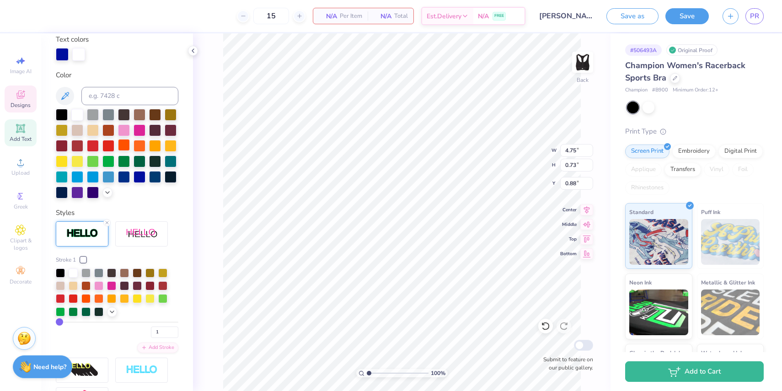
scroll to position [204, 0]
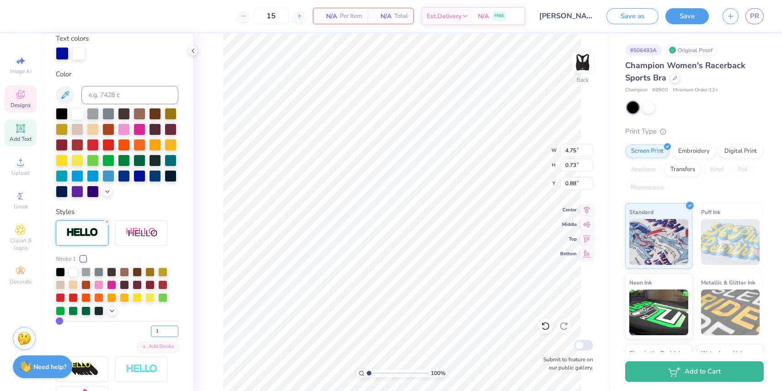
click at [161, 331] on input "1" at bounding box center [164, 331] width 27 height 11
type input "2"
type input "4.76"
type input "0.74"
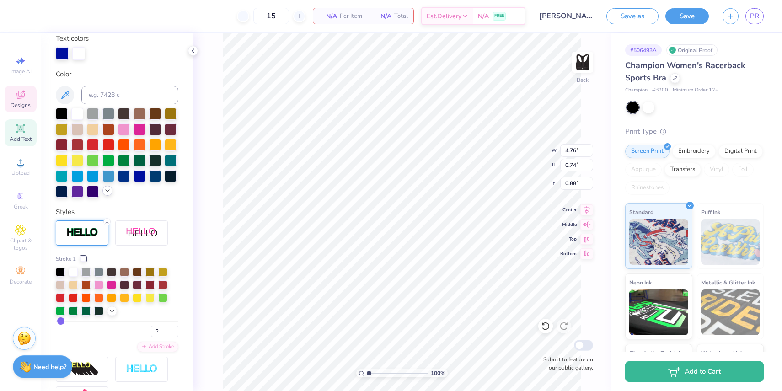
click at [109, 190] on icon at bounding box center [107, 190] width 7 height 7
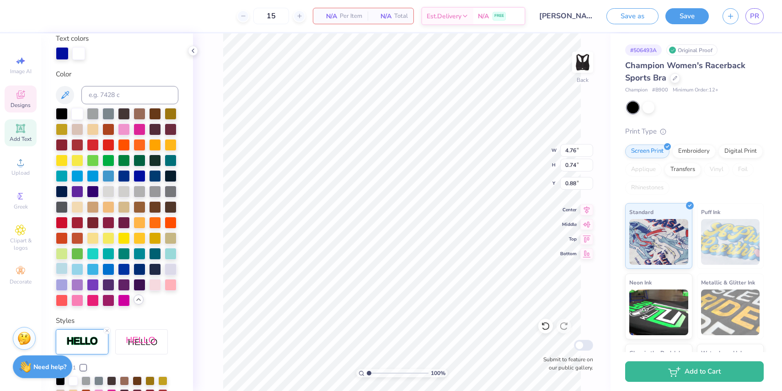
click at [61, 271] on div at bounding box center [62, 269] width 12 height 12
click at [74, 269] on div at bounding box center [77, 269] width 12 height 12
click at [96, 269] on div at bounding box center [93, 269] width 12 height 12
click at [78, 269] on div at bounding box center [77, 269] width 12 height 12
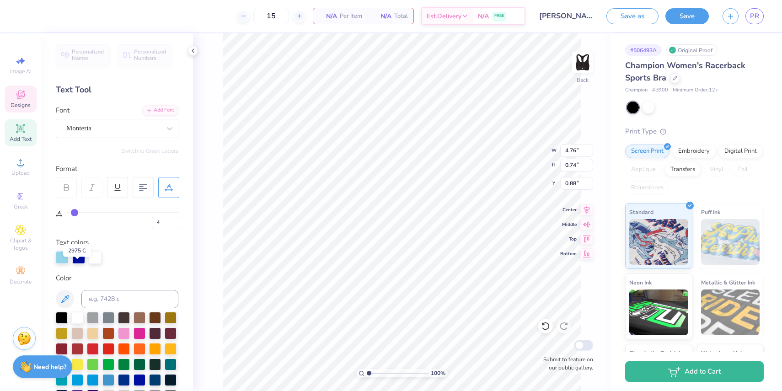
scroll to position [204, 0]
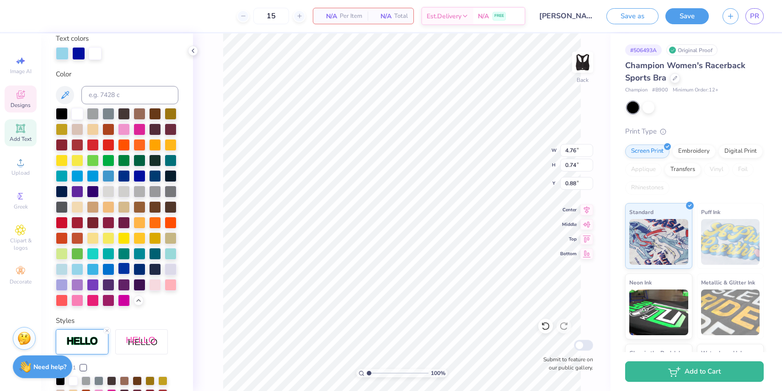
click at [126, 268] on div at bounding box center [124, 269] width 12 height 12
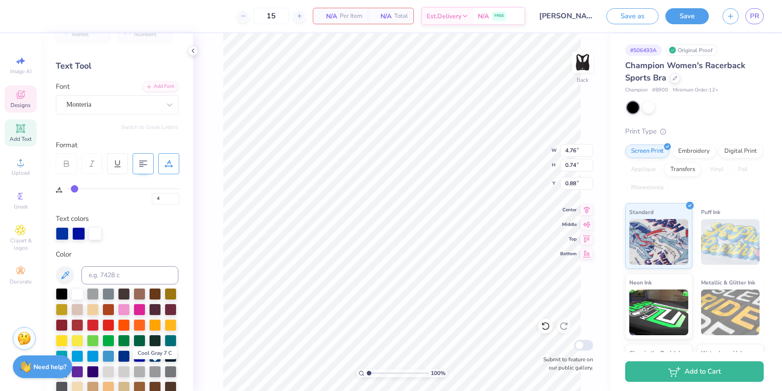
scroll to position [0, 0]
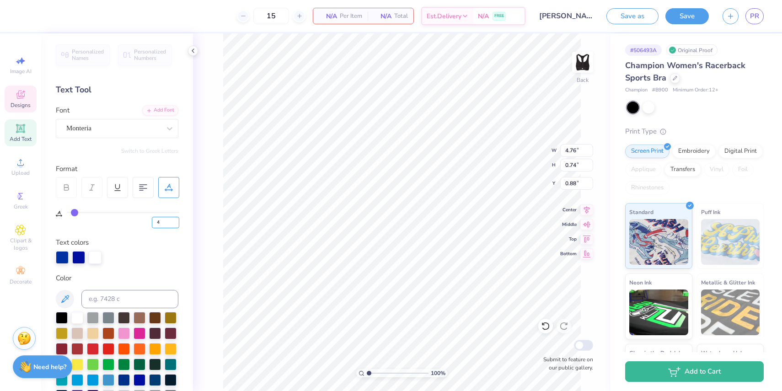
click at [167, 221] on input "4" at bounding box center [165, 222] width 27 height 11
type input "6"
type input "4.95"
click at [297, 17] on icon at bounding box center [299, 16] width 6 height 6
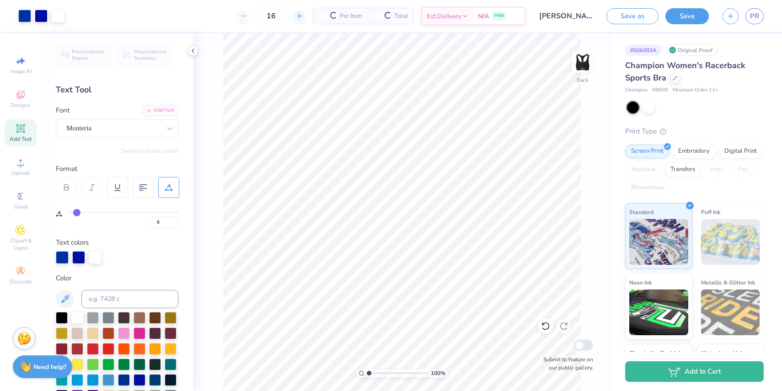
click at [297, 17] on icon at bounding box center [299, 16] width 6 height 6
type input "20"
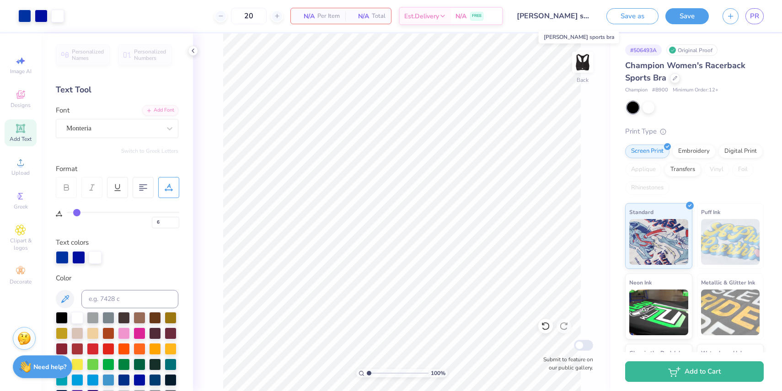
click at [564, 16] on input "[PERSON_NAME] sports bra" at bounding box center [555, 16] width 90 height 18
click at [541, 16] on input "[PERSON_NAME] sports bra" at bounding box center [555, 16] width 90 height 18
click at [545, 17] on input "[PERSON_NAME] sports bra" at bounding box center [555, 16] width 90 height 18
click at [630, 13] on button "Save as" at bounding box center [633, 15] width 52 height 16
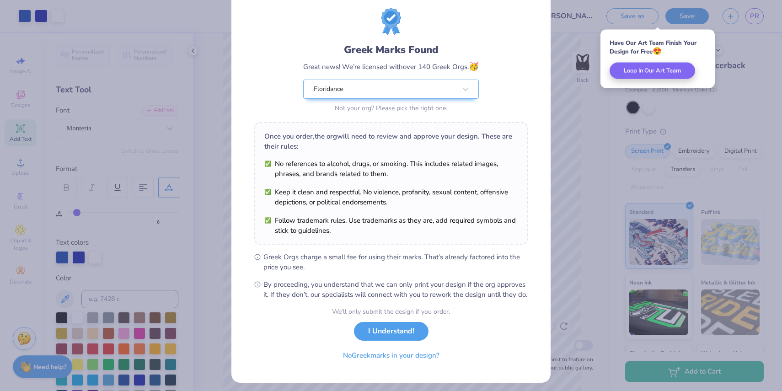
scroll to position [37, 0]
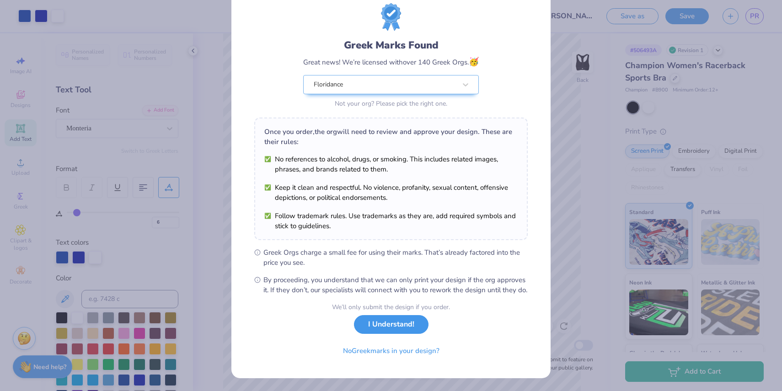
click at [382, 326] on button "I Understand!" at bounding box center [391, 324] width 75 height 19
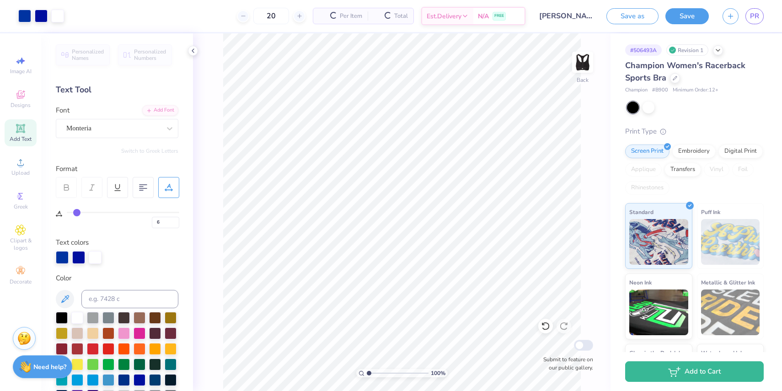
scroll to position [0, 0]
click at [756, 18] on span "PR" at bounding box center [754, 16] width 9 height 11
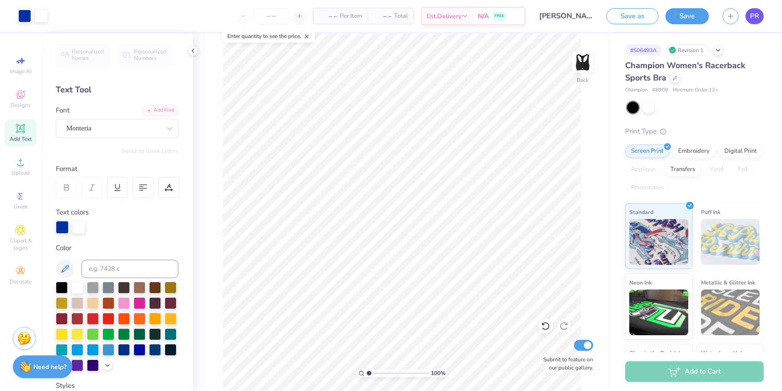
click at [757, 14] on span "PR" at bounding box center [754, 16] width 9 height 11
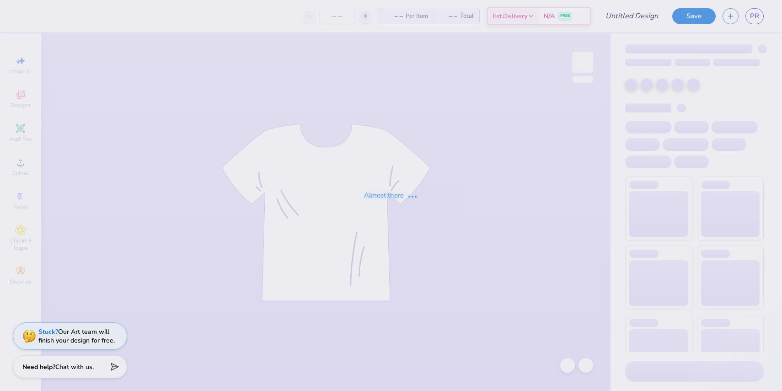
type input "[PERSON_NAME] sports bra"
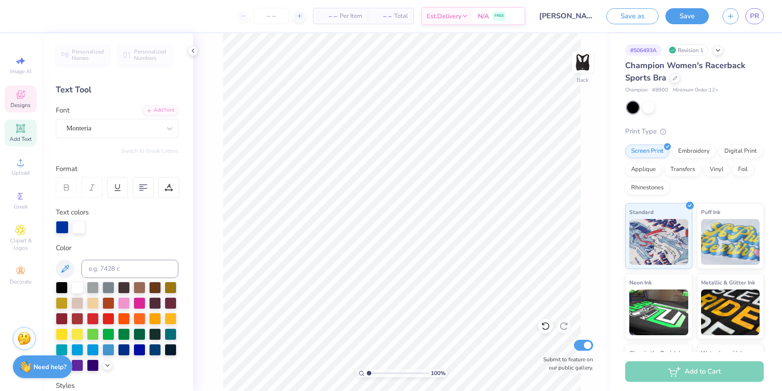
click at [28, 105] on span "Designs" at bounding box center [21, 105] width 20 height 7
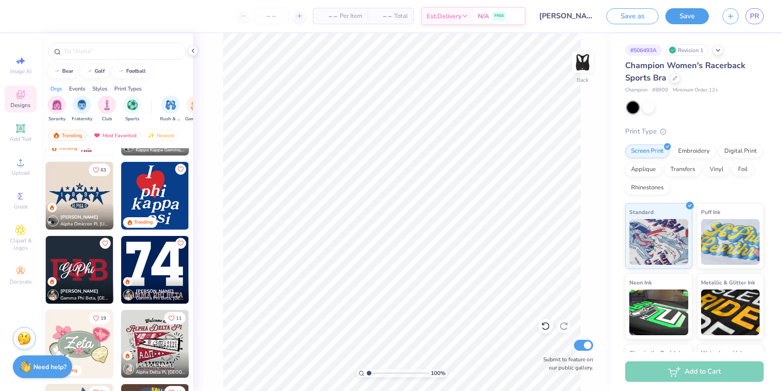
scroll to position [362, 0]
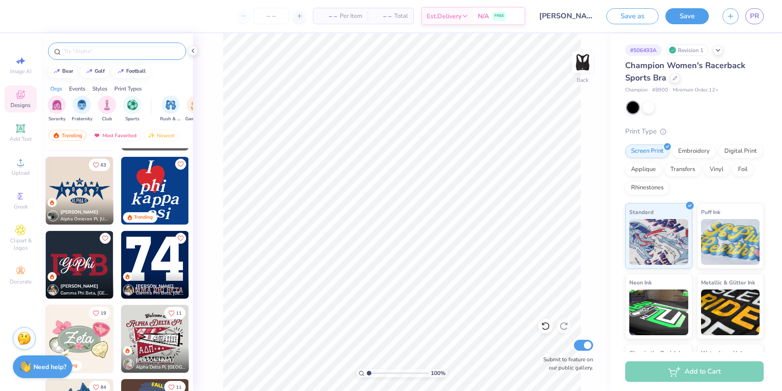
click at [109, 52] on input "text" at bounding box center [121, 51] width 117 height 9
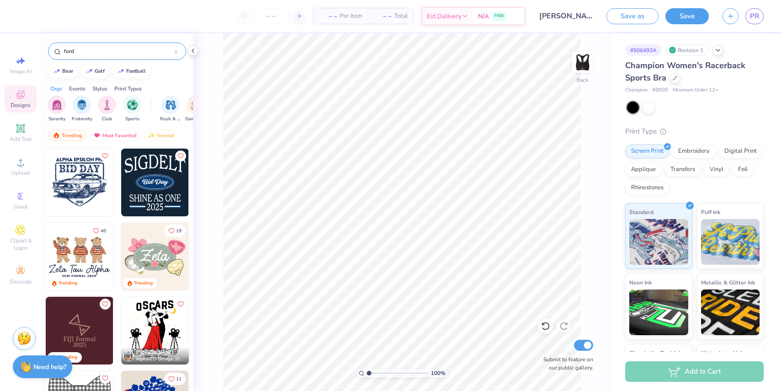
type input "ford"
click at [163, 188] on img at bounding box center [155, 183] width 68 height 68
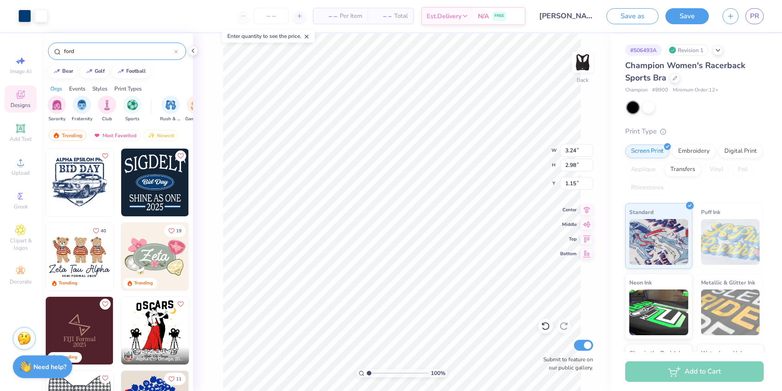
type input "1.15"
type input "2.82"
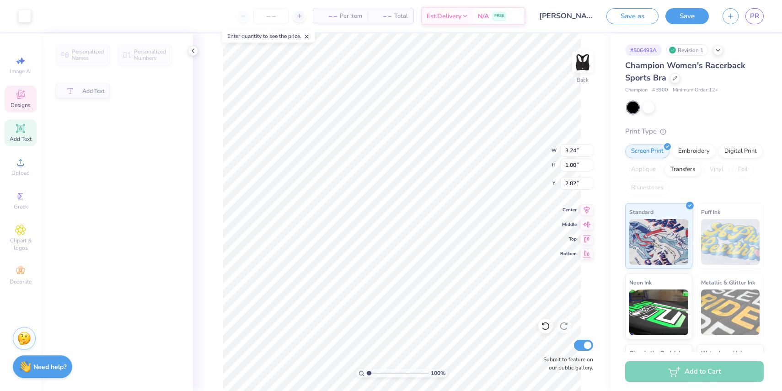
type input "1.00"
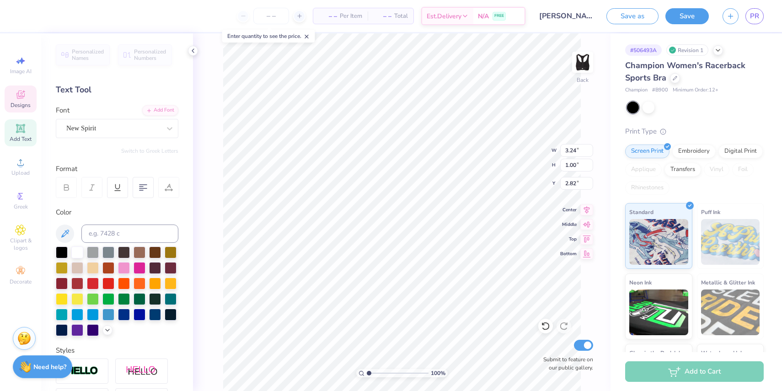
scroll to position [0, 0]
type textarea "S"
type input "0.98"
type input "2.98"
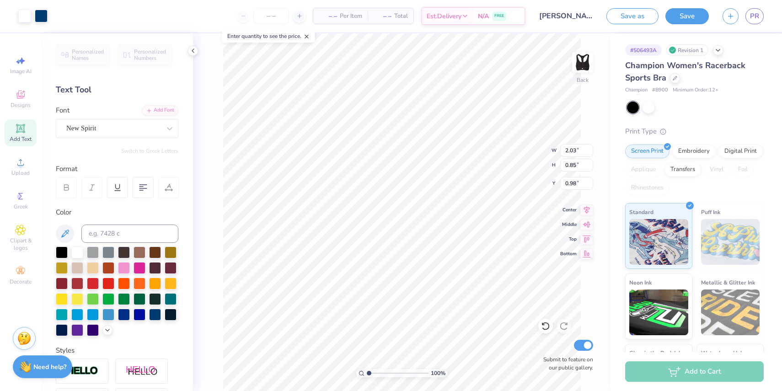
type input "1.24"
type input "0.73"
type input "2.94"
type input "1.21"
type input "0.75"
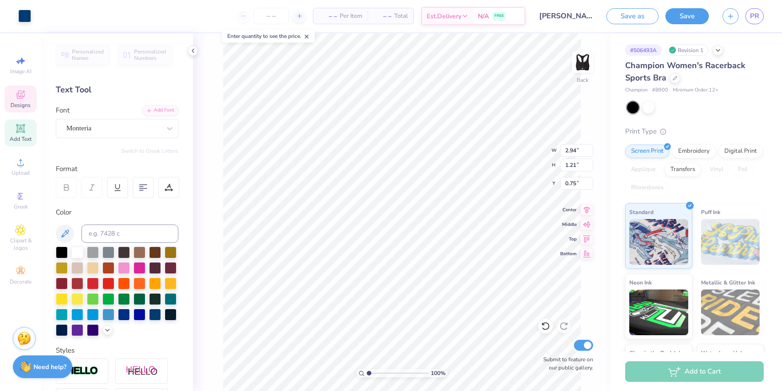
type input "2.98"
type input "1.24"
type input "0.73"
type textarea "B"
type textarea "FD"
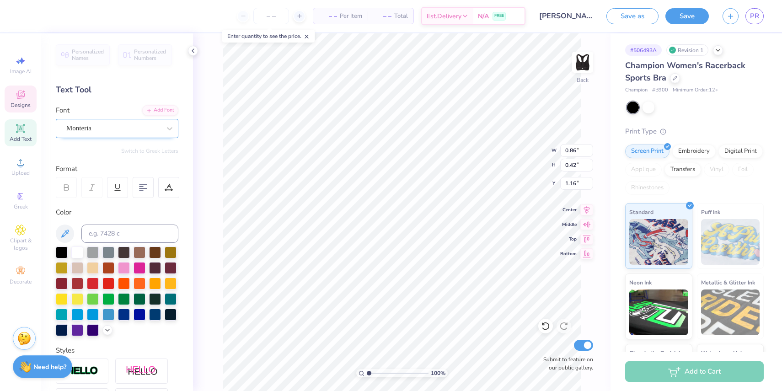
click at [95, 128] on div "Monteria" at bounding box center [113, 128] width 96 height 14
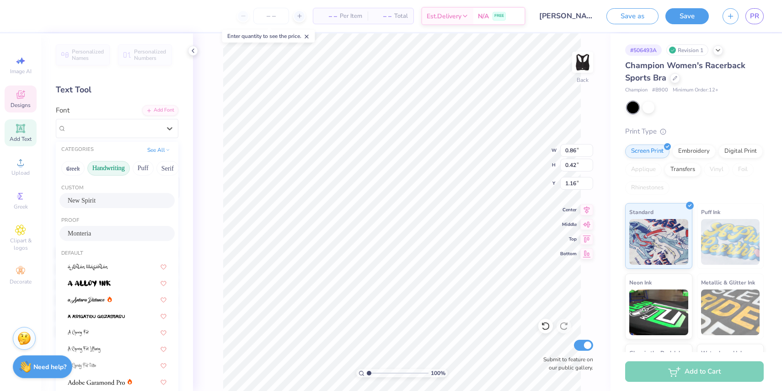
click at [108, 169] on button "Handwriting" at bounding box center [108, 168] width 43 height 15
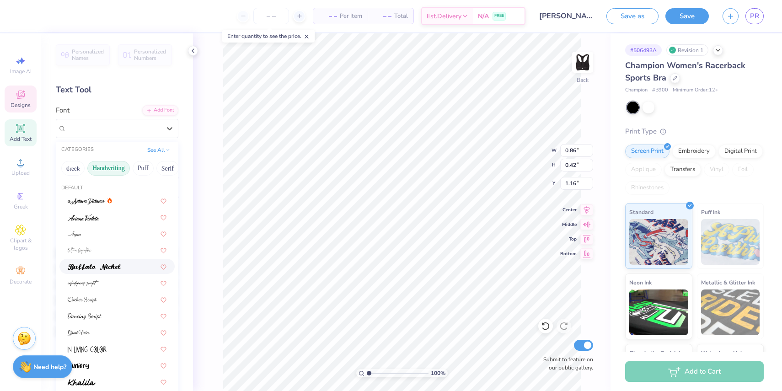
click at [92, 267] on img at bounding box center [94, 267] width 53 height 6
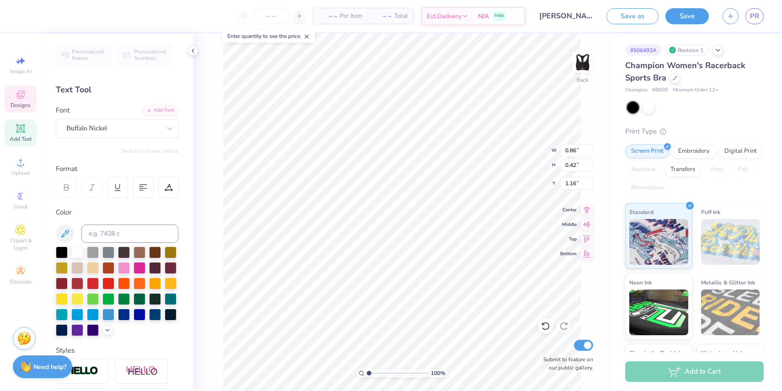
type input "0.75"
type input "2.74"
type input "1.01"
type input "0.87"
type input "0.75"
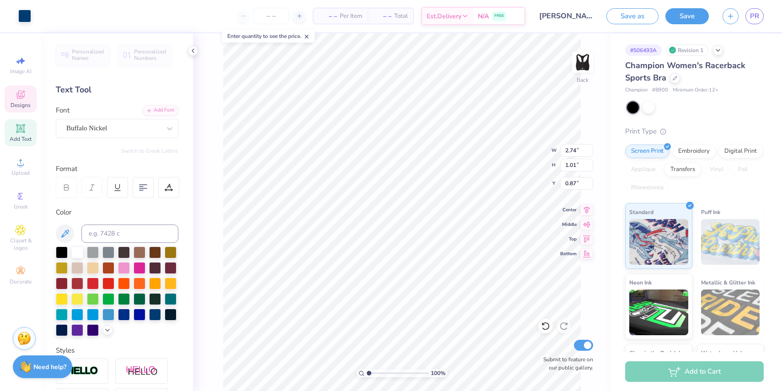
type input "0.42"
type input "1.16"
type input "2.42"
type input "1.01"
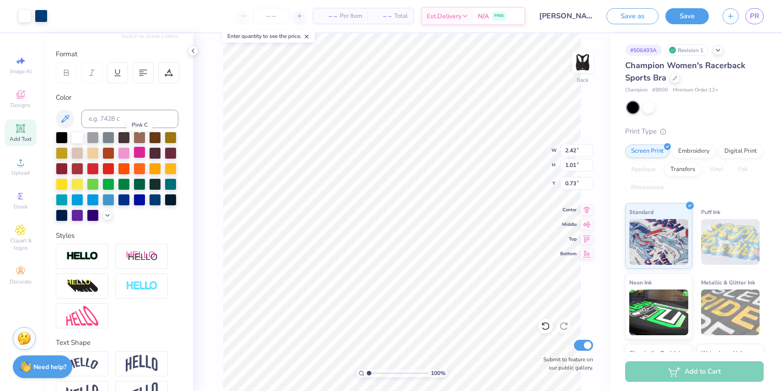
scroll to position [140, 0]
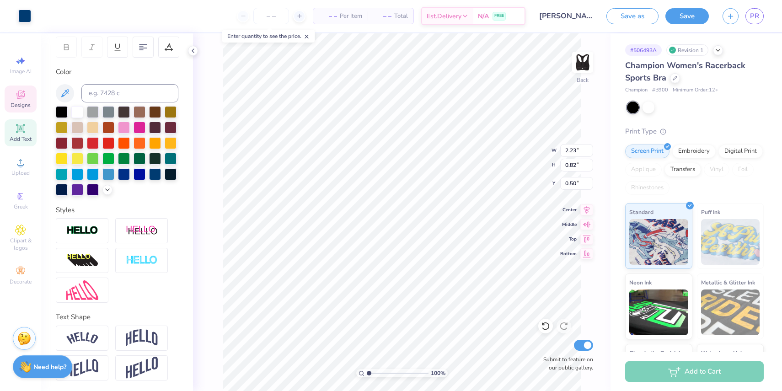
type input "0.84"
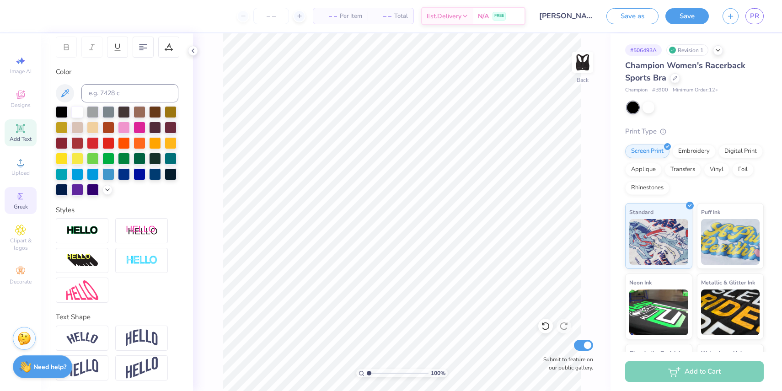
click at [25, 200] on icon at bounding box center [20, 196] width 11 height 11
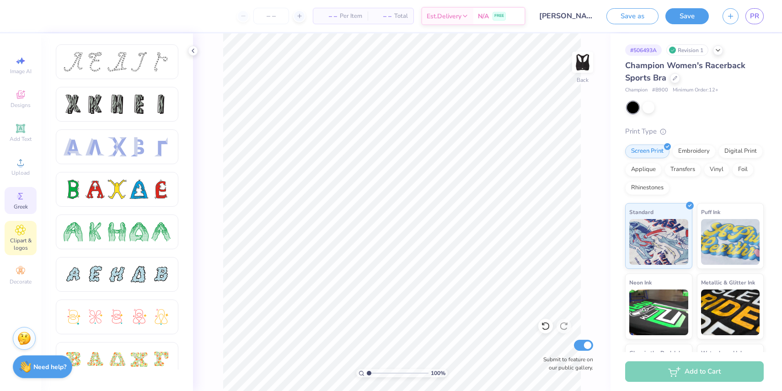
click at [23, 240] on span "Clipart & logos" at bounding box center [21, 244] width 32 height 15
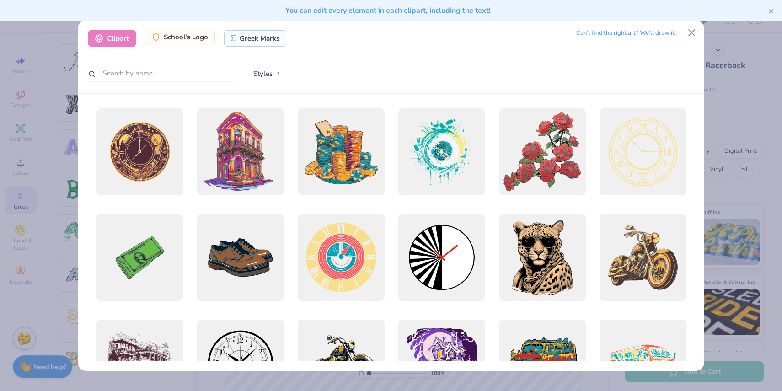
click at [188, 36] on div "School's Logo" at bounding box center [180, 37] width 70 height 16
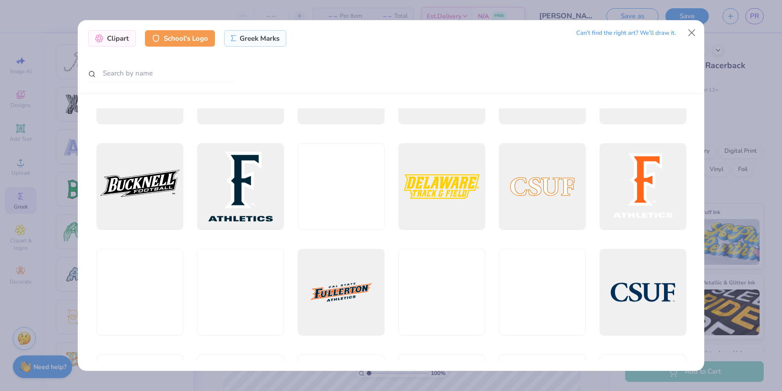
scroll to position [1486, 0]
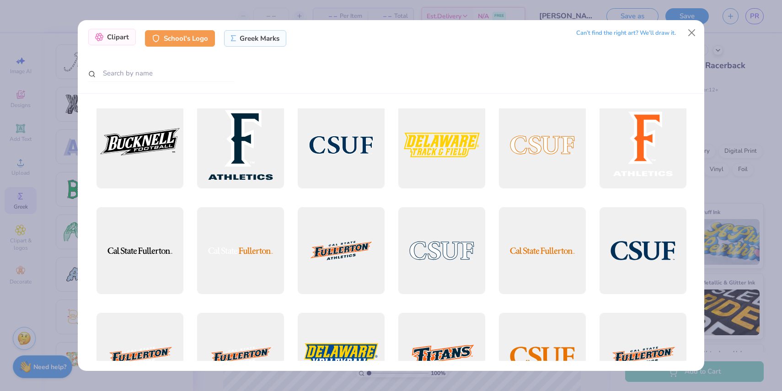
click at [127, 41] on div "Clipart" at bounding box center [112, 37] width 48 height 16
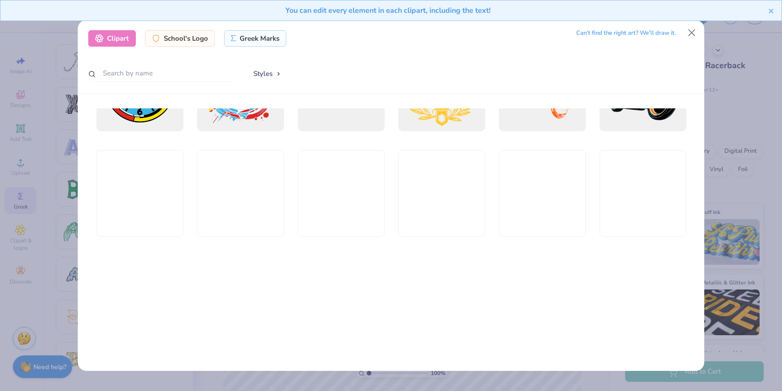
scroll to position [381, 0]
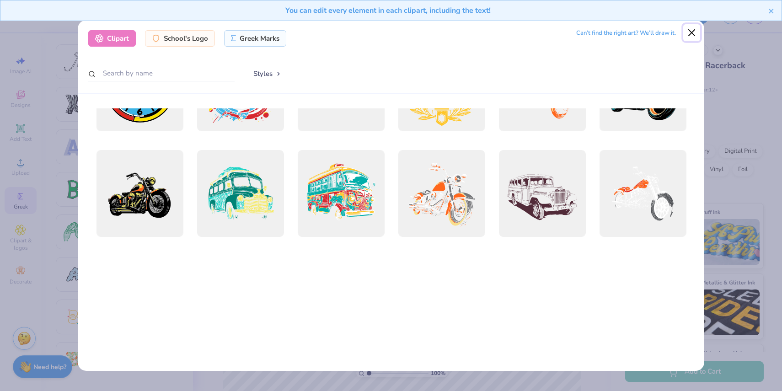
click at [689, 31] on button "Close" at bounding box center [692, 32] width 17 height 17
